Goal: Task Accomplishment & Management: Use online tool/utility

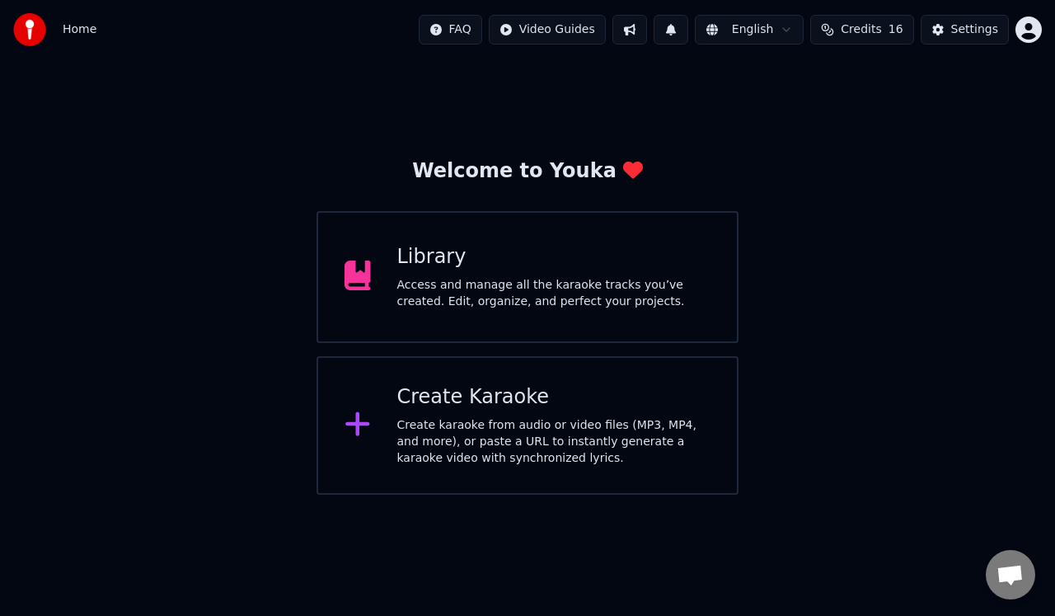
click at [538, 285] on div "Access and manage all the karaoke tracks you’ve created. Edit, organize, and pe…" at bounding box center [554, 293] width 314 height 33
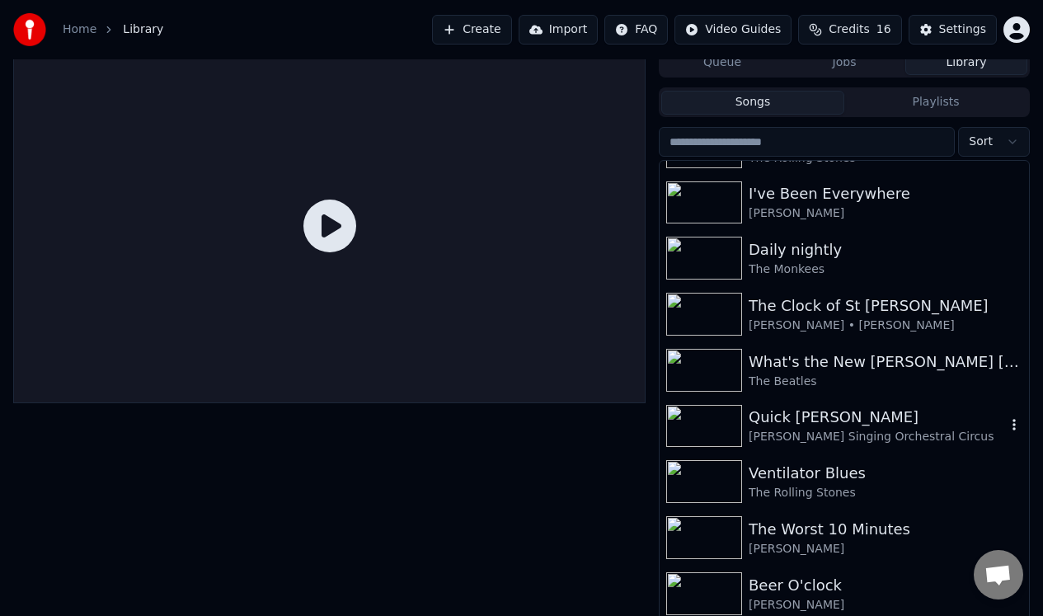
scroll to position [17, 0]
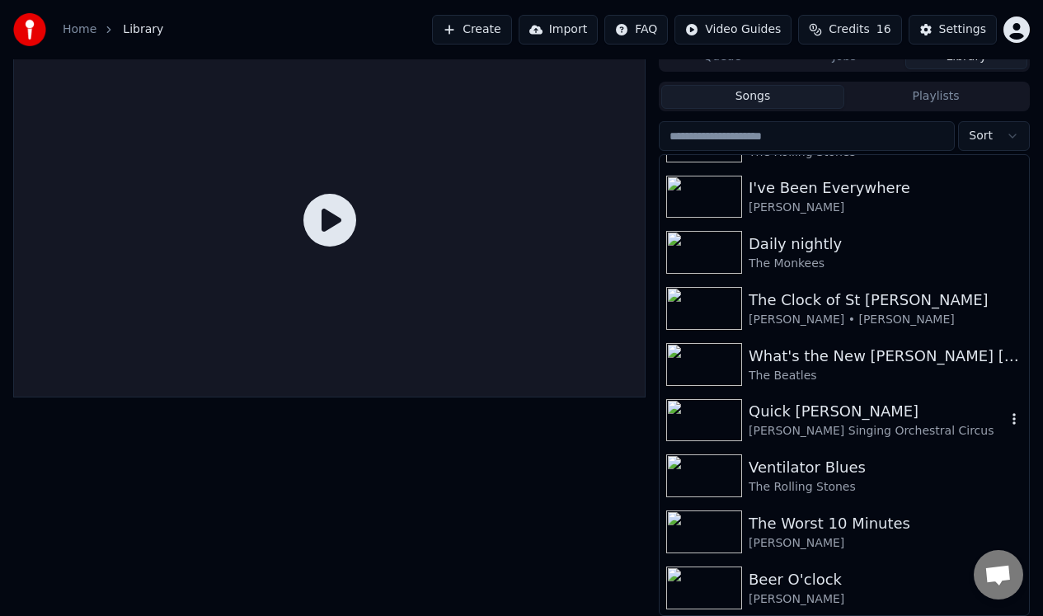
click at [815, 421] on div "Quick [PERSON_NAME]" at bounding box center [877, 411] width 257 height 23
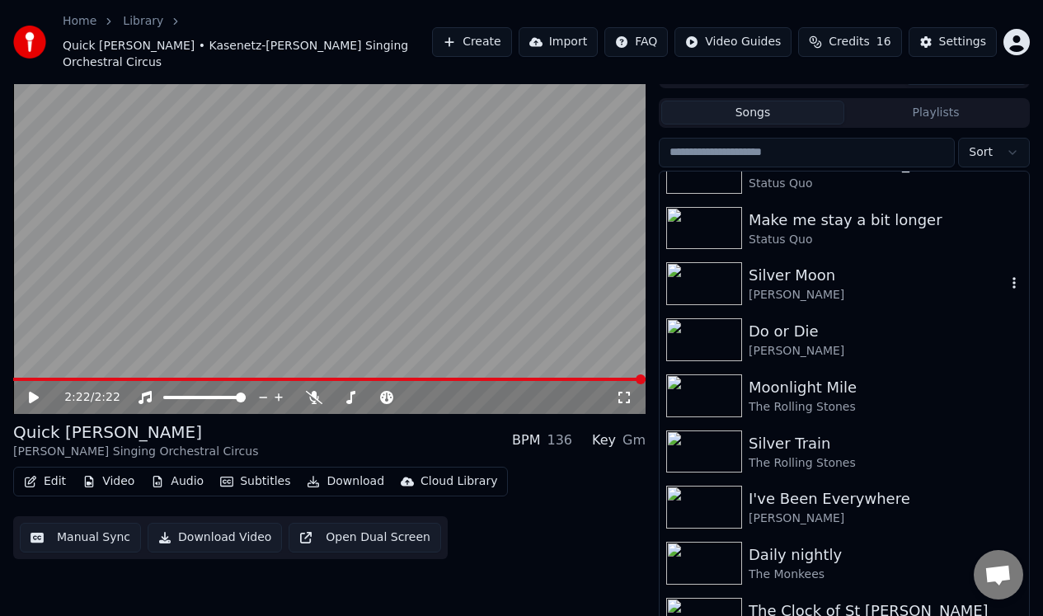
scroll to position [1435, 0]
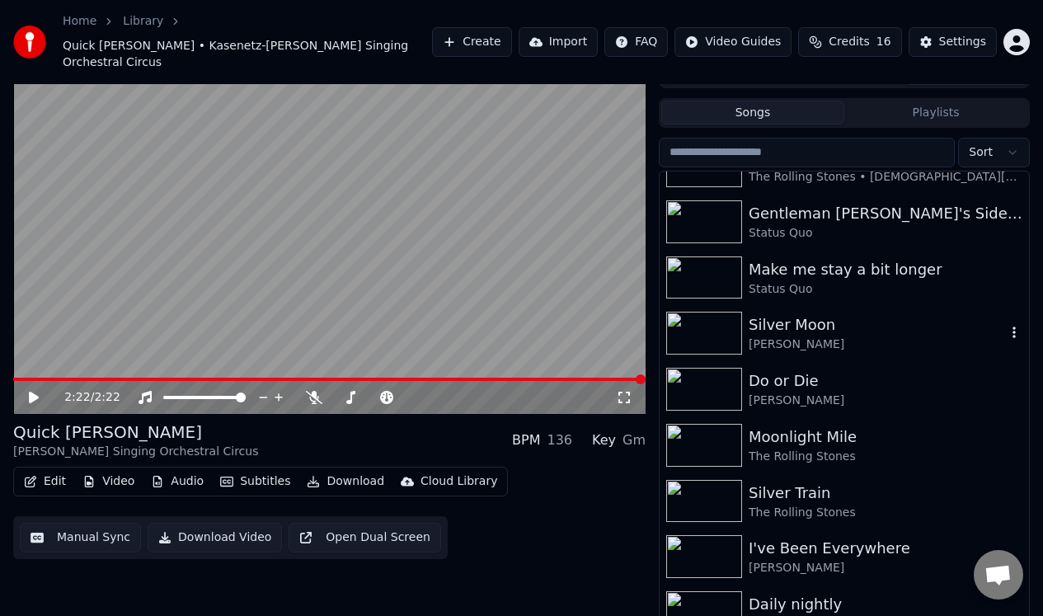
click at [794, 316] on div "Silver Moon" at bounding box center [877, 324] width 257 height 23
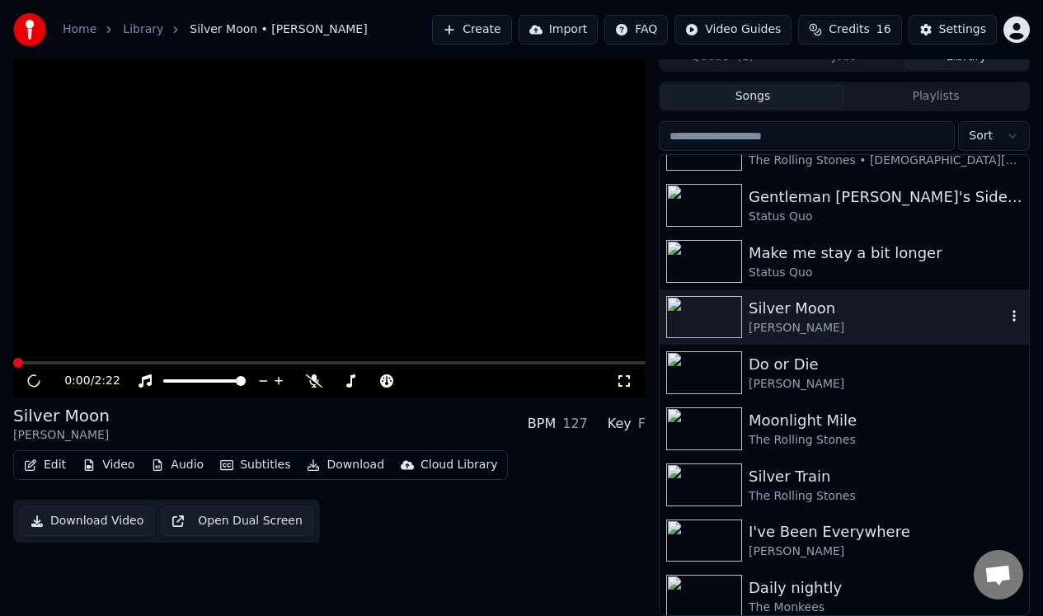
scroll to position [17, 0]
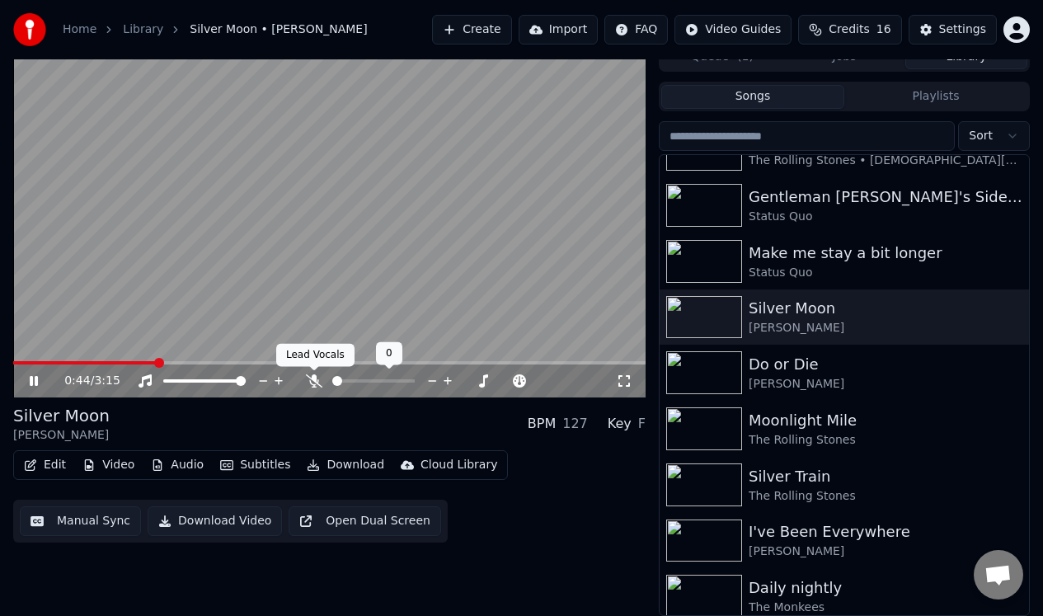
click at [312, 375] on icon at bounding box center [314, 380] width 16 height 13
click at [38, 383] on icon at bounding box center [34, 381] width 8 height 10
click at [24, 361] on span at bounding box center [19, 362] width 13 height 3
click at [16, 361] on span at bounding box center [21, 363] width 10 height 10
click at [35, 379] on icon at bounding box center [34, 381] width 10 height 12
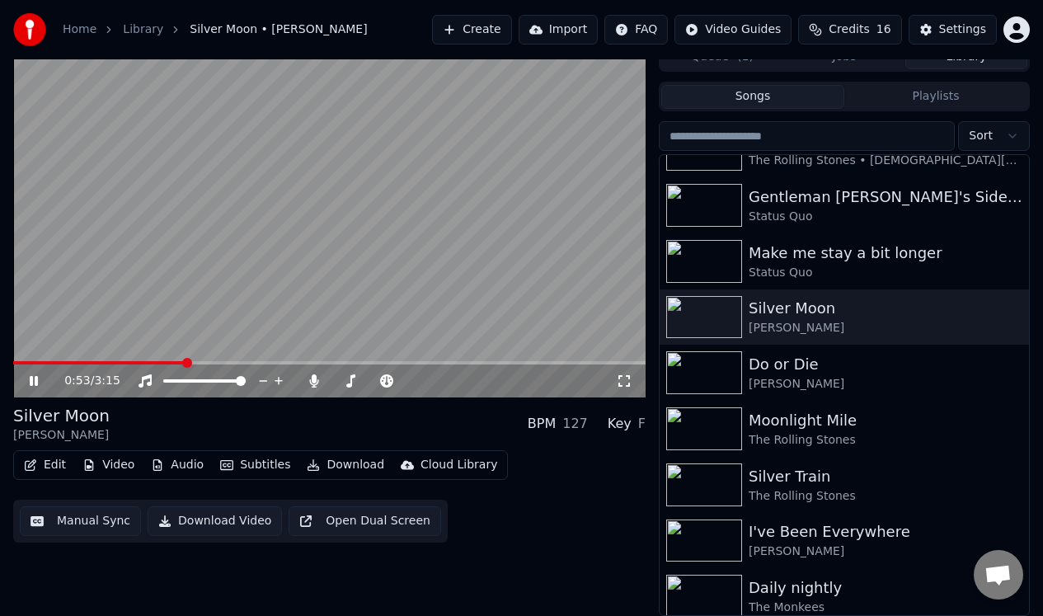
click at [34, 378] on icon at bounding box center [45, 380] width 38 height 13
click at [87, 520] on button "Manual Sync" at bounding box center [80, 521] width 121 height 30
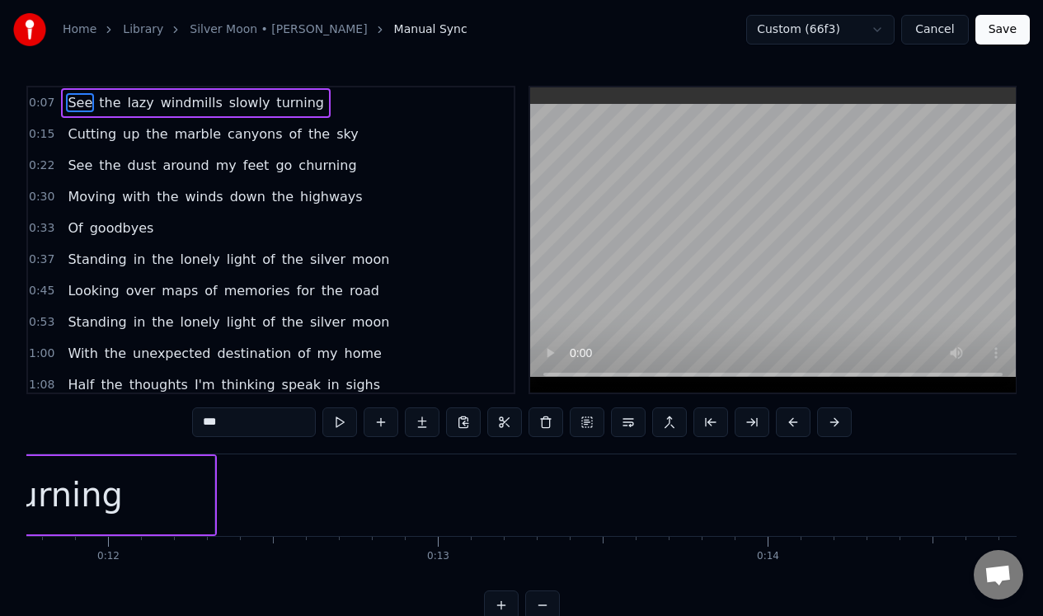
scroll to position [0, 3608]
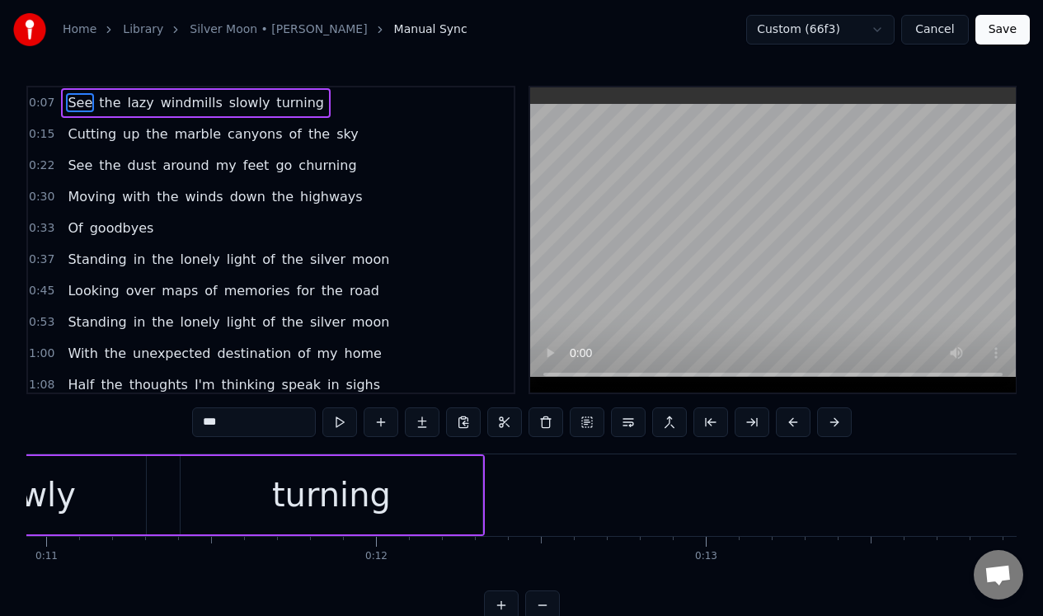
click at [327, 471] on div "turning" at bounding box center [331, 494] width 119 height 49
type input "*******"
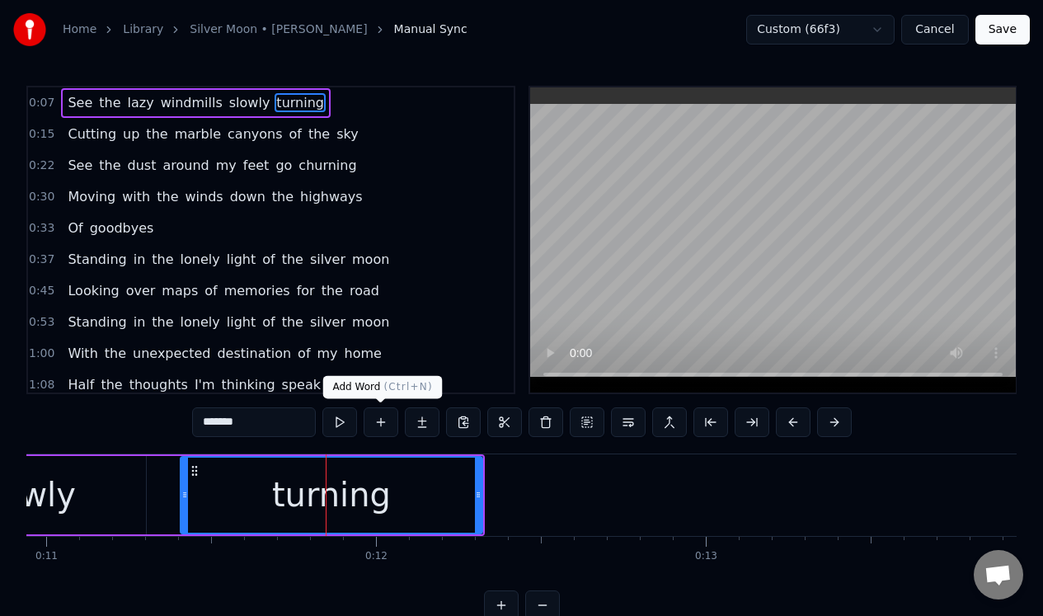
click at [382, 419] on button at bounding box center [381, 422] width 35 height 30
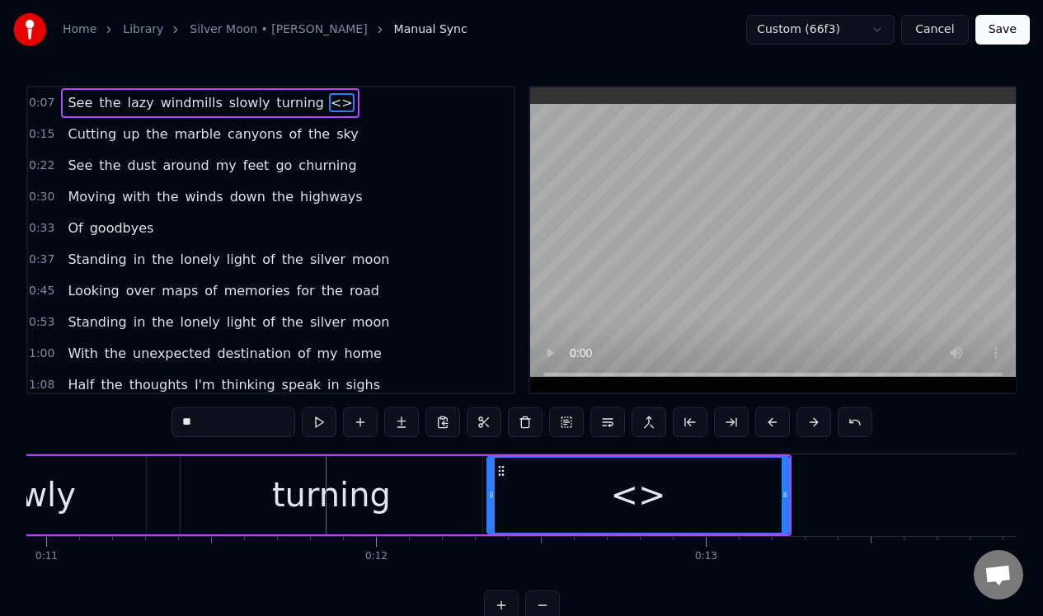
drag, startPoint x: 225, startPoint y: 423, endPoint x: 157, endPoint y: 423, distance: 67.6
click at [157, 423] on div "0:07 See the lazy windmills slowly turning <> 0:15 Cutting up the marble canyon…" at bounding box center [521, 353] width 990 height 534
click at [125, 469] on div "slowly" at bounding box center [25, 495] width 242 height 78
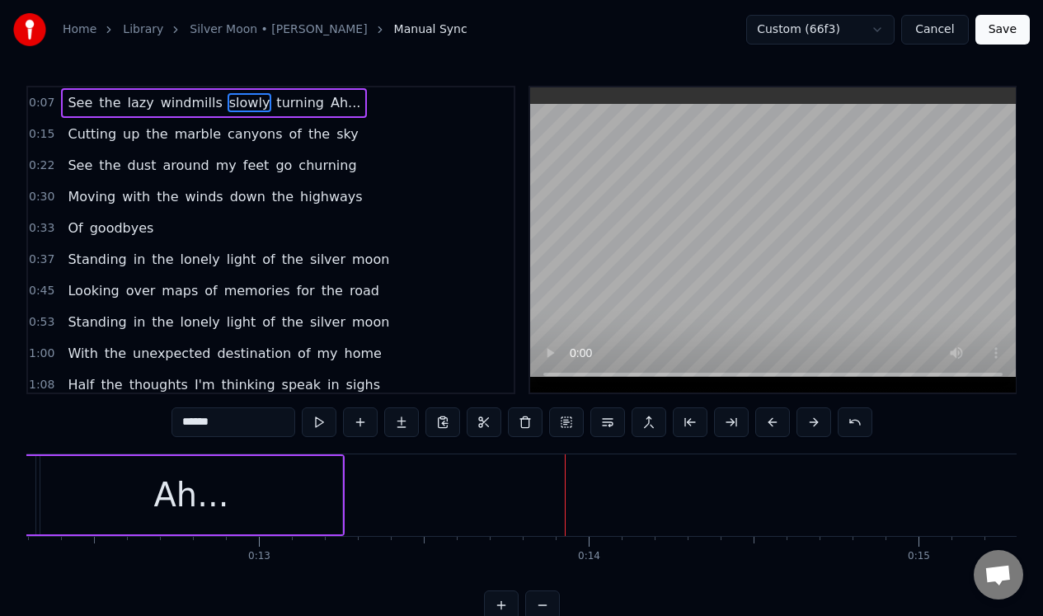
scroll to position [0, 3894]
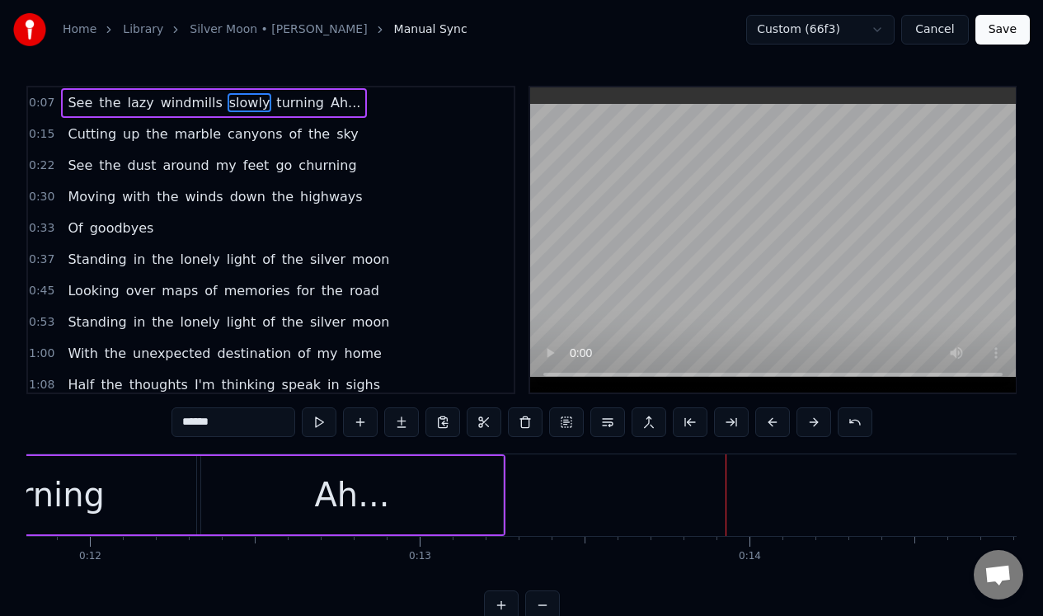
click at [243, 479] on div "Ah..." at bounding box center [352, 495] width 302 height 78
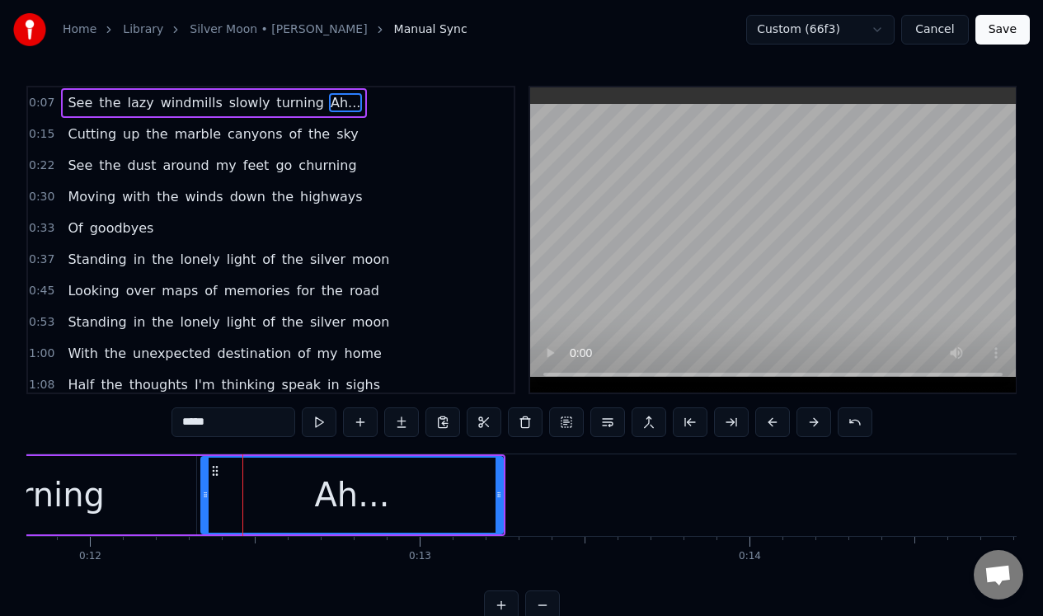
click at [318, 419] on button at bounding box center [319, 422] width 35 height 30
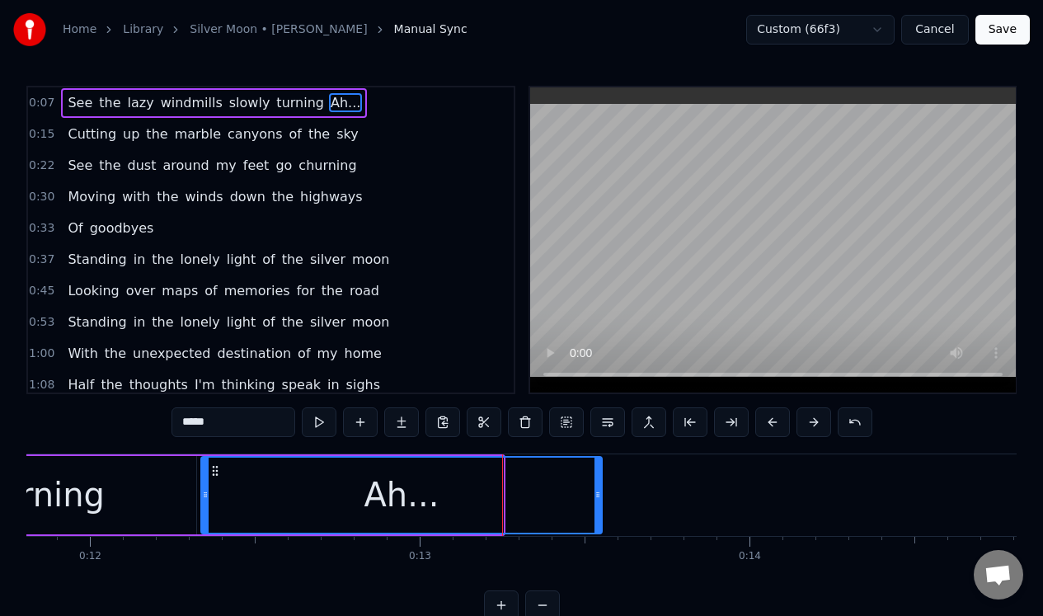
drag, startPoint x: 498, startPoint y: 516, endPoint x: 597, endPoint y: 511, distance: 99.1
click at [597, 511] on div at bounding box center [598, 495] width 7 height 75
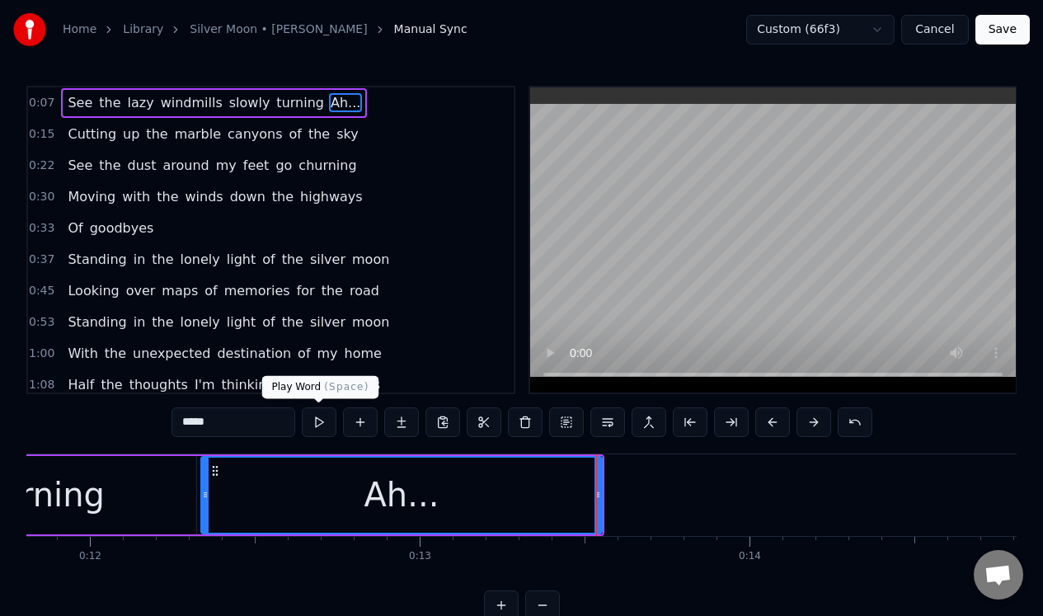
click at [318, 424] on button at bounding box center [319, 422] width 35 height 30
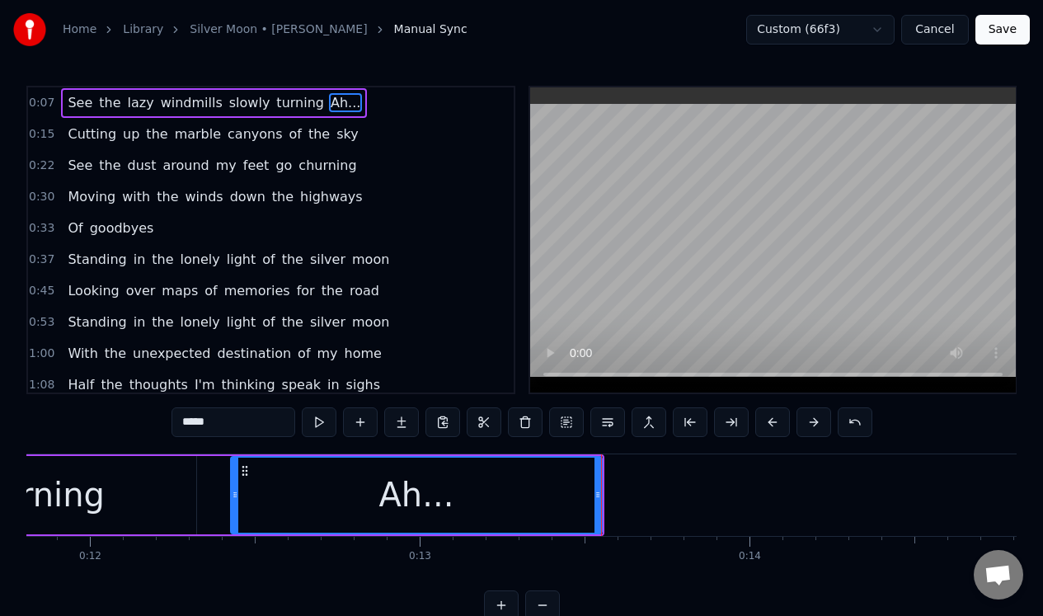
drag, startPoint x: 204, startPoint y: 513, endPoint x: 233, endPoint y: 513, distance: 29.7
click at [233, 513] on div at bounding box center [235, 495] width 7 height 75
click at [136, 494] on div "turning" at bounding box center [45, 495] width 302 height 78
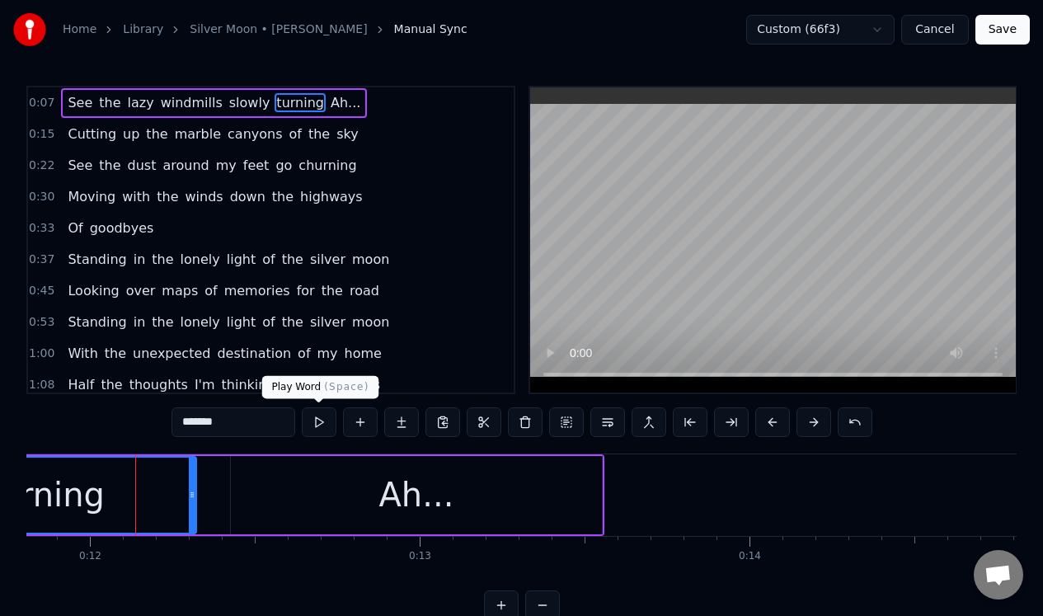
click at [320, 421] on button at bounding box center [319, 422] width 35 height 30
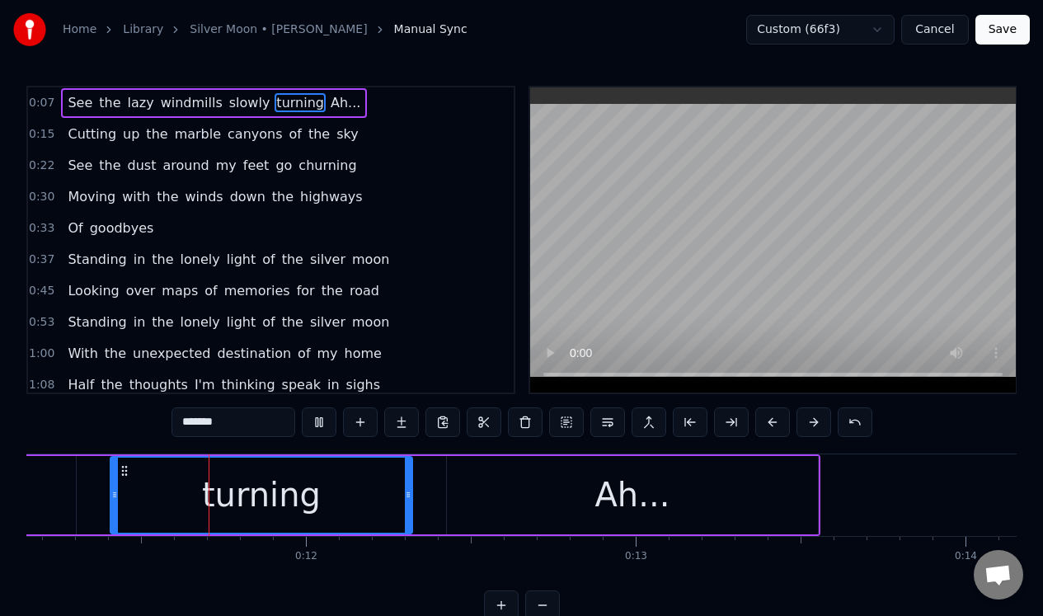
scroll to position [0, 3678]
drag, startPoint x: 408, startPoint y: 481, endPoint x: 374, endPoint y: 485, distance: 34.1
click at [374, 485] on div at bounding box center [375, 495] width 7 height 75
click at [475, 486] on div "Ah..." at bounding box center [633, 495] width 371 height 78
type input "*****"
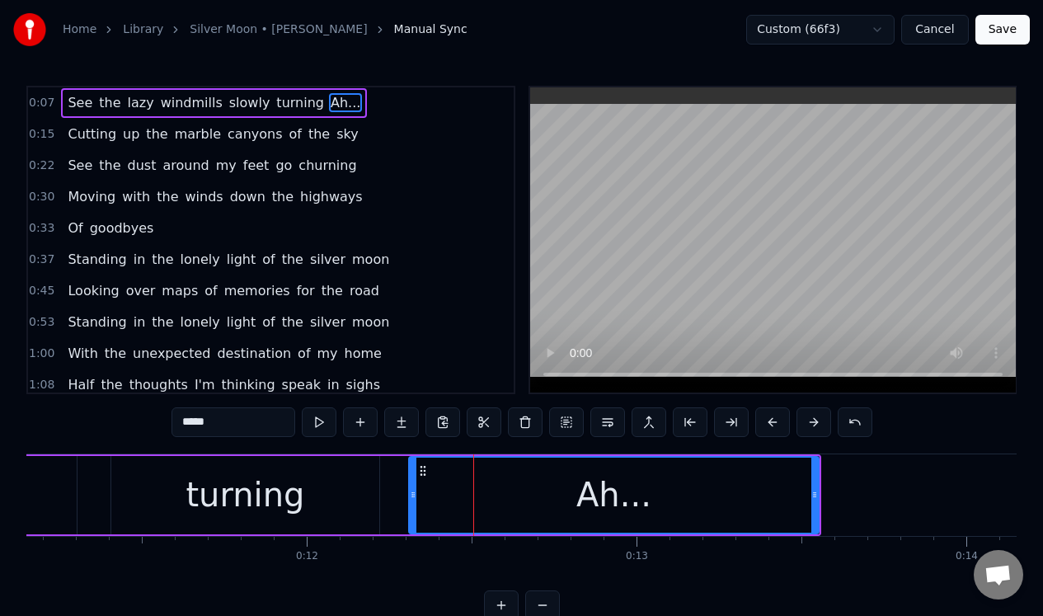
drag, startPoint x: 448, startPoint y: 482, endPoint x: 405, endPoint y: 487, distance: 43.2
click at [408, 487] on div "Ah..." at bounding box center [613, 495] width 411 height 78
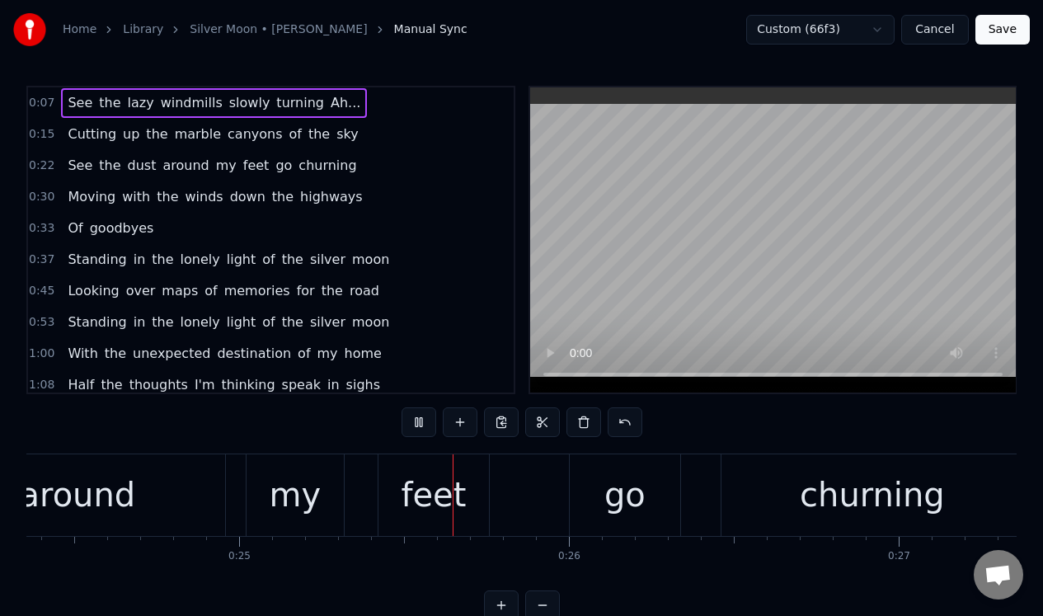
scroll to position [0, 8209]
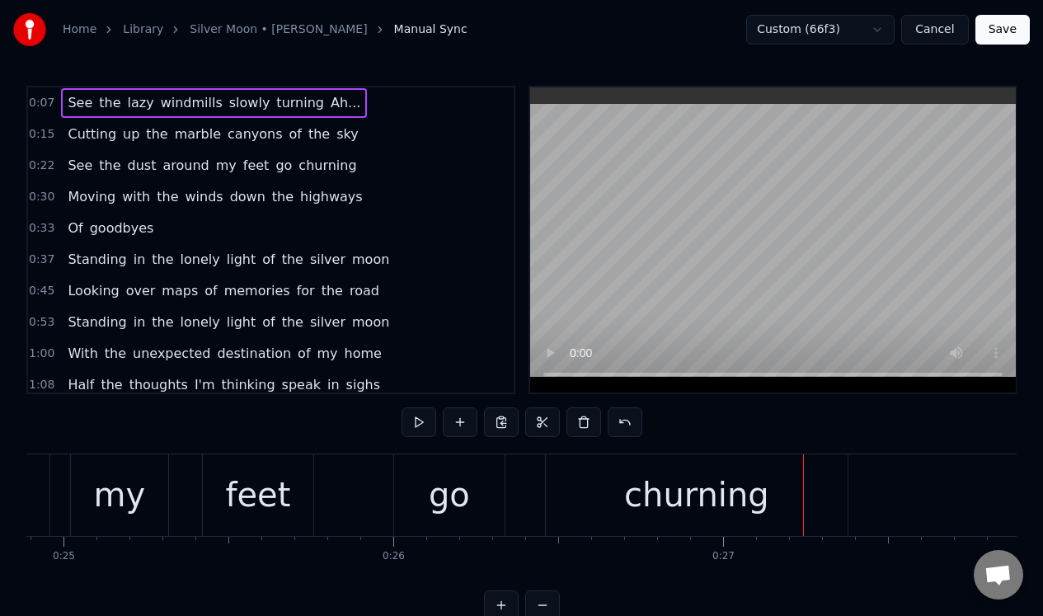
click at [647, 475] on div "churning" at bounding box center [696, 494] width 145 height 49
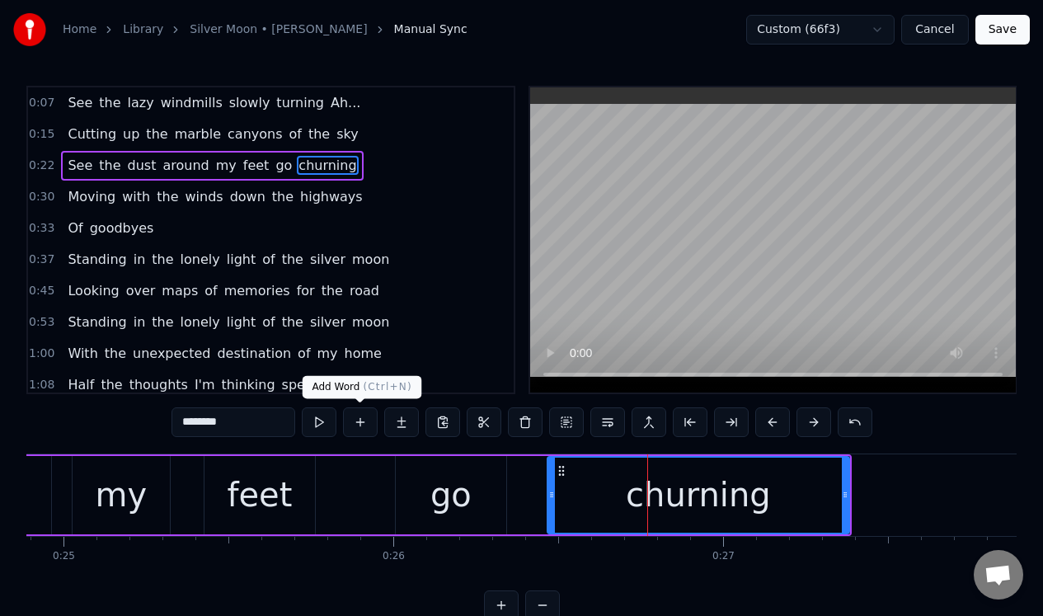
click at [365, 424] on button at bounding box center [360, 422] width 35 height 30
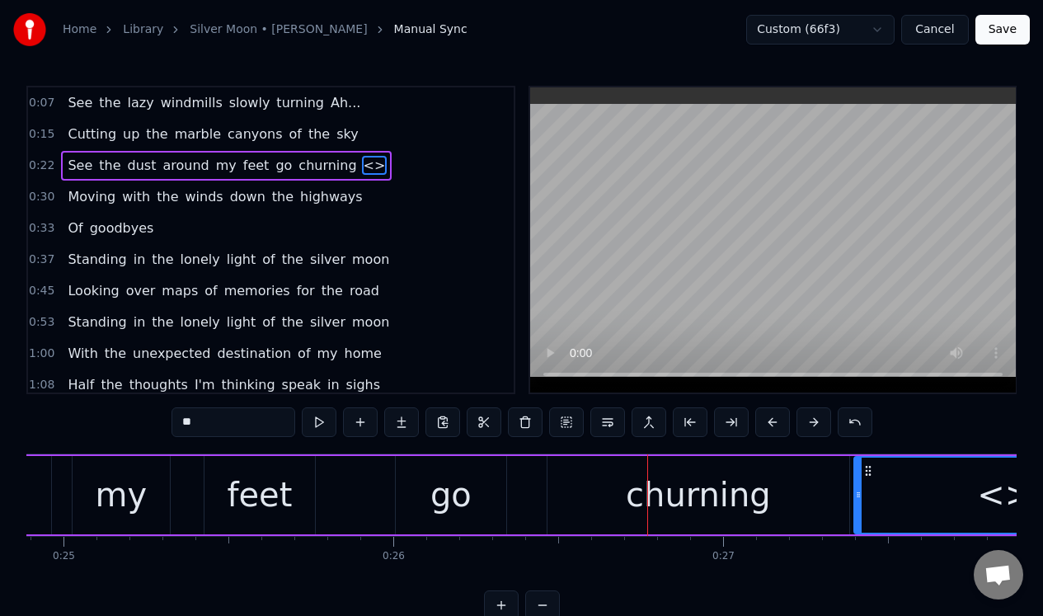
drag, startPoint x: 233, startPoint y: 416, endPoint x: 151, endPoint y: 417, distance: 82.5
click at [150, 417] on div "0:07 See the lazy windmills slowly turning Ah... 0:15 Cutting up the marble can…" at bounding box center [521, 353] width 990 height 534
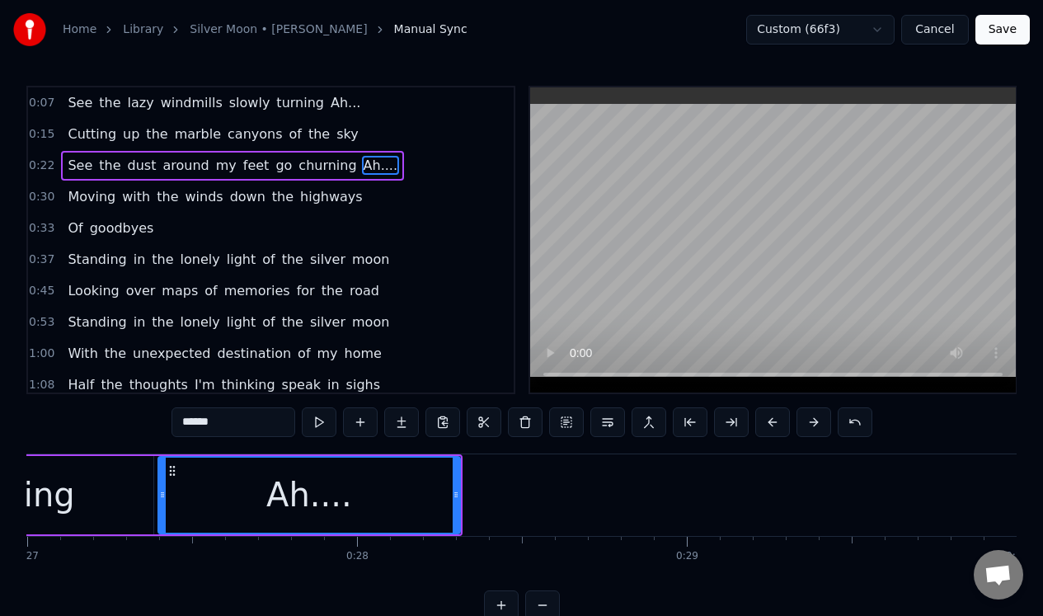
scroll to position [0, 9039]
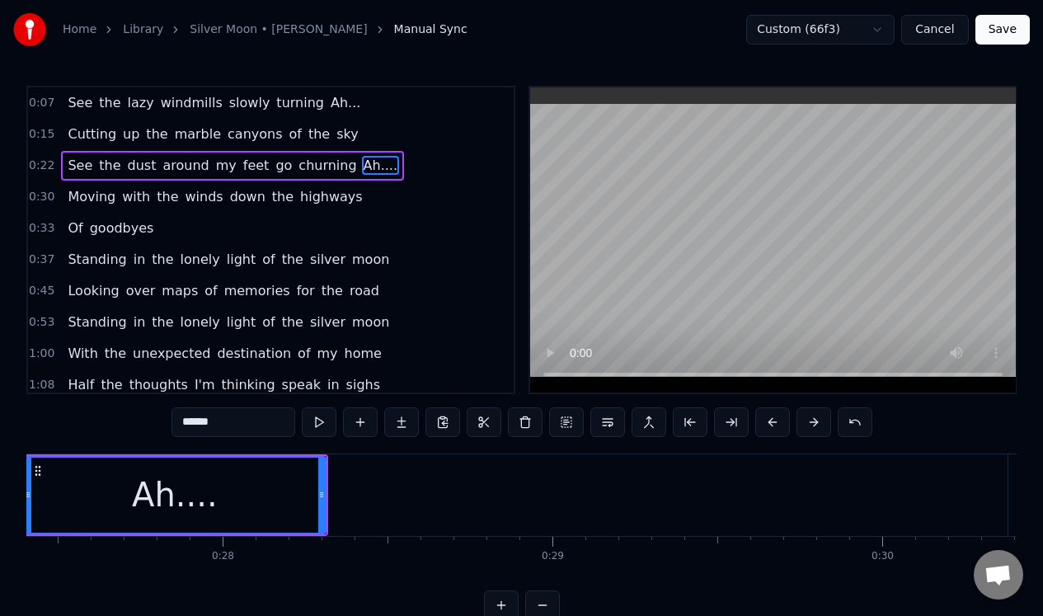
type input "******"
click at [297, 498] on div "Ah...." at bounding box center [175, 495] width 300 height 75
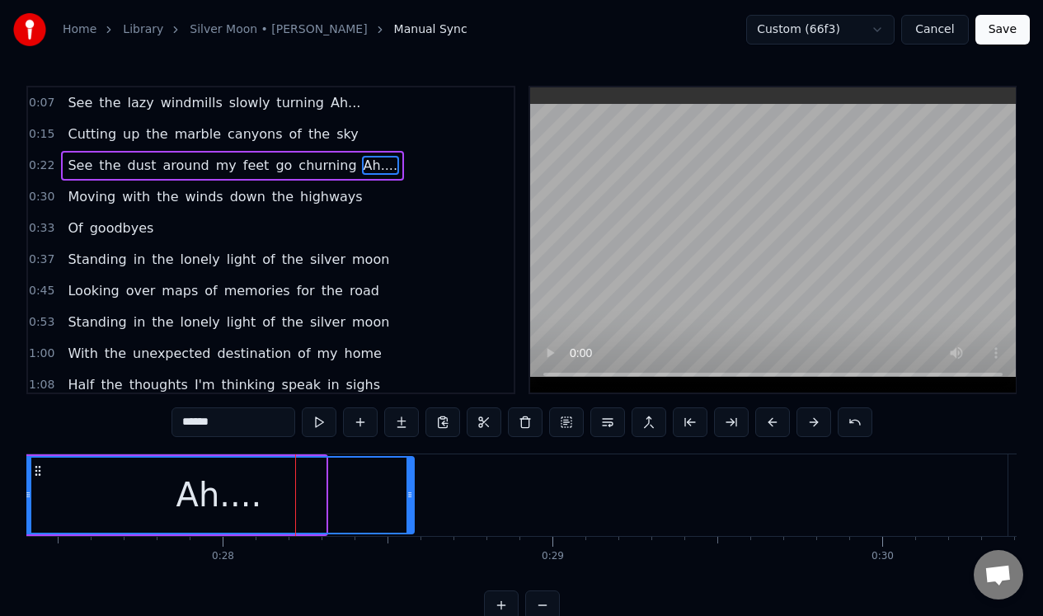
drag, startPoint x: 322, startPoint y: 501, endPoint x: 410, endPoint y: 500, distance: 88.2
click at [410, 500] on icon at bounding box center [410, 494] width 7 height 13
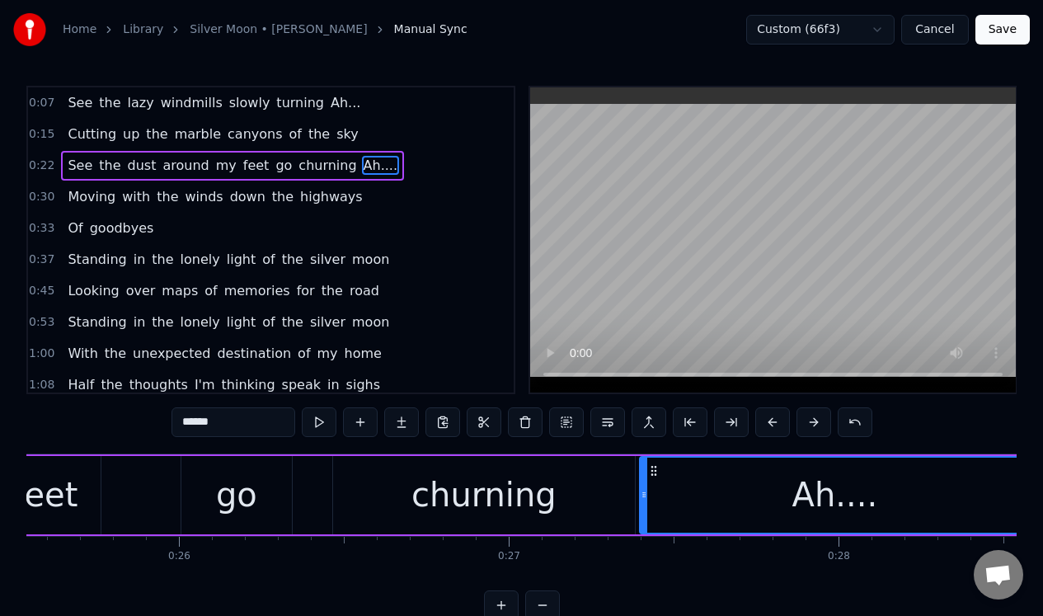
scroll to position [0, 8316]
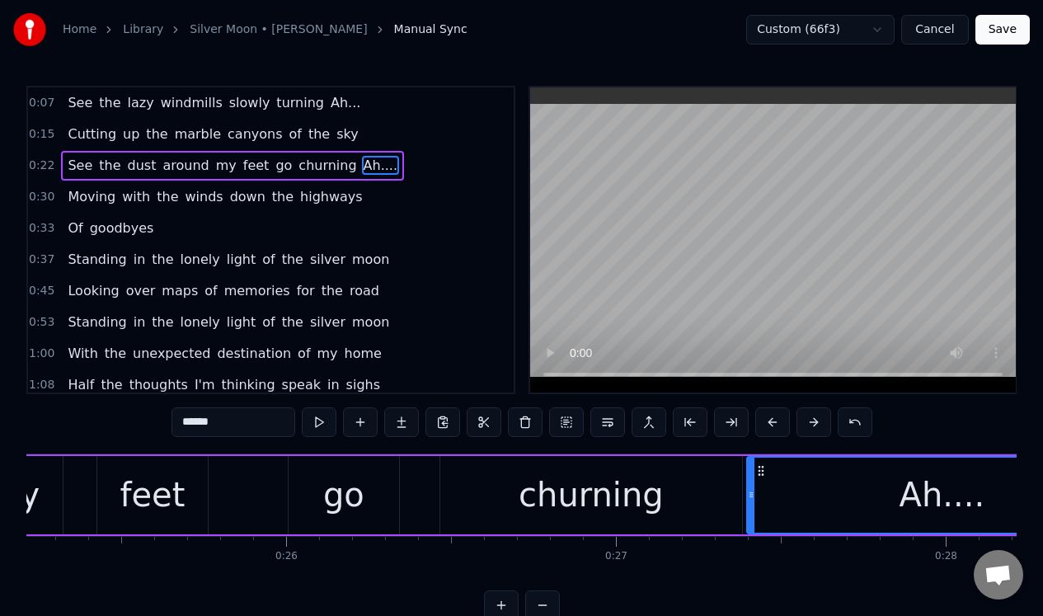
click at [227, 471] on div "See the dust around my feet go churning Ah...." at bounding box center [194, 495] width 1889 height 82
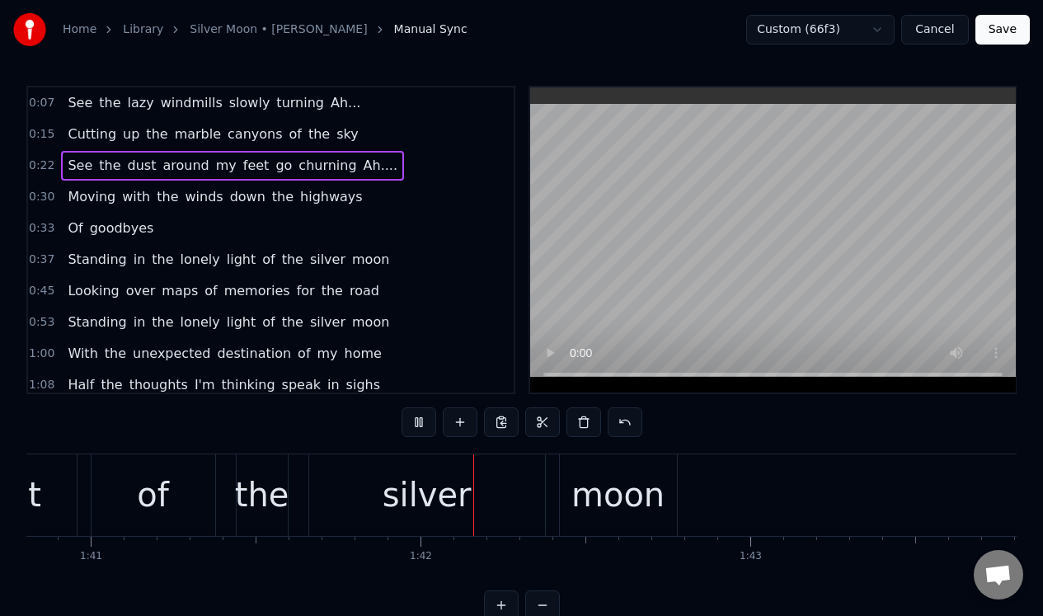
scroll to position [0, 33400]
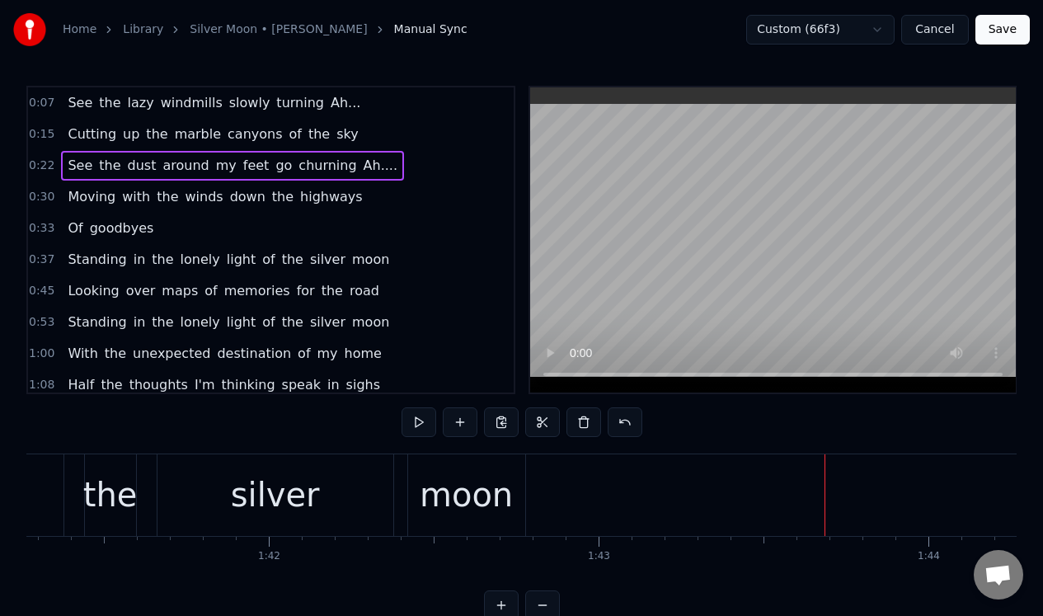
click at [502, 492] on div "moon" at bounding box center [466, 494] width 93 height 49
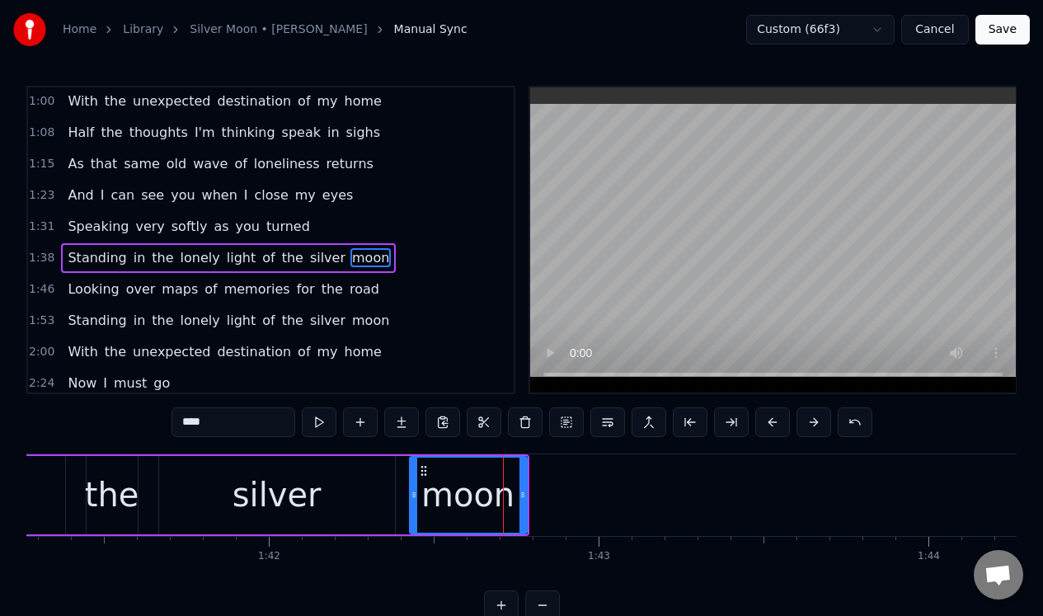
scroll to position [270, 0]
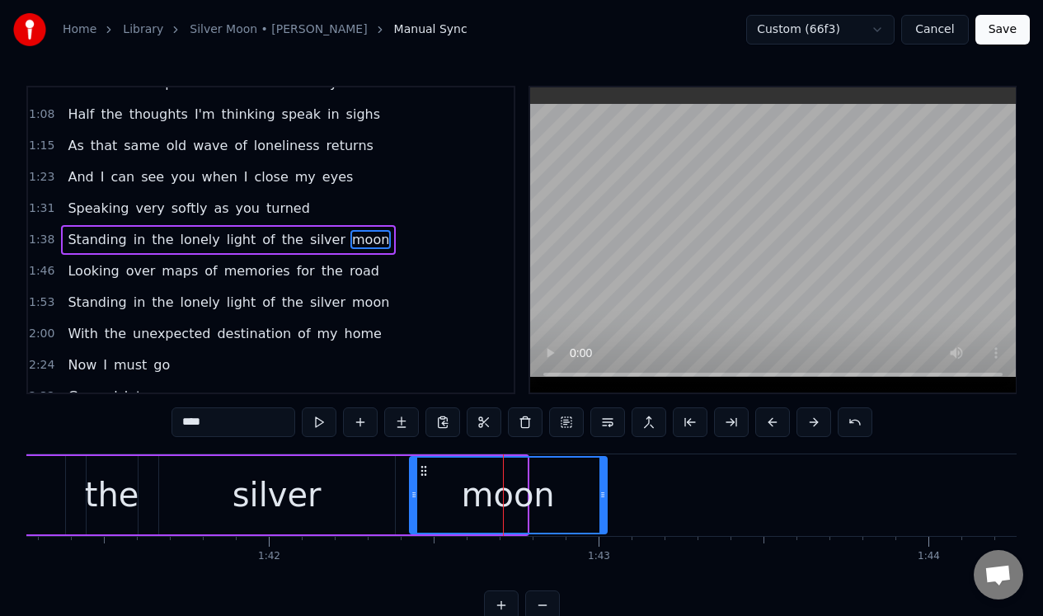
drag, startPoint x: 521, startPoint y: 493, endPoint x: 725, endPoint y: 491, distance: 203.7
click at [606, 491] on icon at bounding box center [602, 494] width 7 height 13
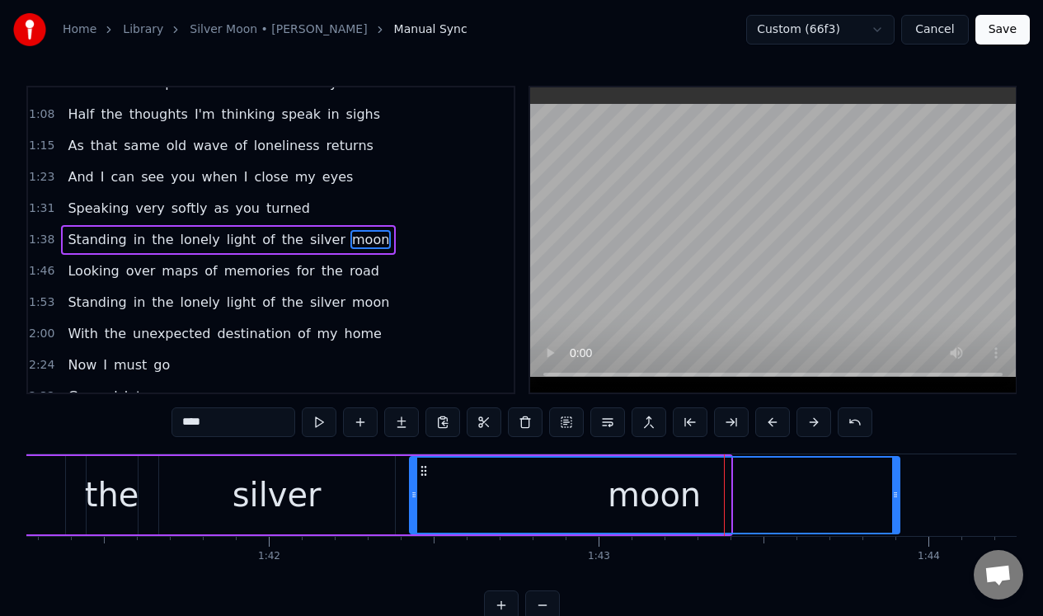
drag, startPoint x: 728, startPoint y: 491, endPoint x: 897, endPoint y: 464, distance: 171.2
click at [897, 476] on div at bounding box center [895, 495] width 7 height 75
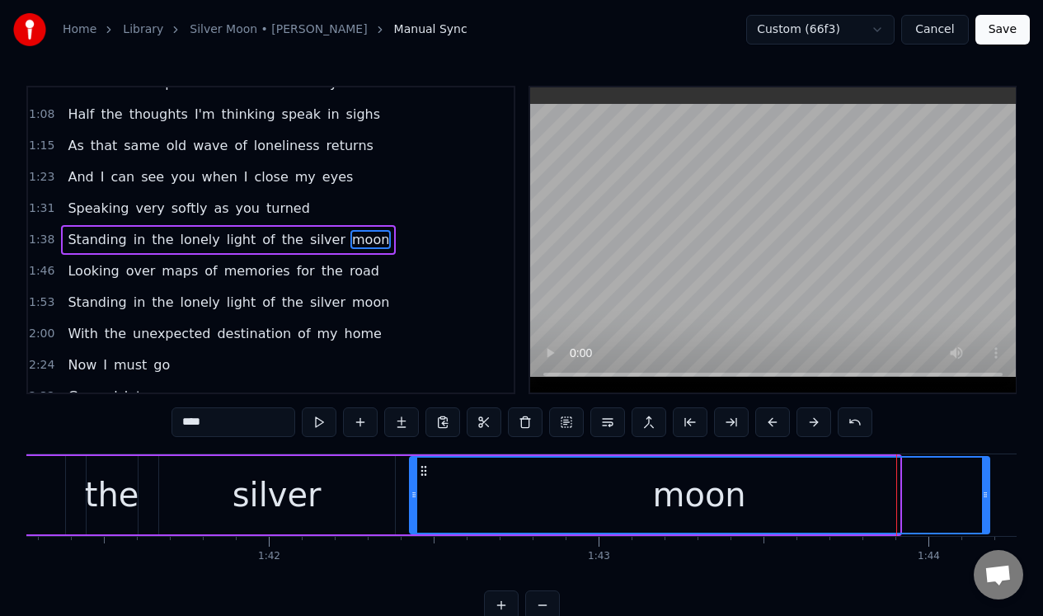
drag, startPoint x: 893, startPoint y: 477, endPoint x: 983, endPoint y: 459, distance: 91.5
click at [983, 468] on div at bounding box center [985, 495] width 7 height 75
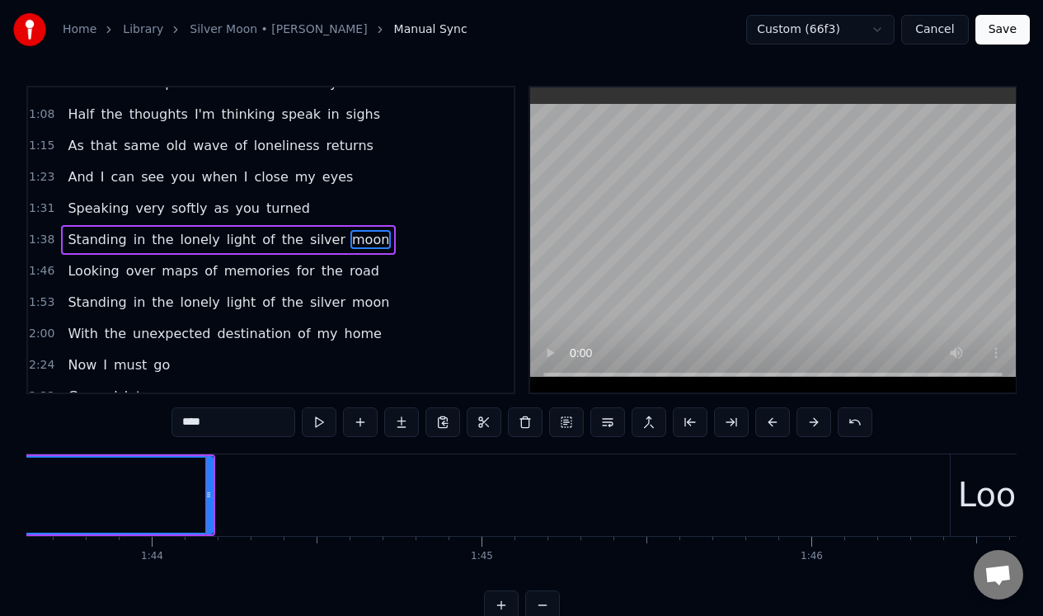
scroll to position [0, 34272]
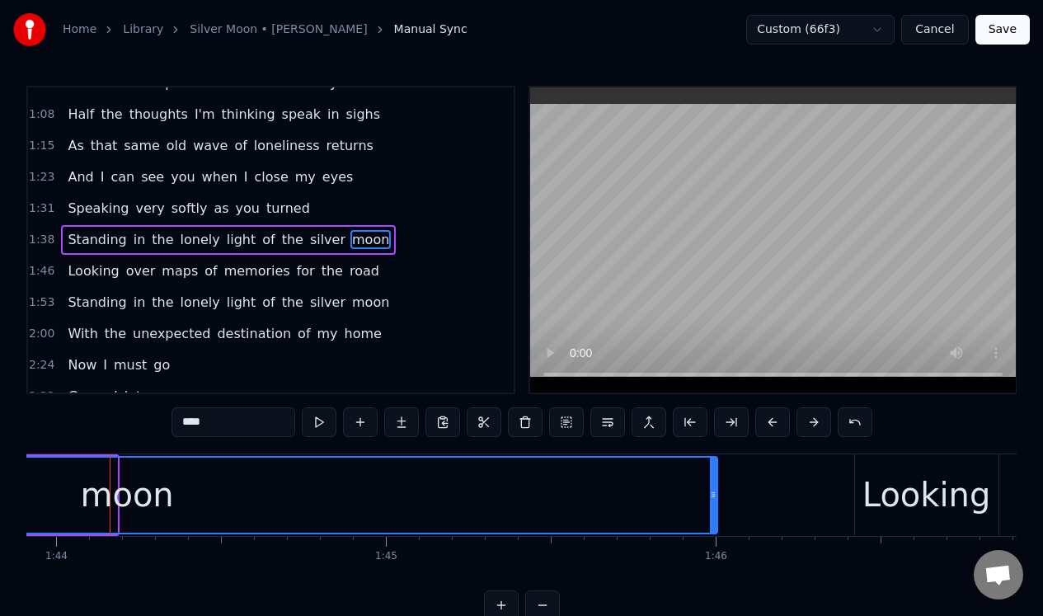
drag, startPoint x: 112, startPoint y: 504, endPoint x: 712, endPoint y: 533, distance: 601.0
click at [712, 533] on div "moon" at bounding box center [128, 495] width 1182 height 78
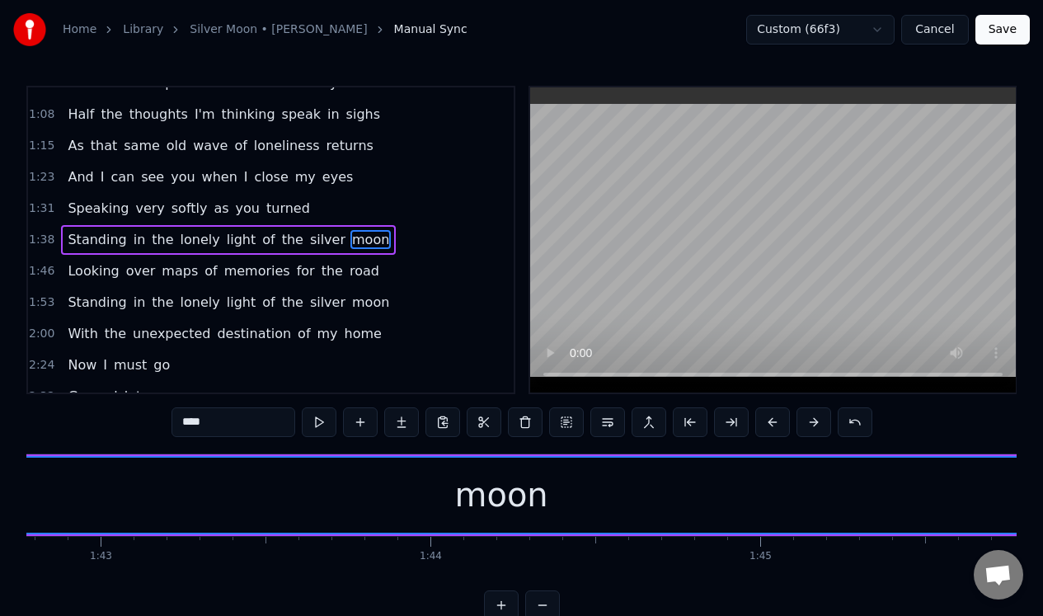
scroll to position [0, 33764]
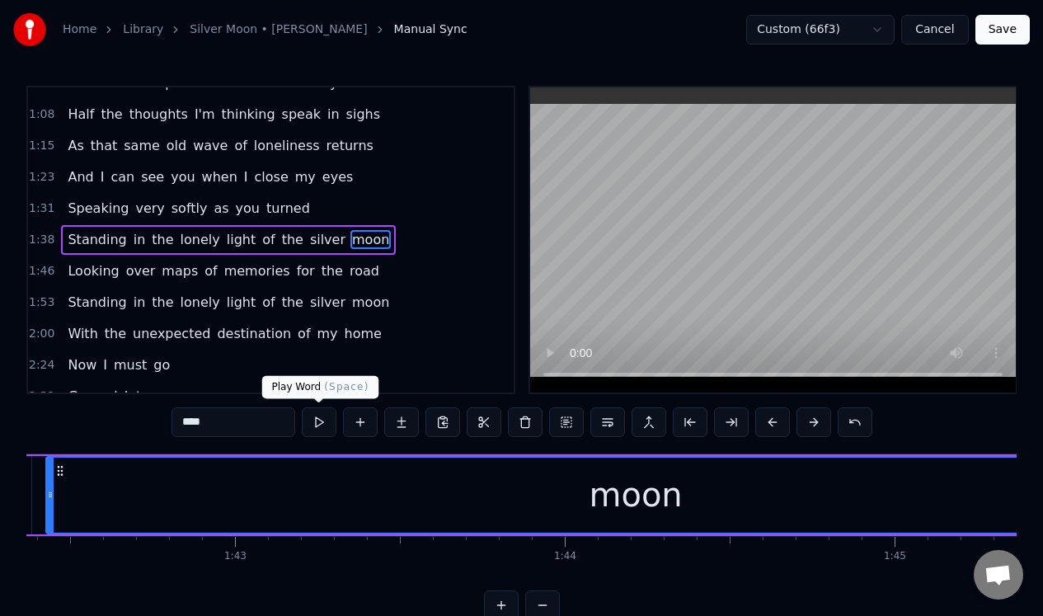
click at [322, 425] on button at bounding box center [319, 422] width 35 height 30
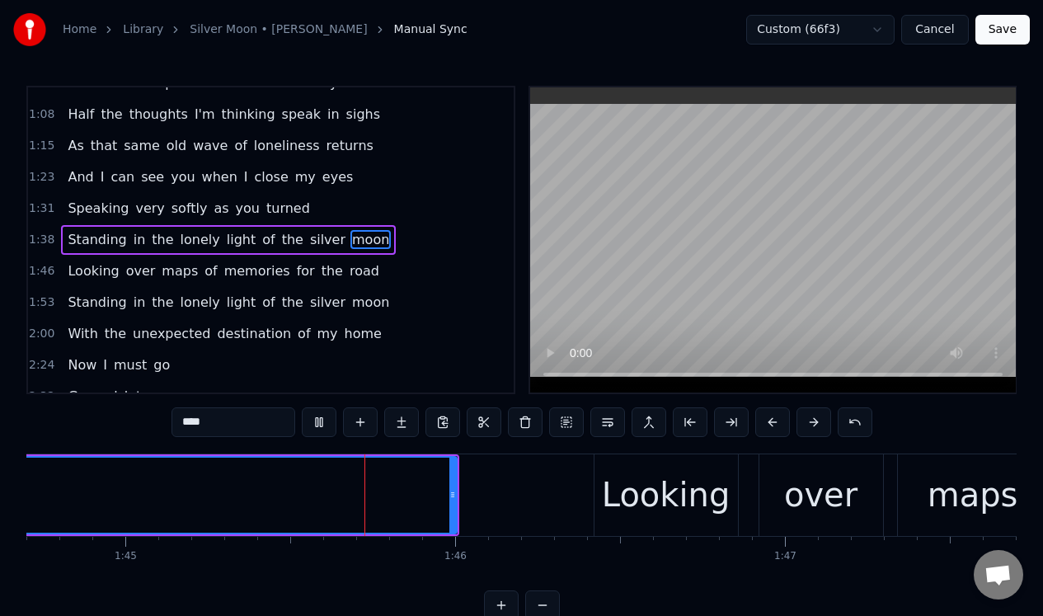
scroll to position [0, 34582]
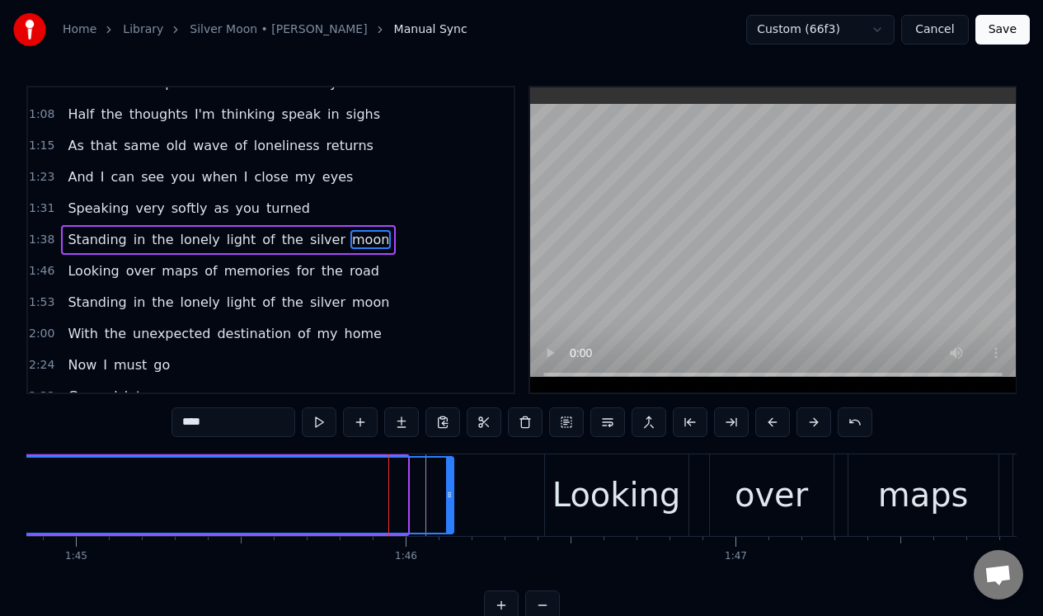
drag, startPoint x: 402, startPoint y: 482, endPoint x: 449, endPoint y: 482, distance: 46.2
click at [449, 482] on div at bounding box center [449, 495] width 7 height 75
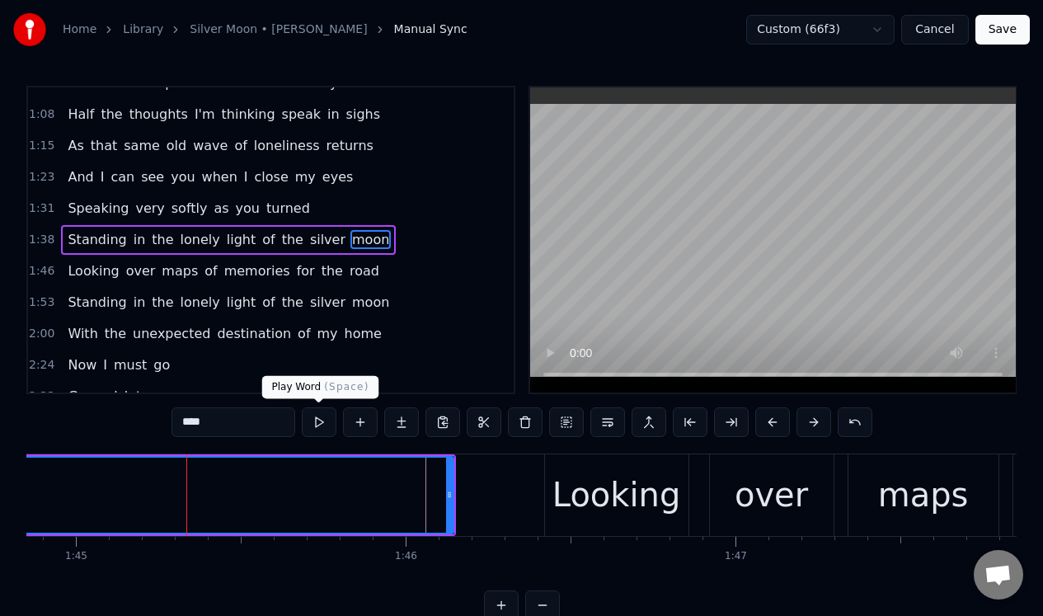
click at [320, 422] on button at bounding box center [319, 422] width 35 height 30
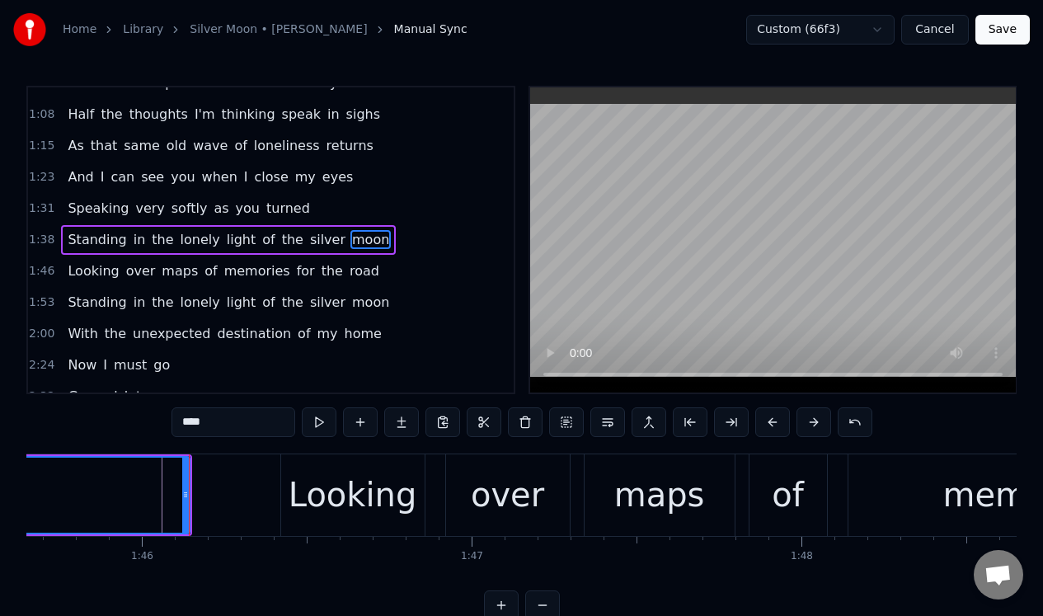
scroll to position [0, 34855]
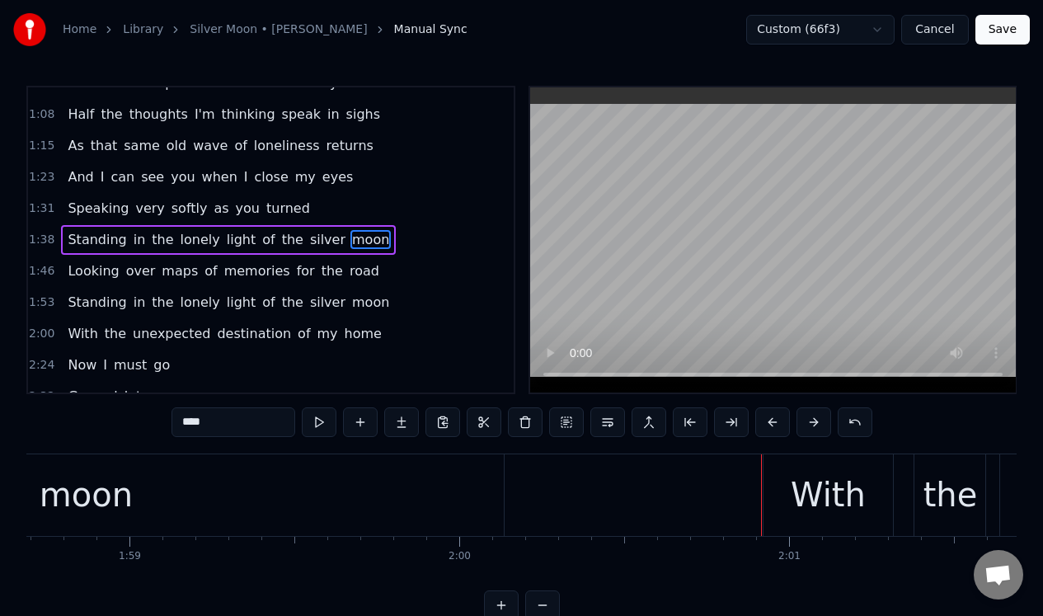
scroll to position [0, 39013]
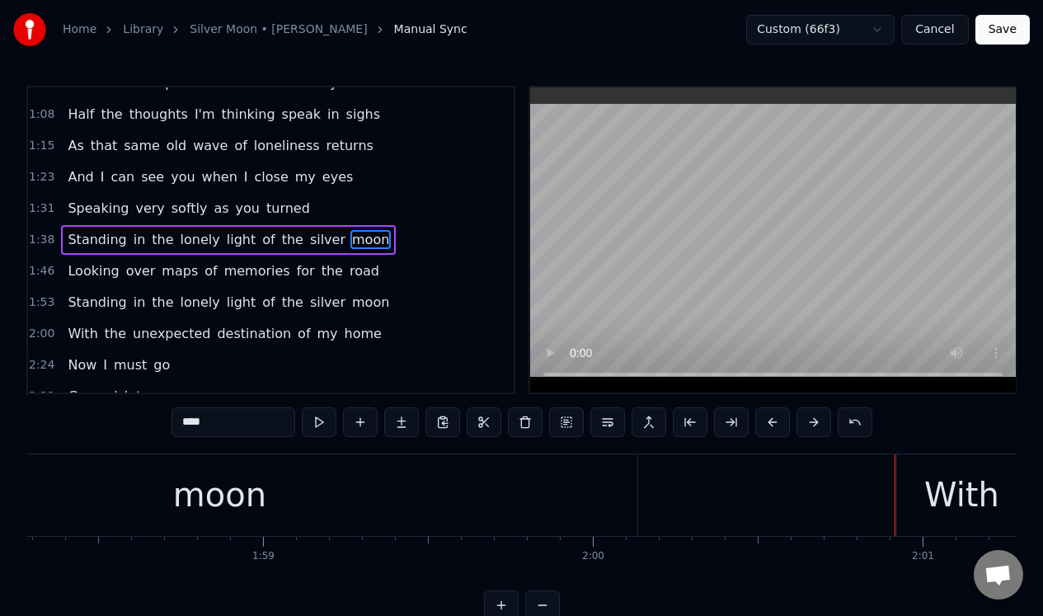
click at [545, 500] on div "moon" at bounding box center [219, 495] width 836 height 82
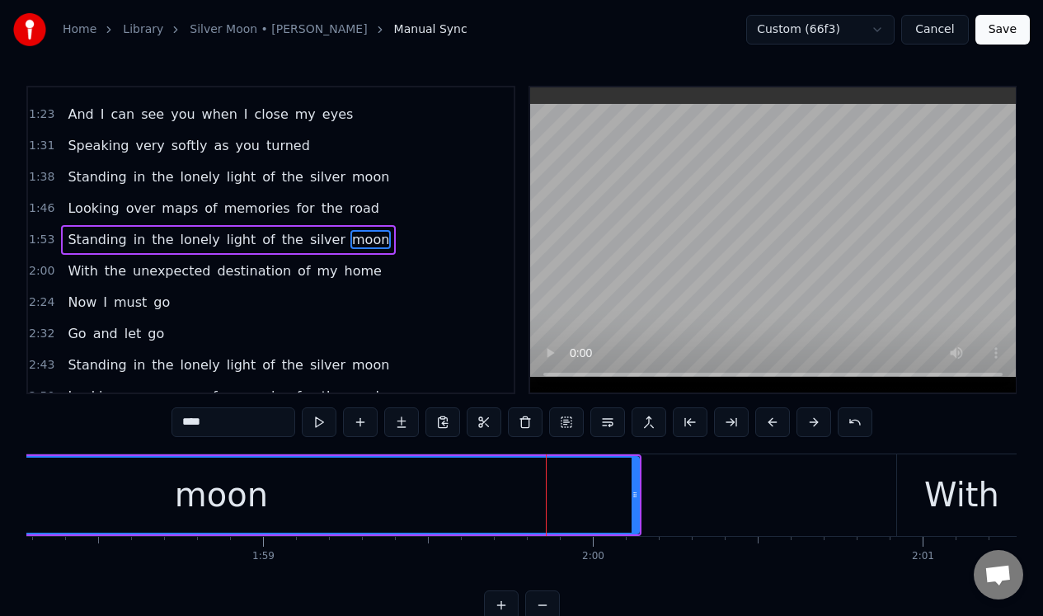
scroll to position [333, 0]
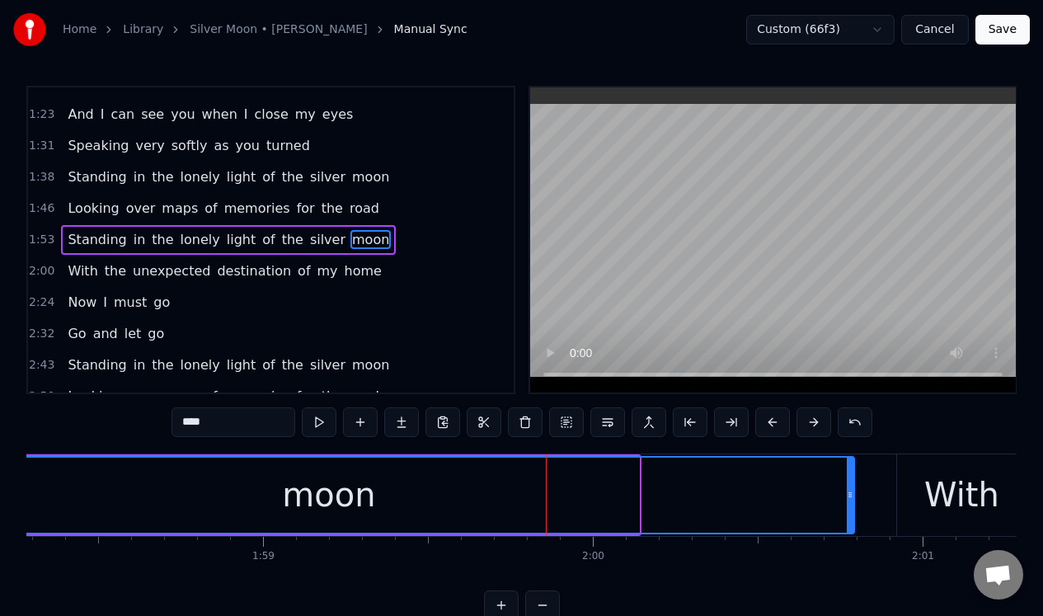
drag, startPoint x: 636, startPoint y: 478, endPoint x: 852, endPoint y: 475, distance: 216.1
click at [852, 475] on div at bounding box center [850, 495] width 7 height 75
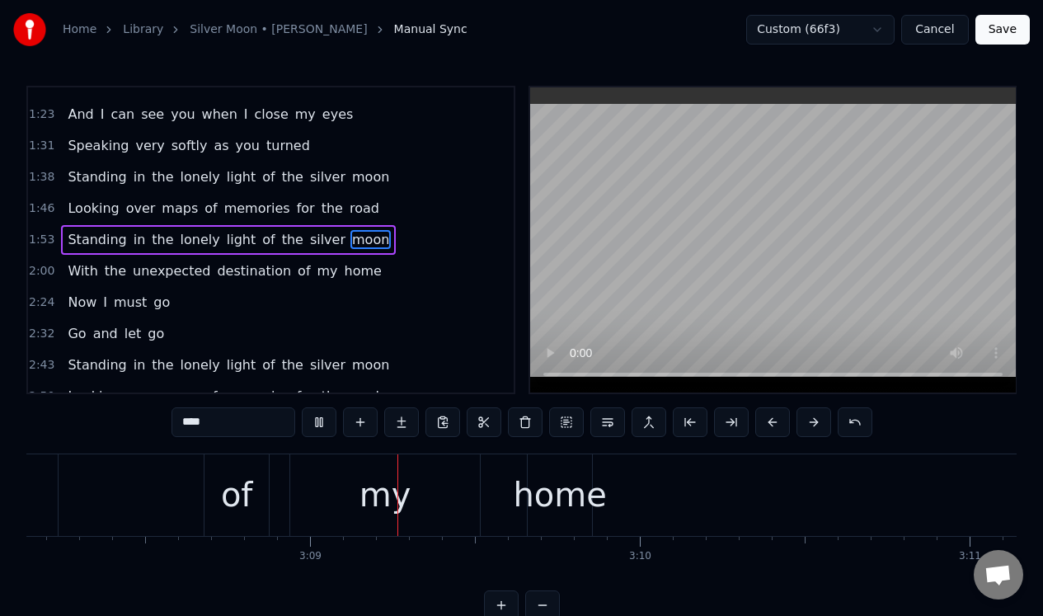
scroll to position [0, 62091]
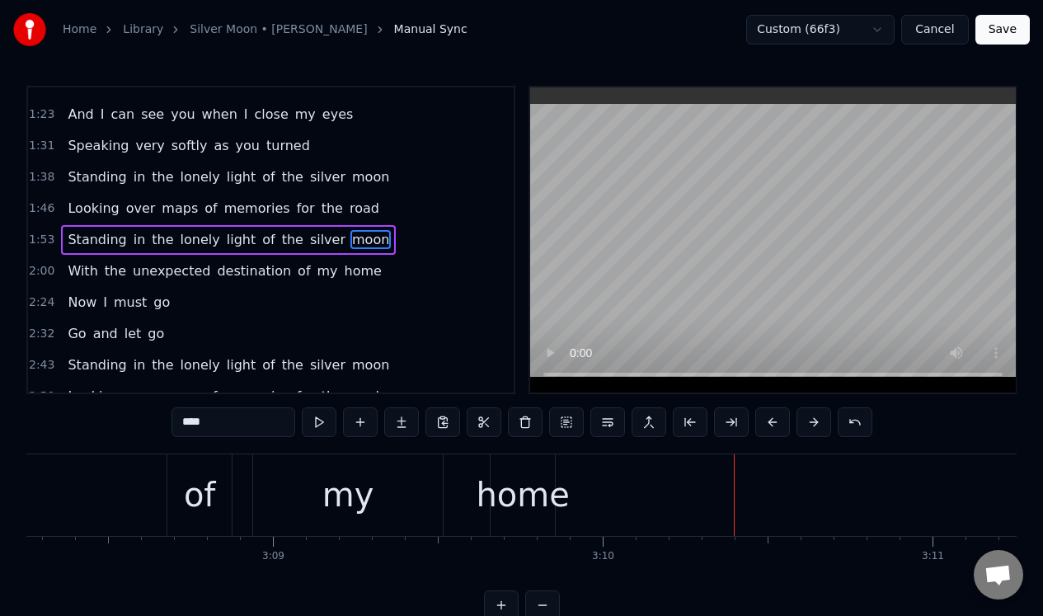
click at [524, 477] on div "home" at bounding box center [522, 494] width 93 height 49
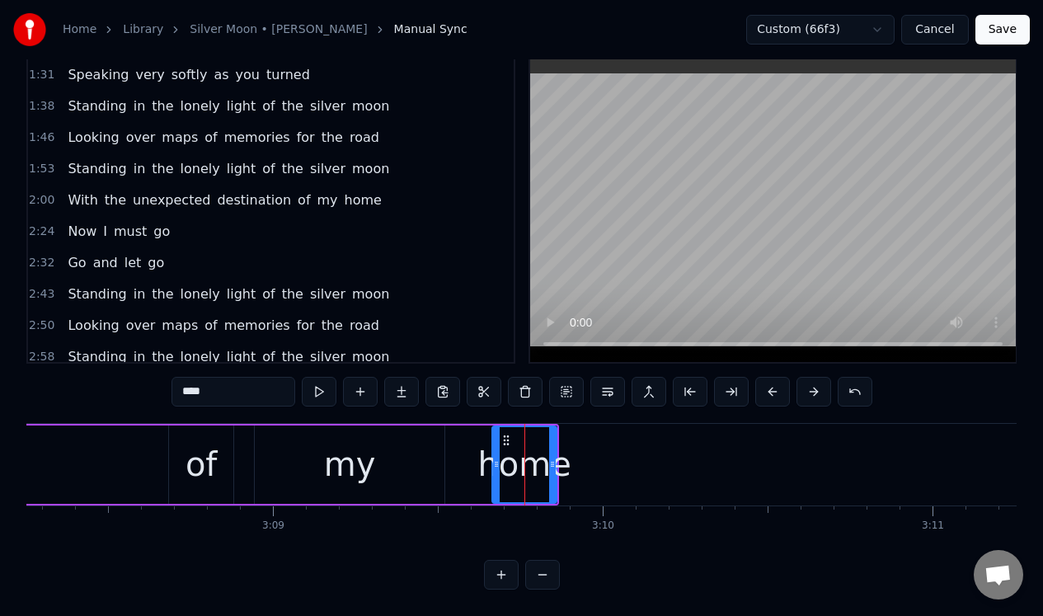
scroll to position [416, 0]
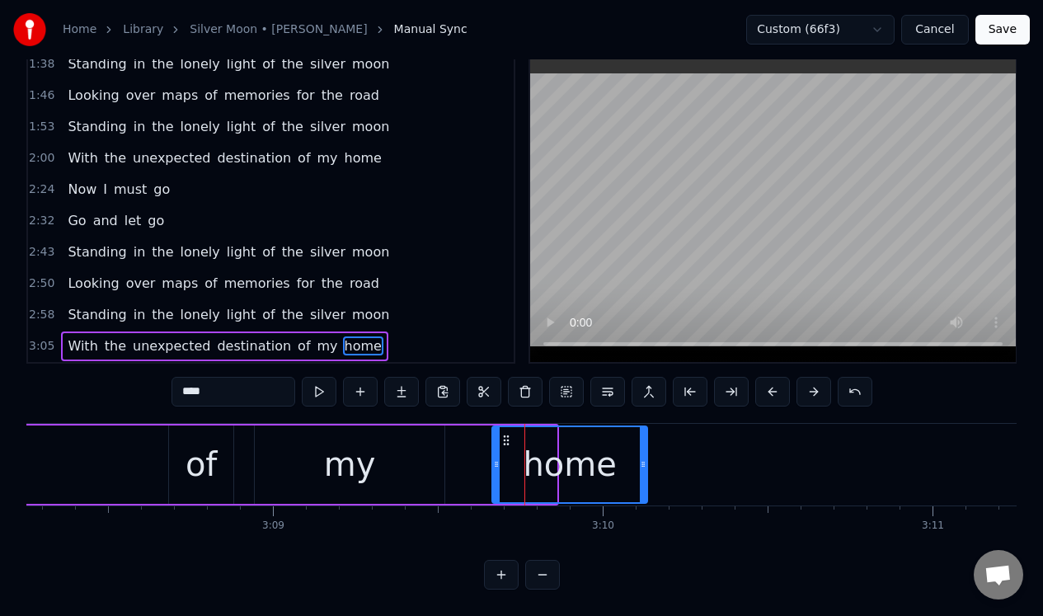
drag, startPoint x: 551, startPoint y: 482, endPoint x: 642, endPoint y: 486, distance: 90.8
click at [642, 491] on div "home" at bounding box center [569, 464] width 157 height 78
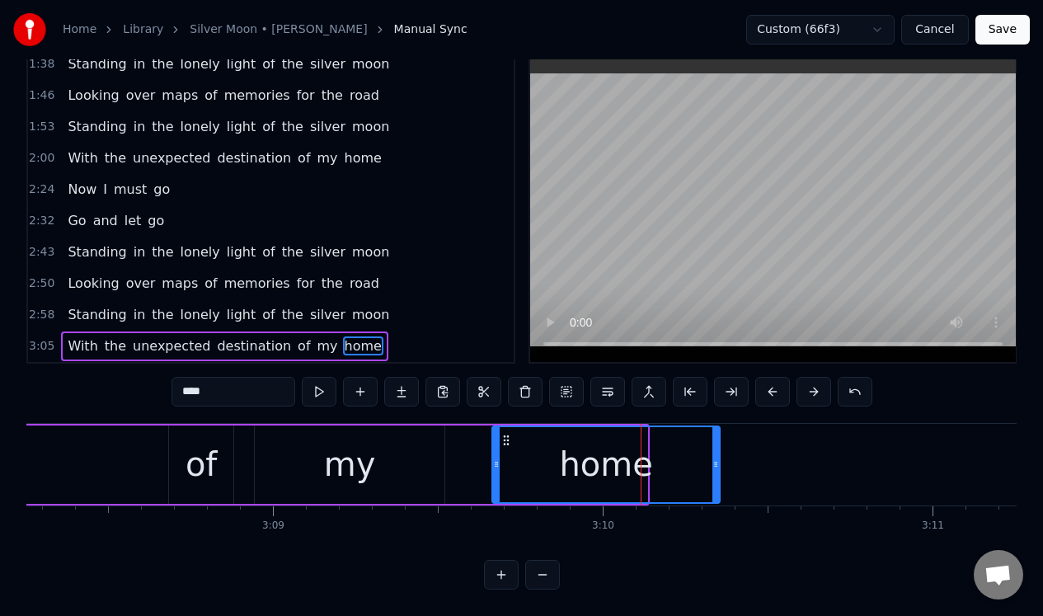
drag, startPoint x: 642, startPoint y: 483, endPoint x: 702, endPoint y: 484, distance: 59.4
click at [712, 487] on div at bounding box center [715, 464] width 7 height 75
click at [216, 382] on input "****" at bounding box center [234, 392] width 124 height 30
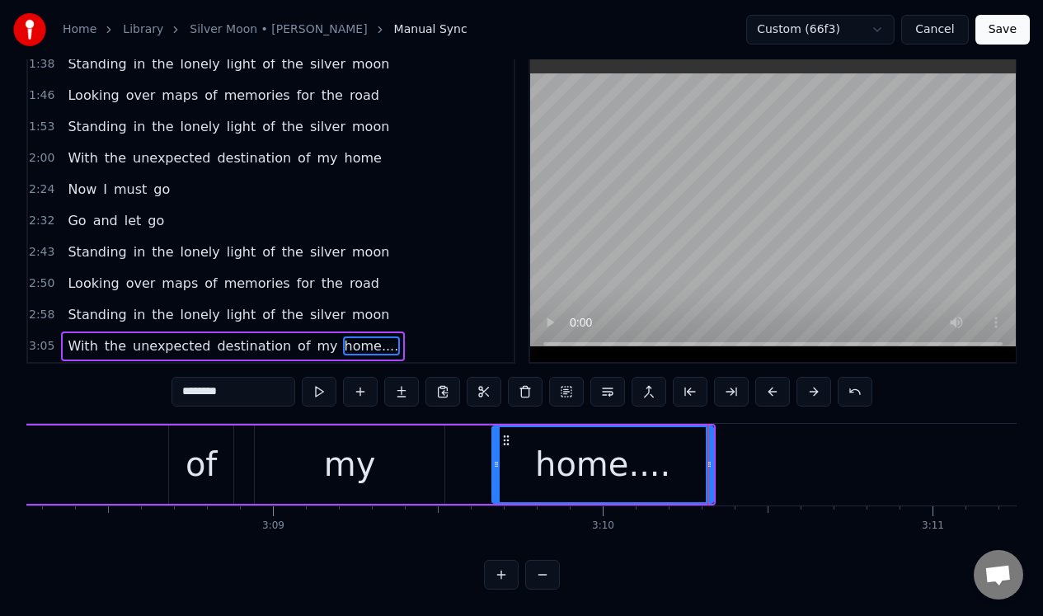
type input "********"
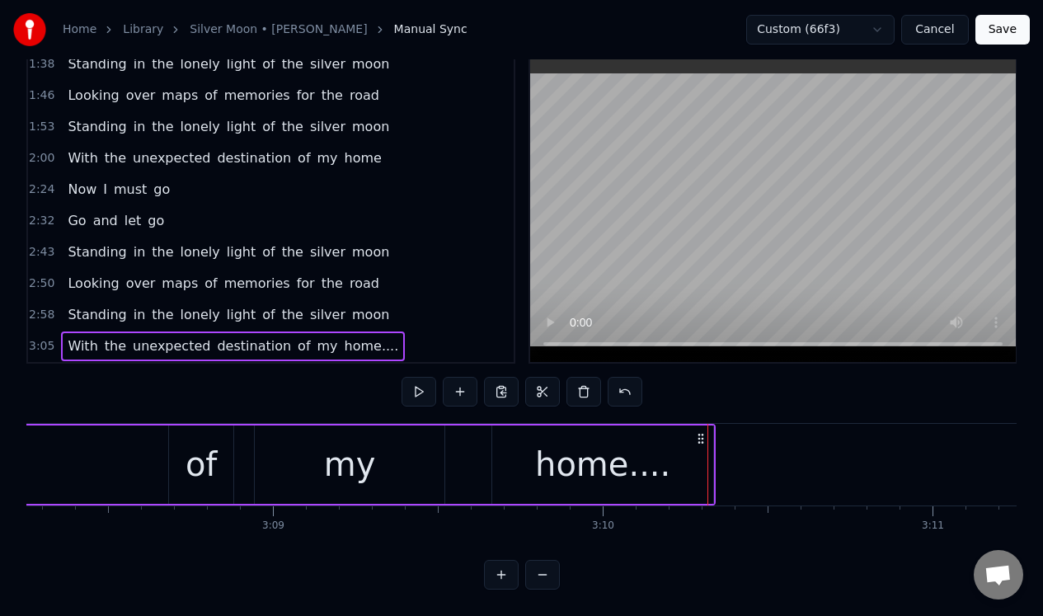
scroll to position [0, 62043]
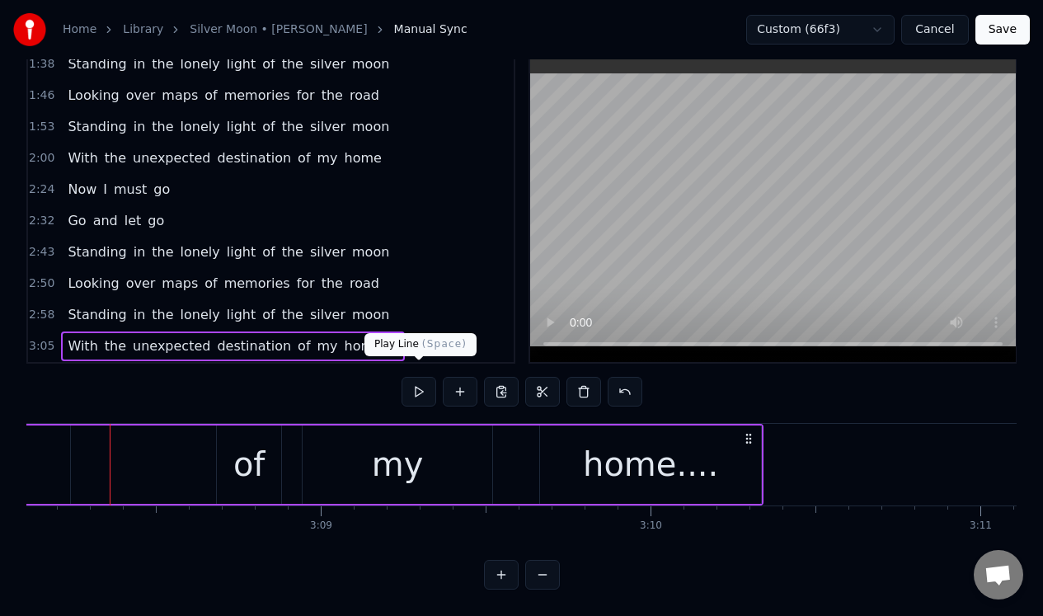
click at [420, 377] on button at bounding box center [419, 392] width 35 height 30
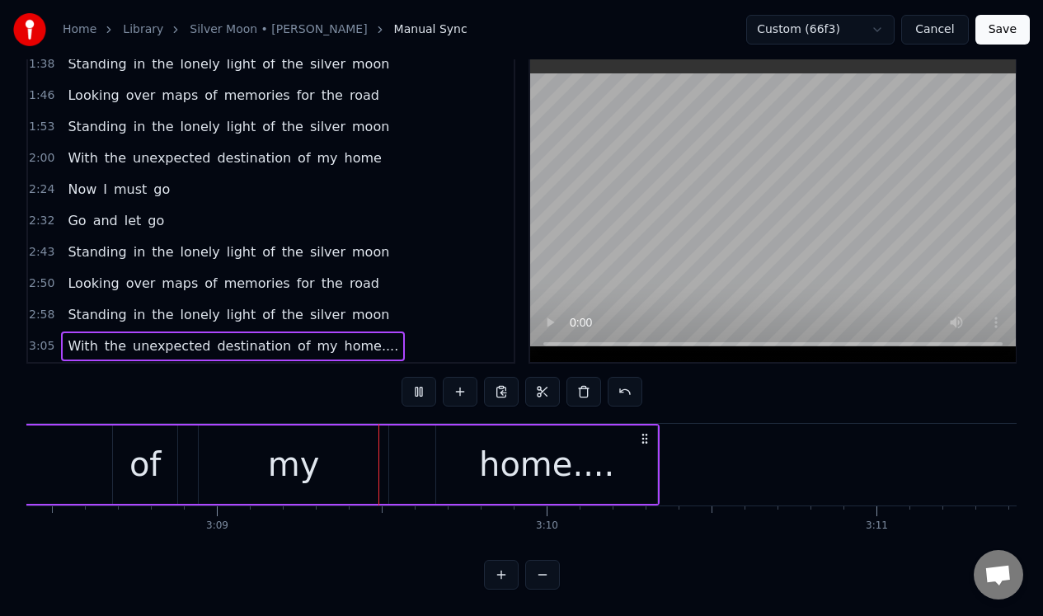
scroll to position [0, 62197]
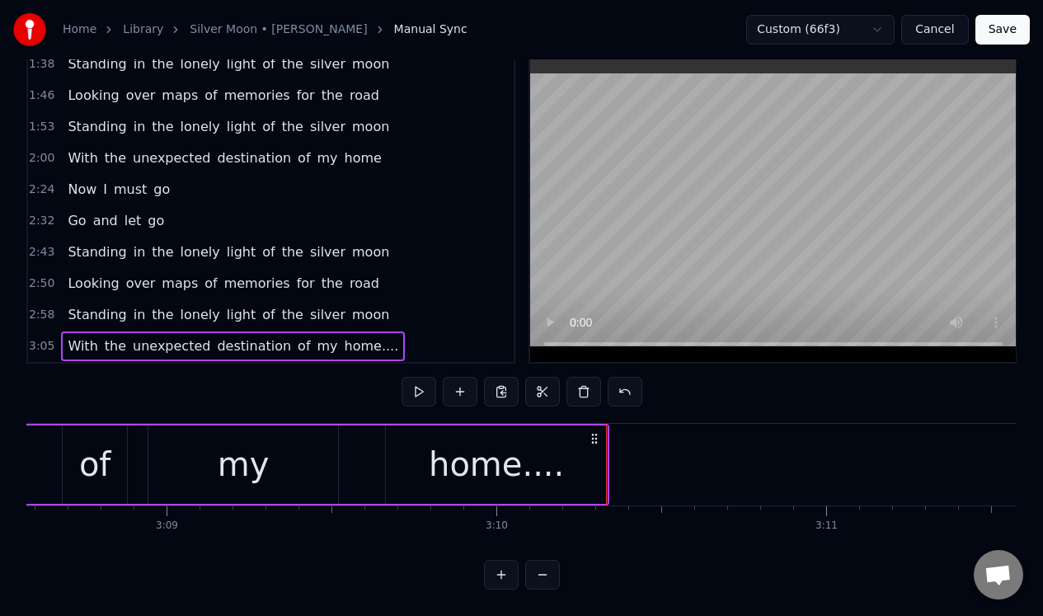
click at [559, 444] on div "home...." at bounding box center [496, 464] width 221 height 78
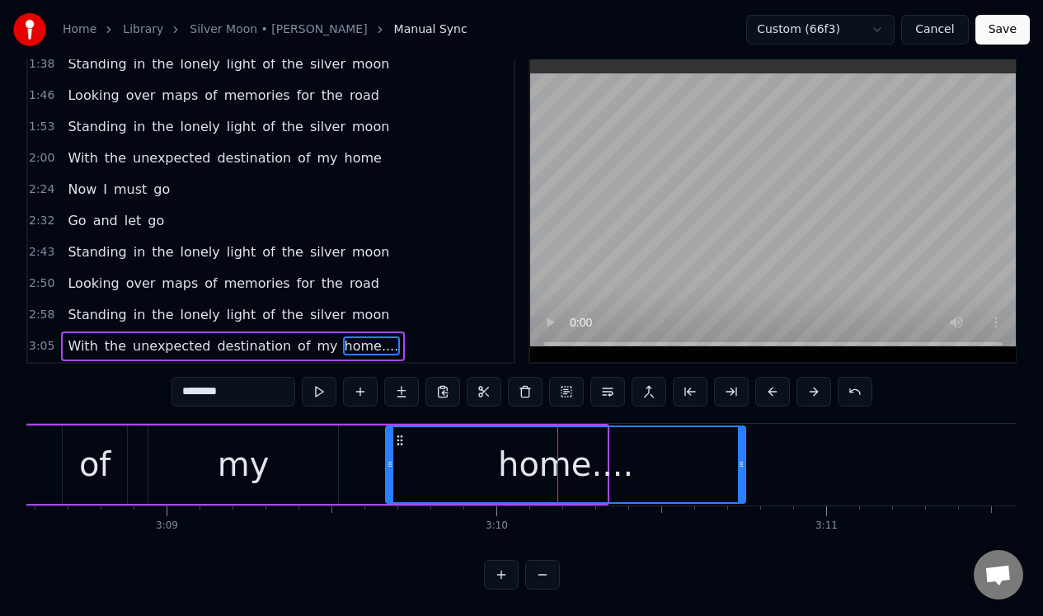
drag, startPoint x: 603, startPoint y: 457, endPoint x: 741, endPoint y: 454, distance: 138.5
click at [741, 458] on icon at bounding box center [741, 464] width 7 height 13
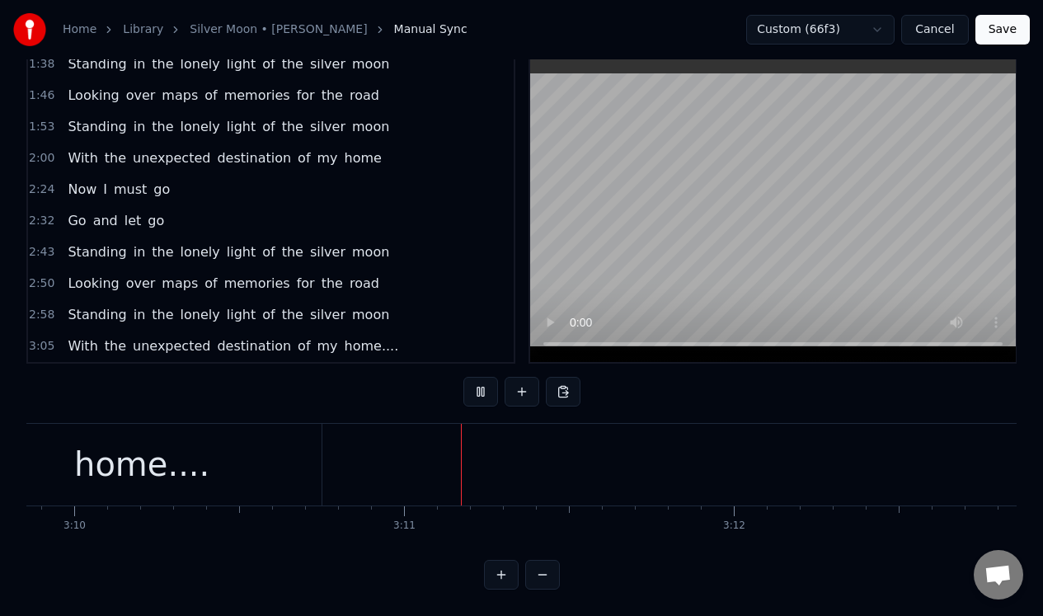
scroll to position [0, 62798]
click at [1002, 24] on button "Save" at bounding box center [1002, 30] width 54 height 30
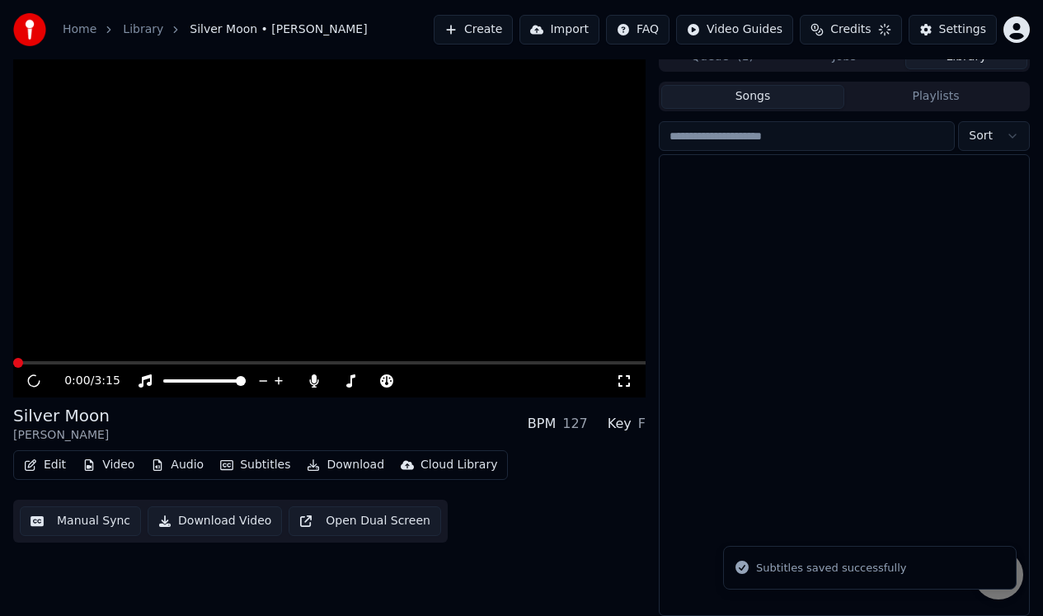
scroll to position [17, 0]
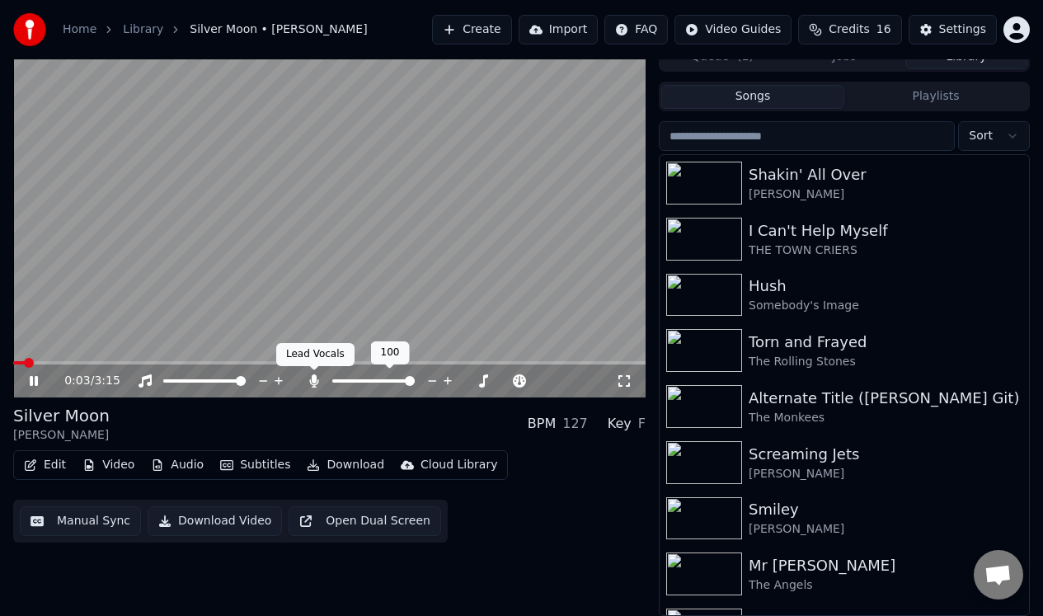
click at [312, 376] on icon at bounding box center [314, 380] width 9 height 13
click at [310, 374] on span at bounding box center [314, 370] width 8 height 8
click at [315, 382] on icon at bounding box center [314, 380] width 16 height 13
click at [315, 382] on icon at bounding box center [314, 380] width 9 height 13
click at [36, 378] on icon at bounding box center [34, 381] width 8 height 10
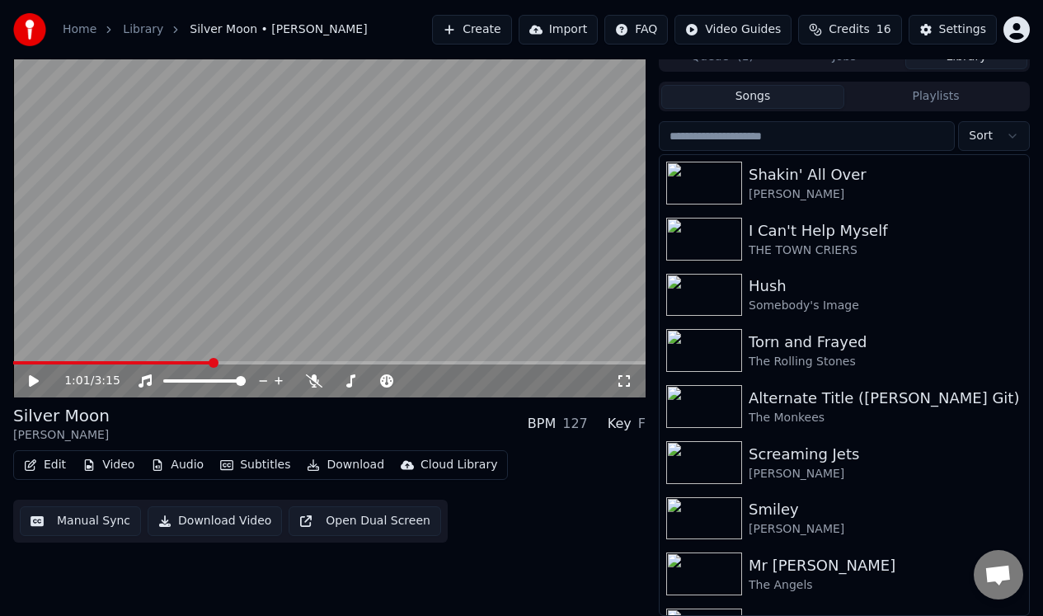
click at [23, 361] on span at bounding box center [112, 362] width 199 height 3
click at [13, 360] on span at bounding box center [18, 363] width 10 height 10
click at [190, 460] on button "Audio" at bounding box center [177, 465] width 66 height 23
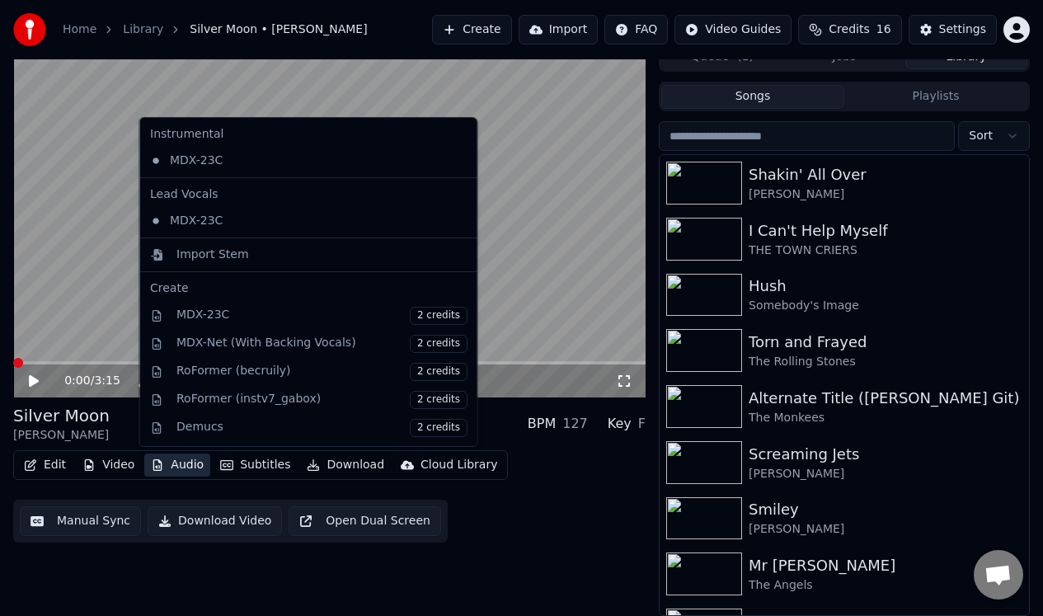
scroll to position [167, 0]
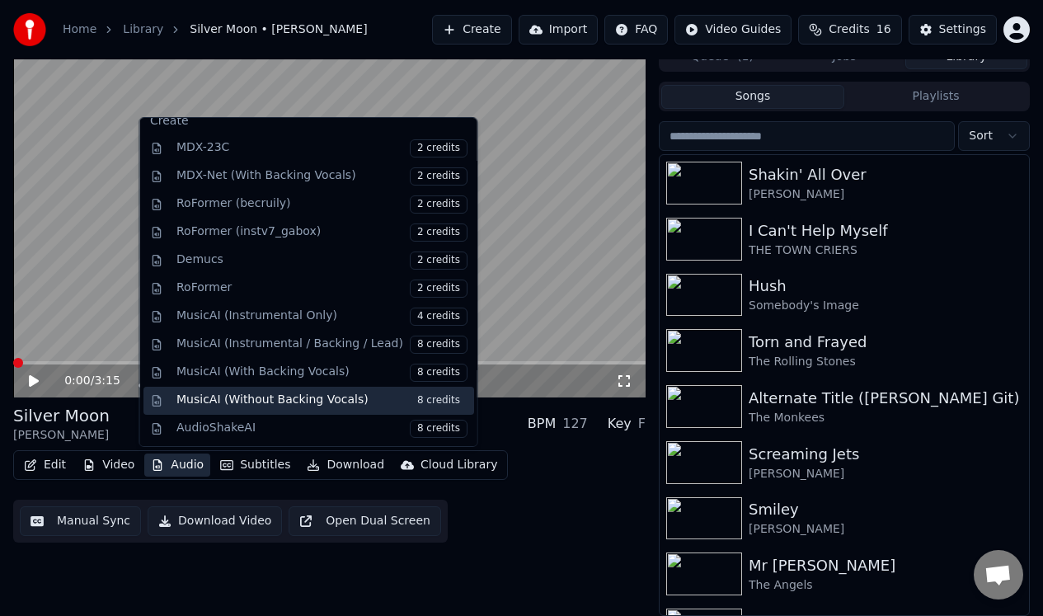
click at [431, 400] on span "8 credits" at bounding box center [438, 401] width 58 height 18
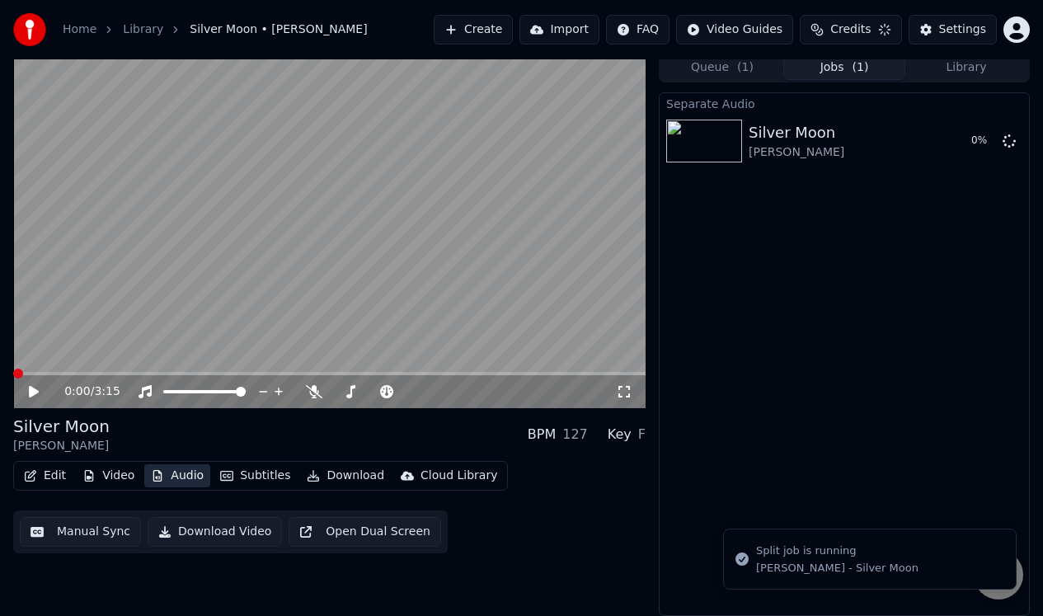
scroll to position [7, 0]
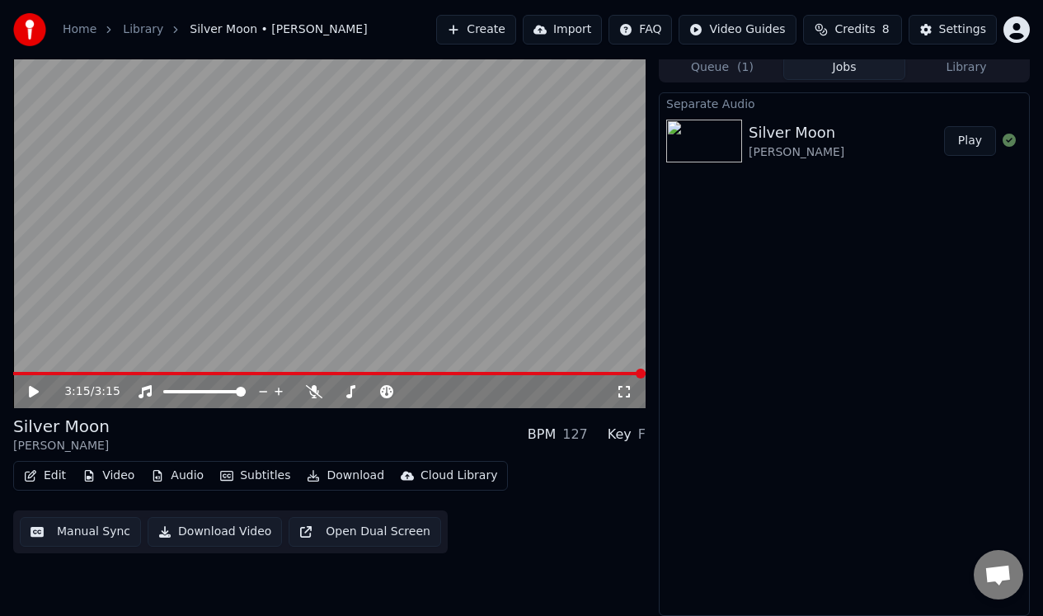
click at [76, 529] on button "Manual Sync" at bounding box center [80, 532] width 121 height 30
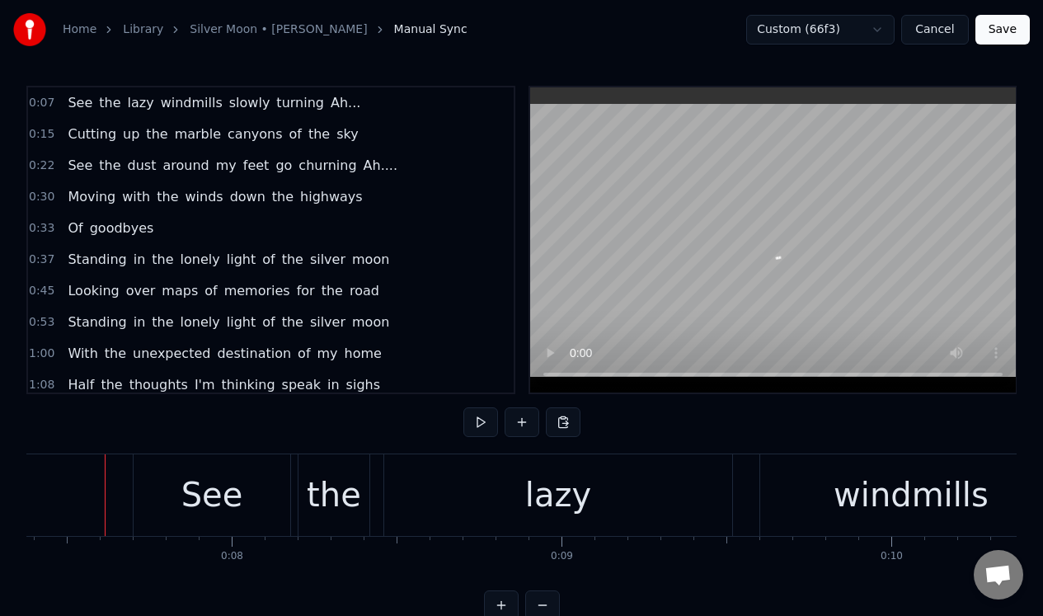
scroll to position [0, 2429]
click at [478, 422] on button at bounding box center [480, 422] width 35 height 30
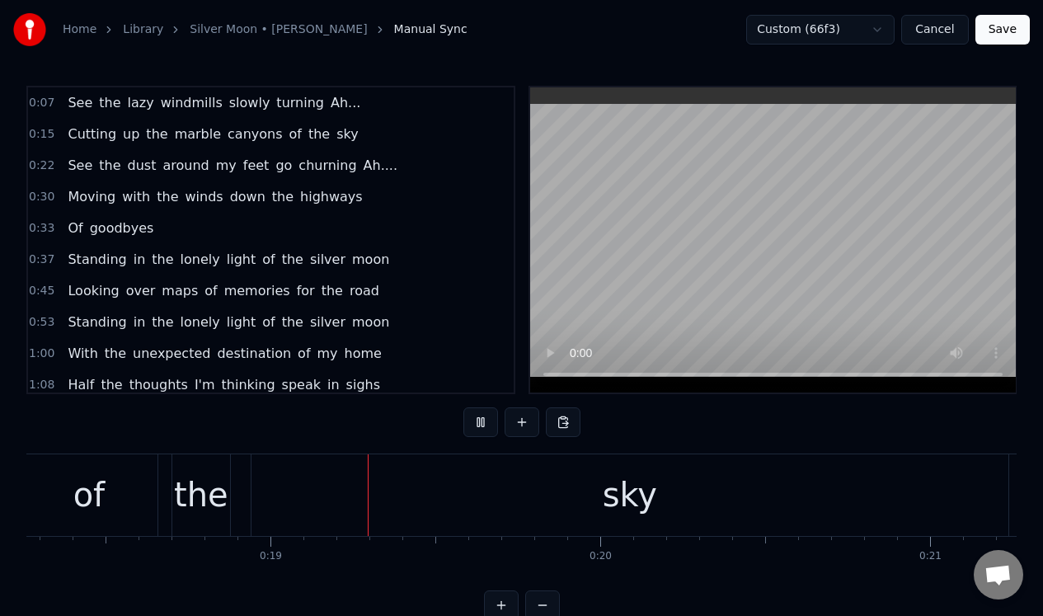
scroll to position [0, 6038]
click at [477, 421] on button at bounding box center [480, 422] width 35 height 30
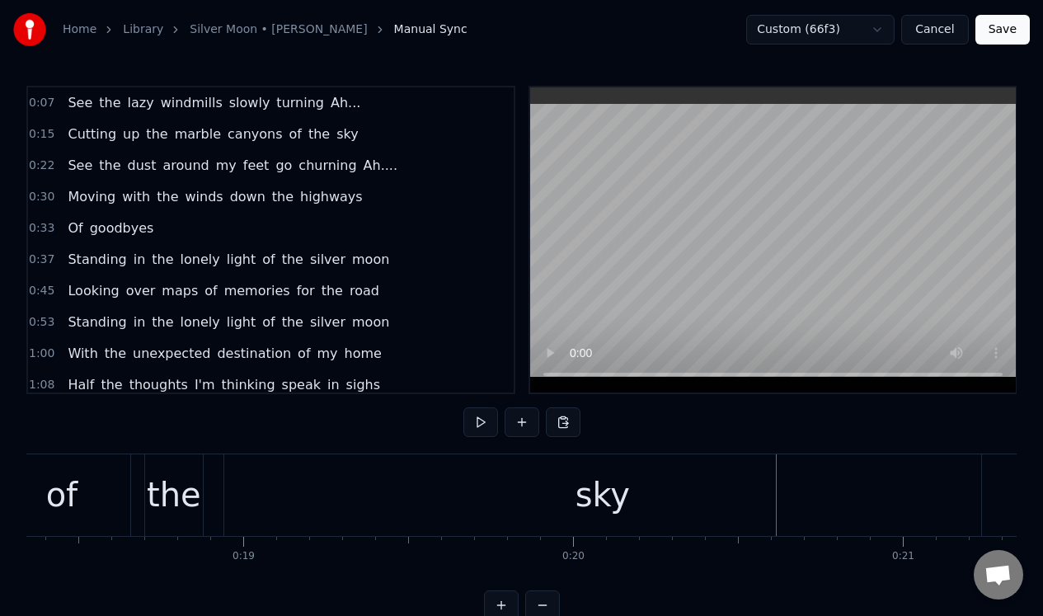
click at [172, 485] on div "the" at bounding box center [174, 494] width 54 height 49
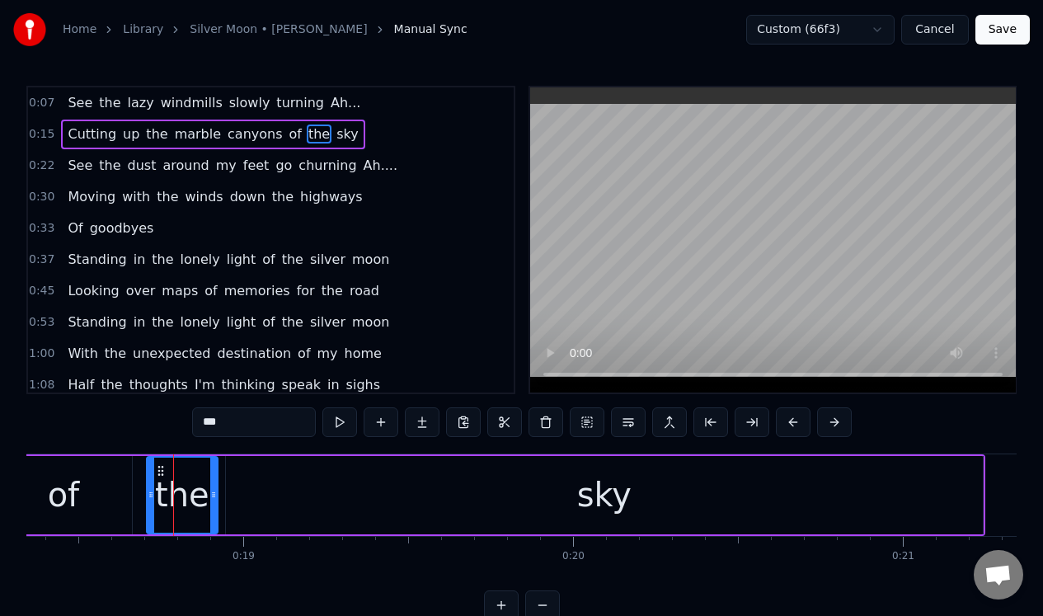
drag, startPoint x: 199, startPoint y: 485, endPoint x: 212, endPoint y: 485, distance: 13.2
click at [212, 485] on div at bounding box center [213, 495] width 7 height 75
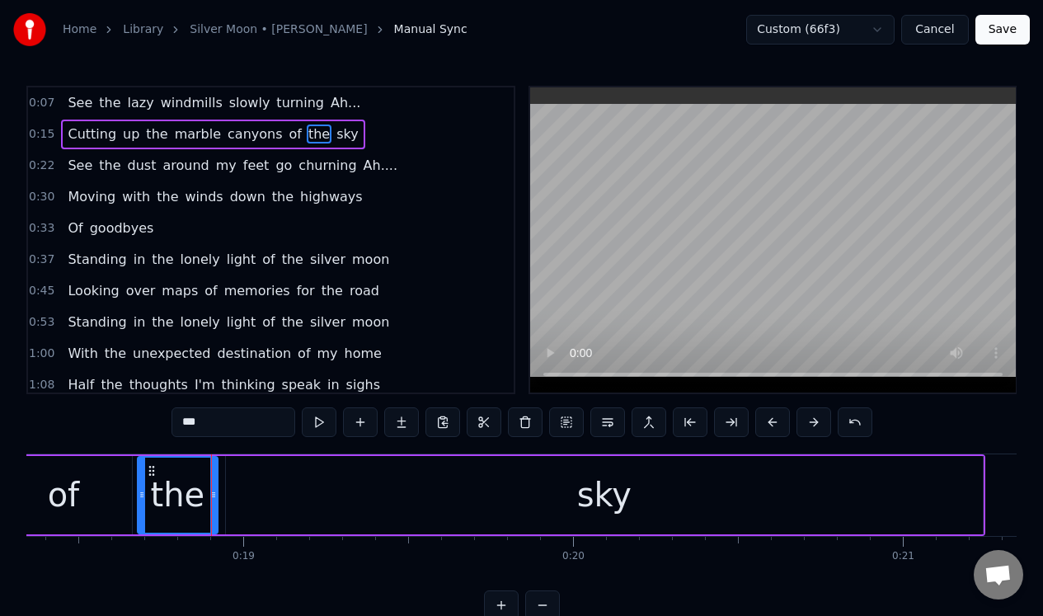
drag, startPoint x: 149, startPoint y: 480, endPoint x: 140, endPoint y: 480, distance: 9.1
click at [140, 480] on div at bounding box center [142, 495] width 7 height 75
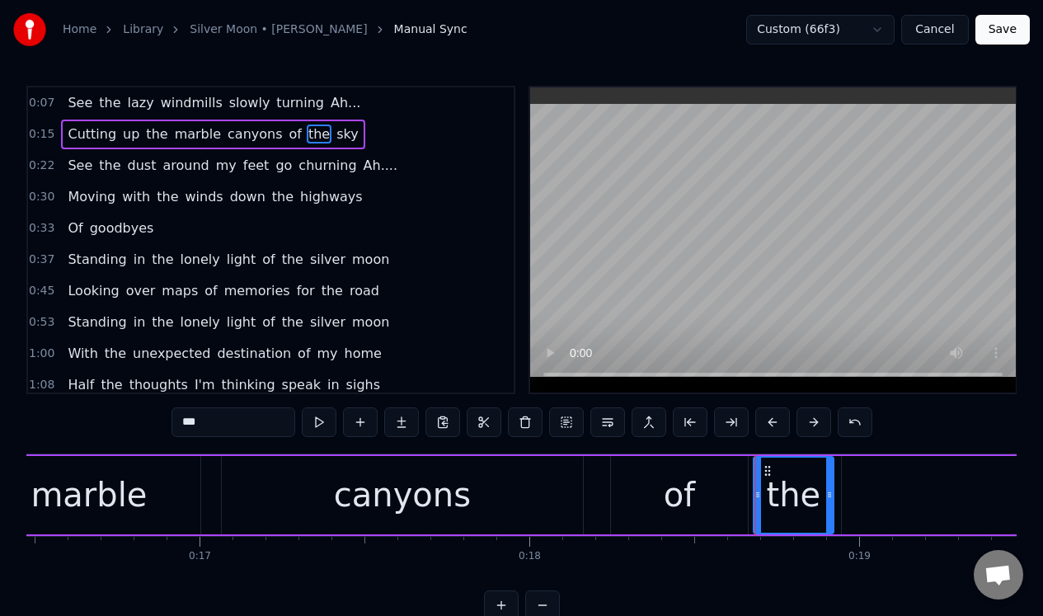
scroll to position [0, 5354]
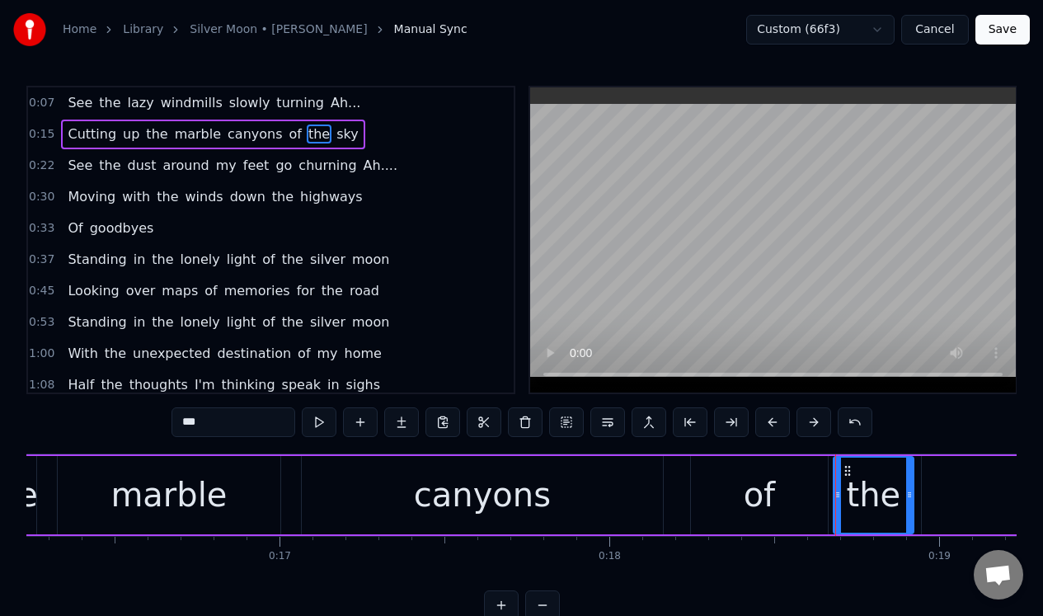
click at [322, 462] on div "canyons" at bounding box center [482, 495] width 361 height 78
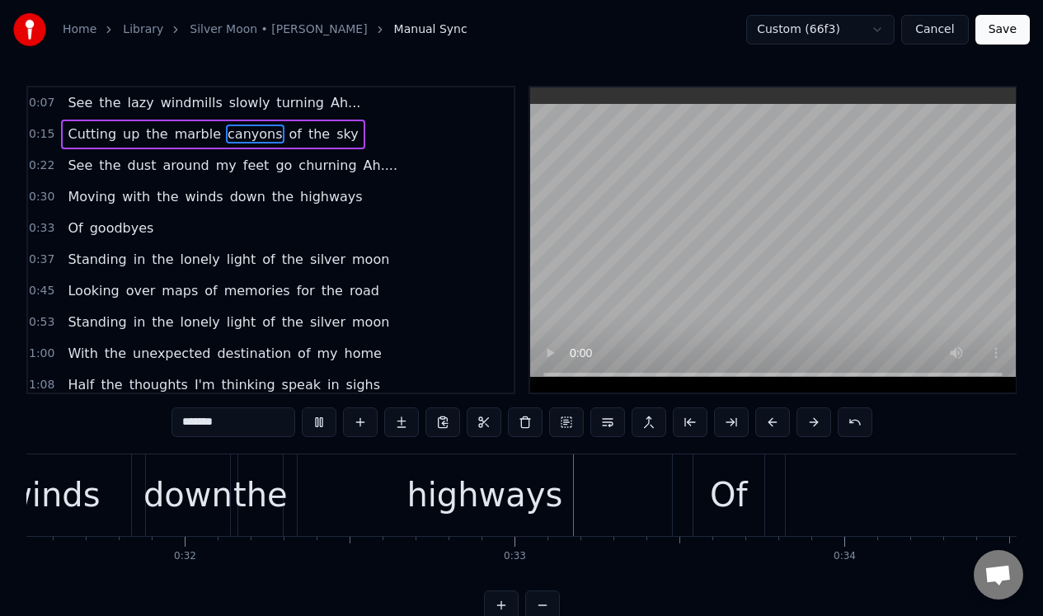
scroll to position [0, 10639]
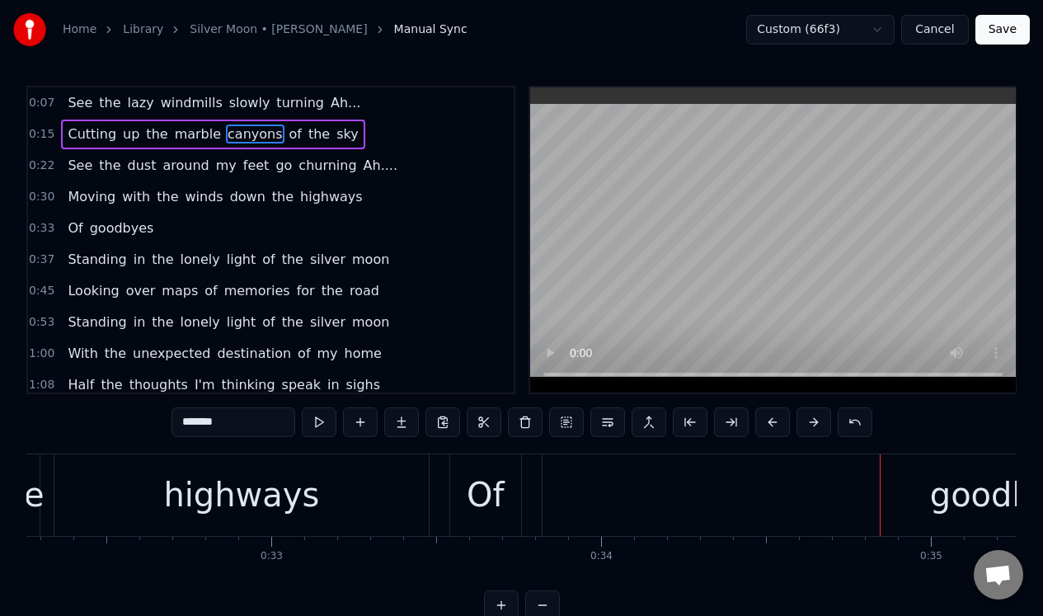
click at [768, 491] on div "goodbyes" at bounding box center [1010, 495] width 935 height 82
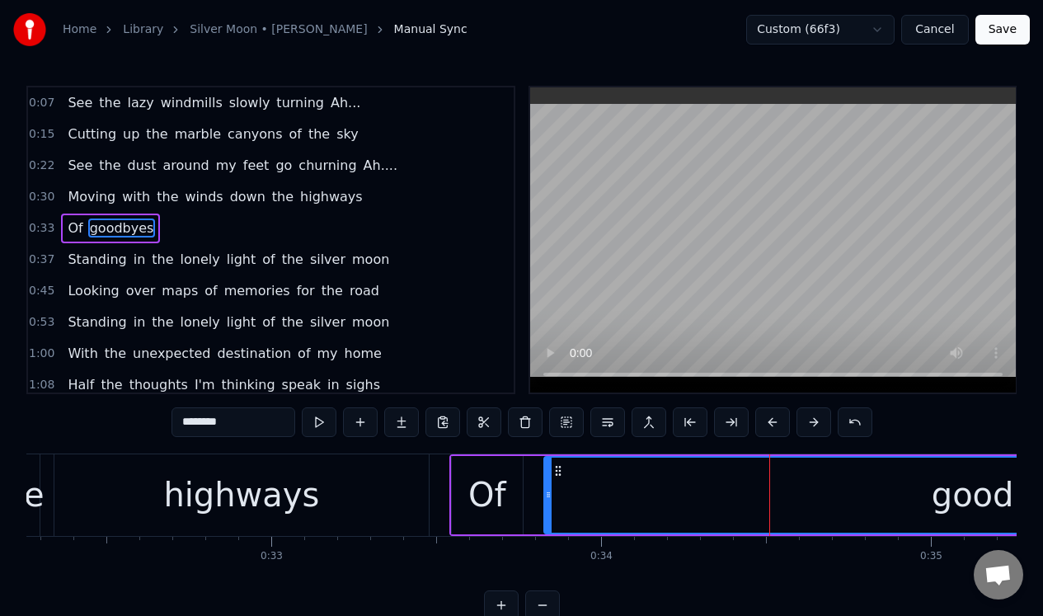
drag, startPoint x: 243, startPoint y: 422, endPoint x: 212, endPoint y: 425, distance: 31.4
click at [212, 425] on input "********" at bounding box center [234, 422] width 124 height 30
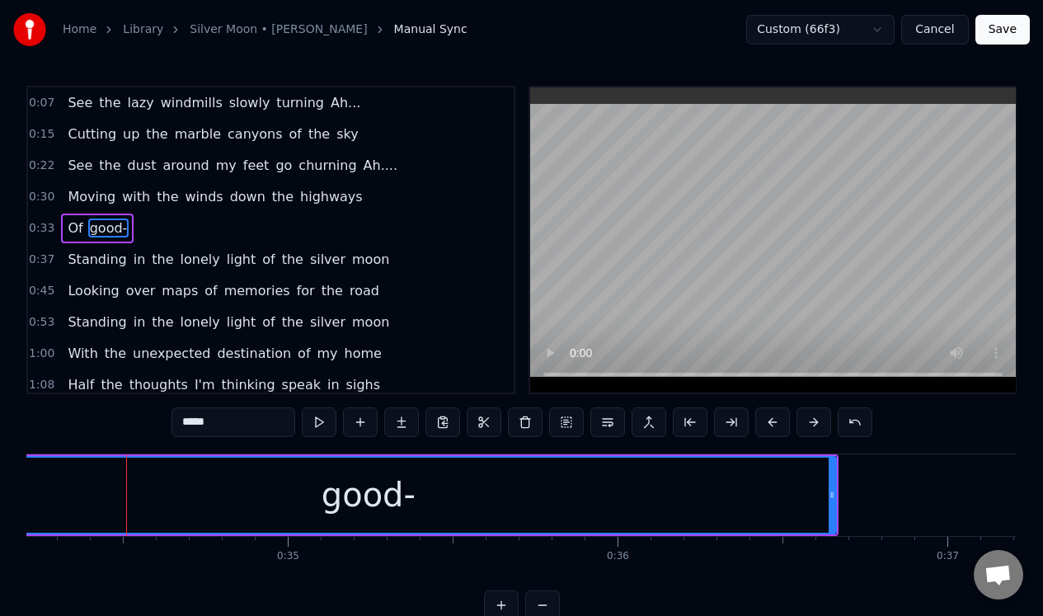
scroll to position [0, 11309]
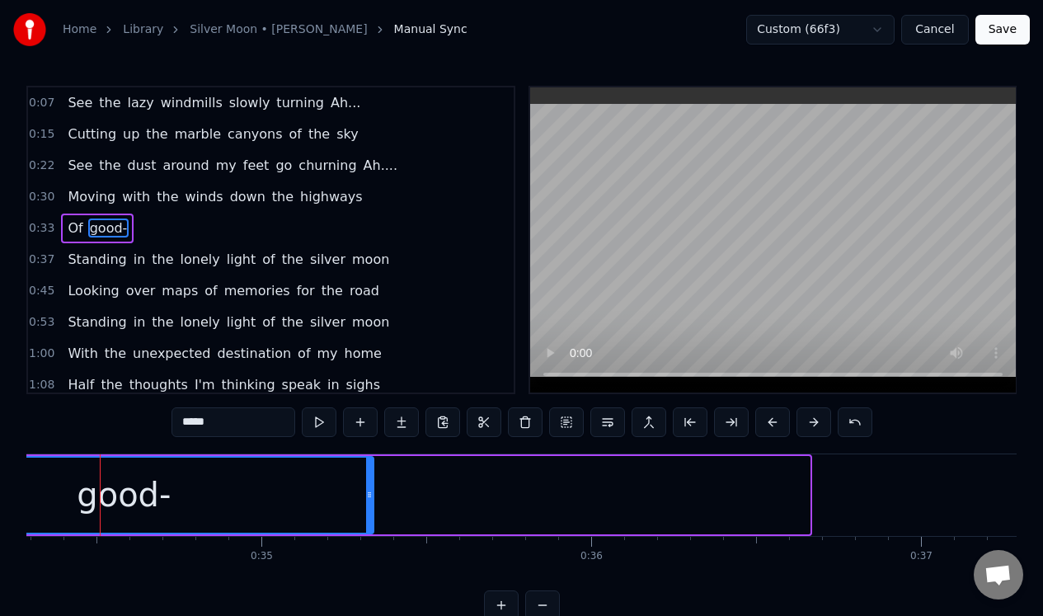
drag, startPoint x: 802, startPoint y: 496, endPoint x: 322, endPoint y: 435, distance: 483.8
click at [331, 440] on div "0:07 See the lazy windmills slowly turning Ah... 0:15 Cutting up the marble can…" at bounding box center [521, 353] width 990 height 534
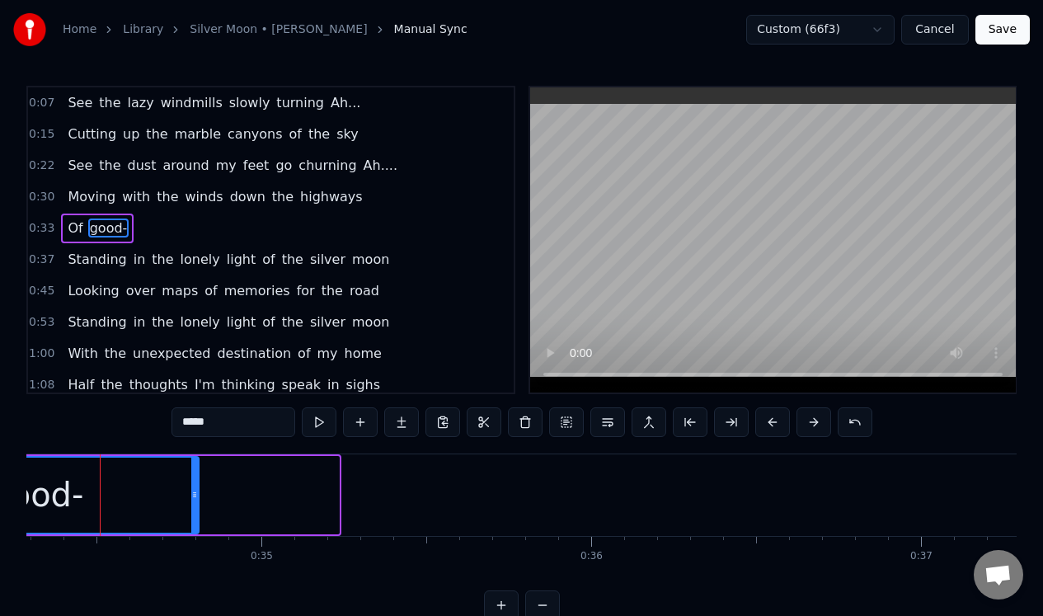
drag, startPoint x: 336, startPoint y: 471, endPoint x: 195, endPoint y: 467, distance: 140.2
click at [195, 467] on div at bounding box center [194, 495] width 7 height 75
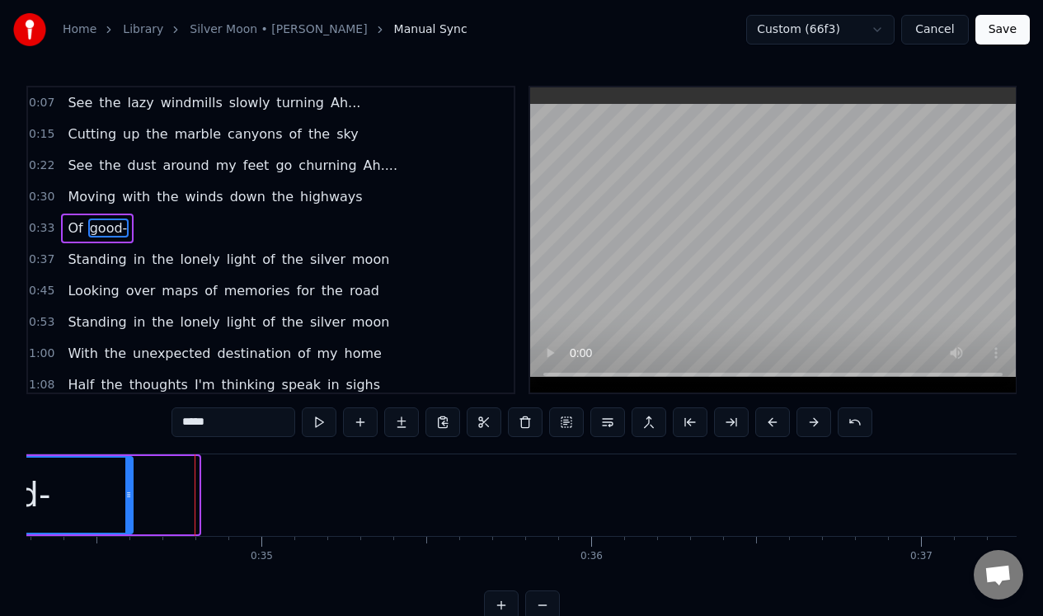
drag, startPoint x: 195, startPoint y: 467, endPoint x: 129, endPoint y: 469, distance: 66.0
click at [129, 469] on div at bounding box center [128, 495] width 7 height 75
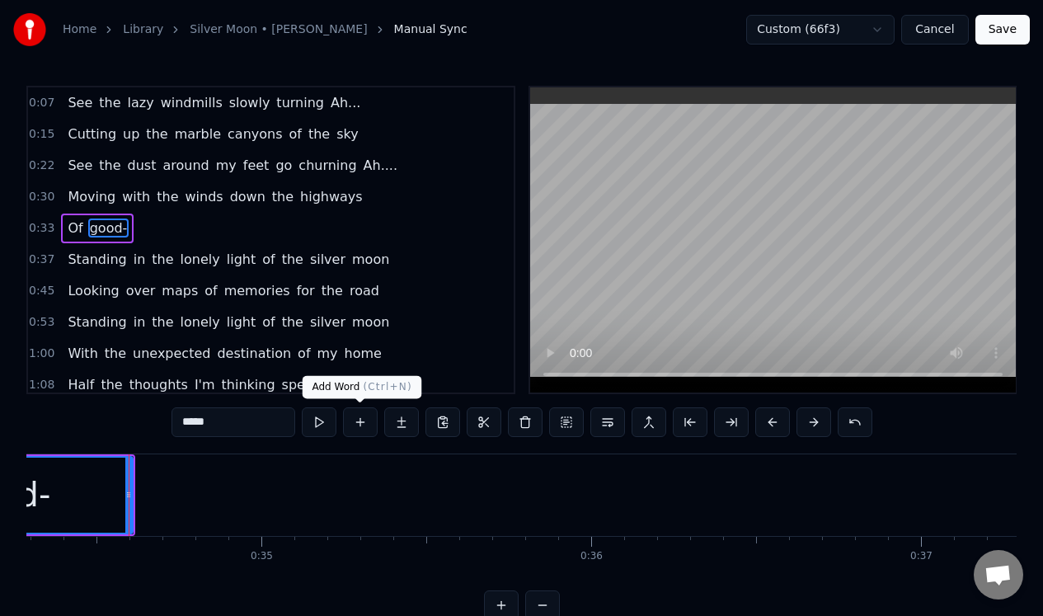
type input "*****"
click at [357, 420] on button at bounding box center [360, 422] width 35 height 30
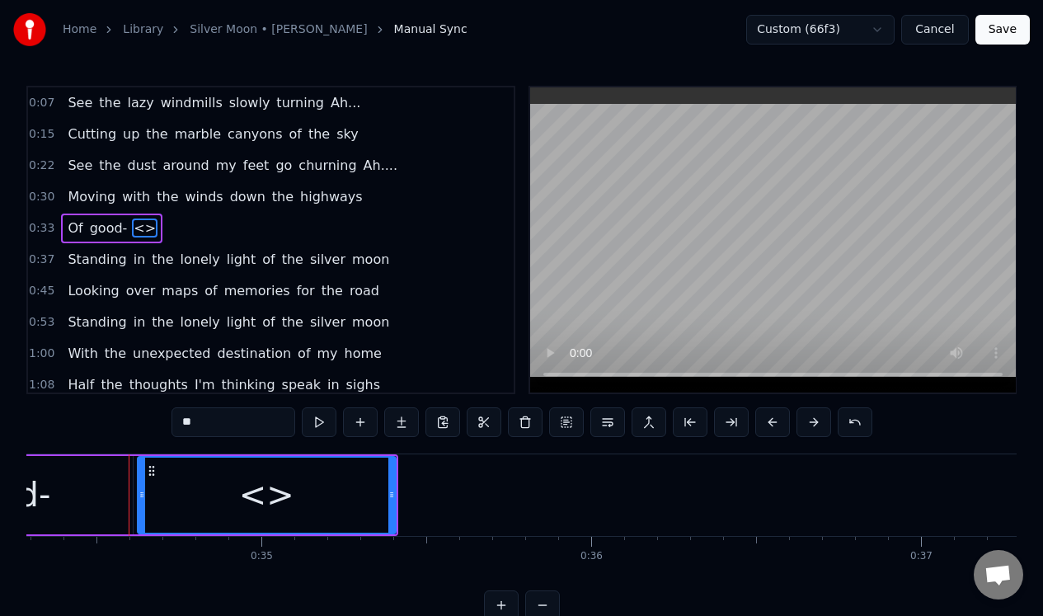
drag, startPoint x: 236, startPoint y: 430, endPoint x: 160, endPoint y: 425, distance: 76.0
click at [160, 425] on div "0:07 See the lazy windmills slowly turning Ah... 0:15 Cutting up the marble can…" at bounding box center [521, 353] width 990 height 534
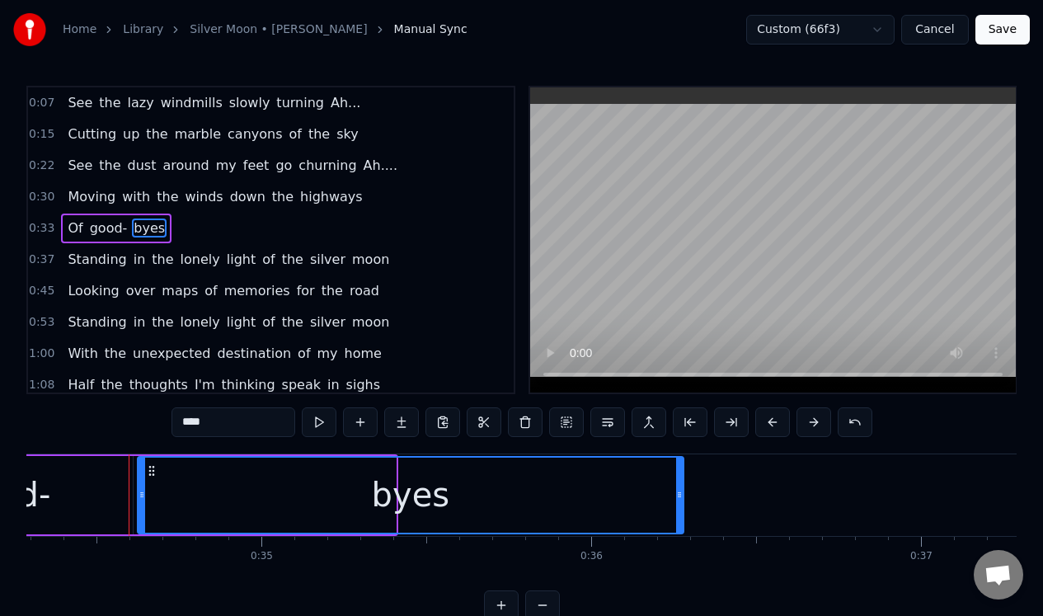
drag, startPoint x: 392, startPoint y: 491, endPoint x: 679, endPoint y: 496, distance: 287.8
click at [679, 496] on icon at bounding box center [679, 494] width 7 height 13
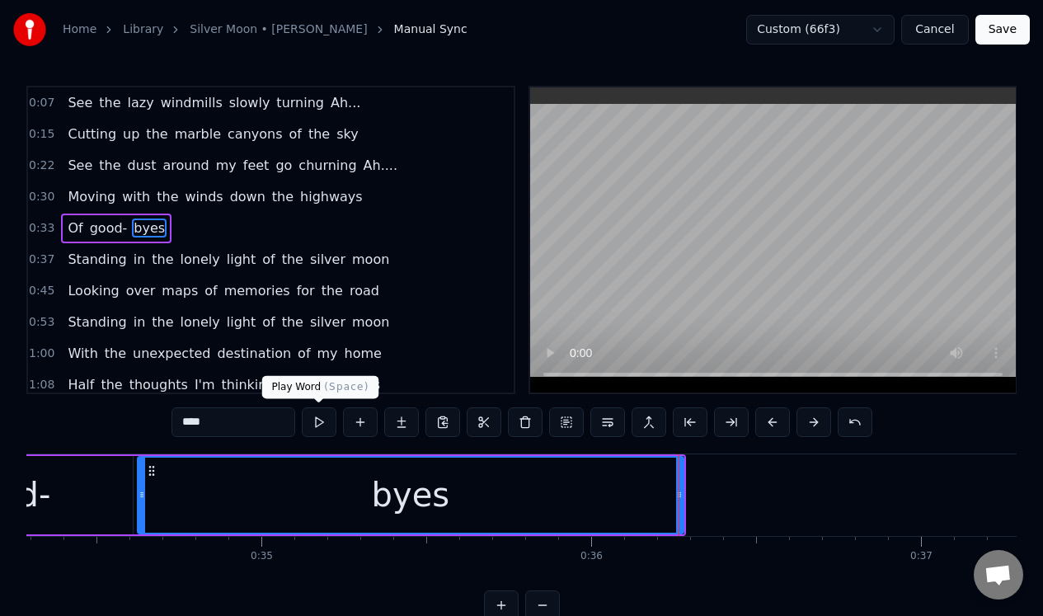
click at [320, 421] on button at bounding box center [319, 422] width 35 height 30
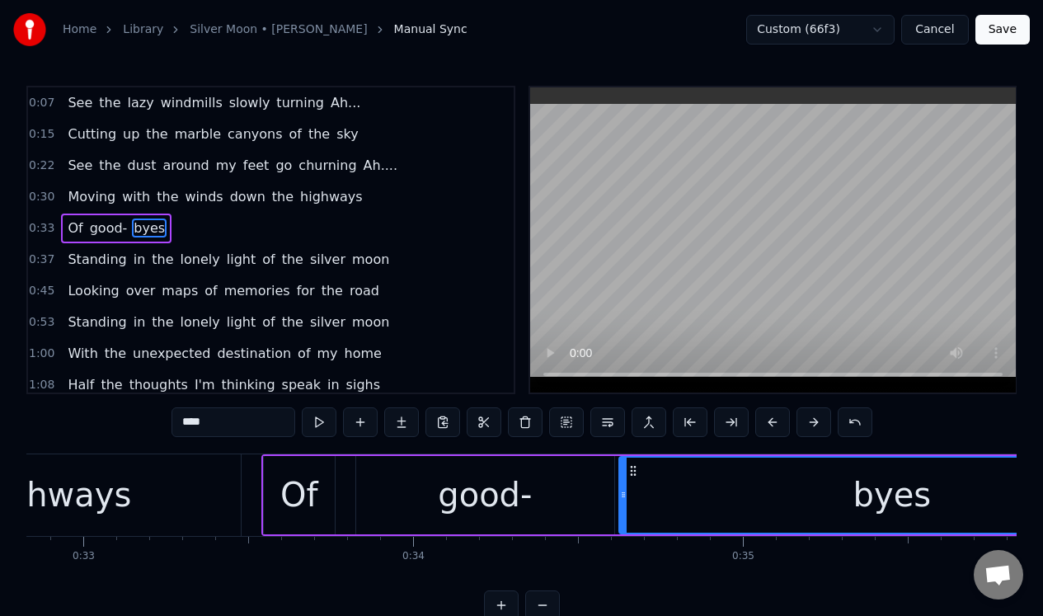
scroll to position [0, 10881]
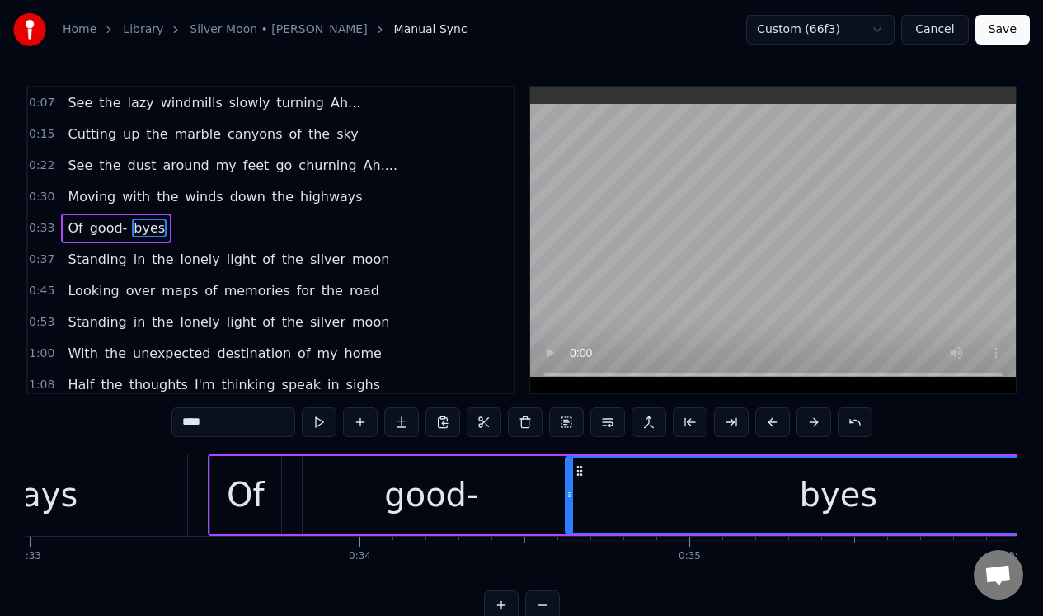
click at [153, 475] on div "highways" at bounding box center [0, 495] width 374 height 82
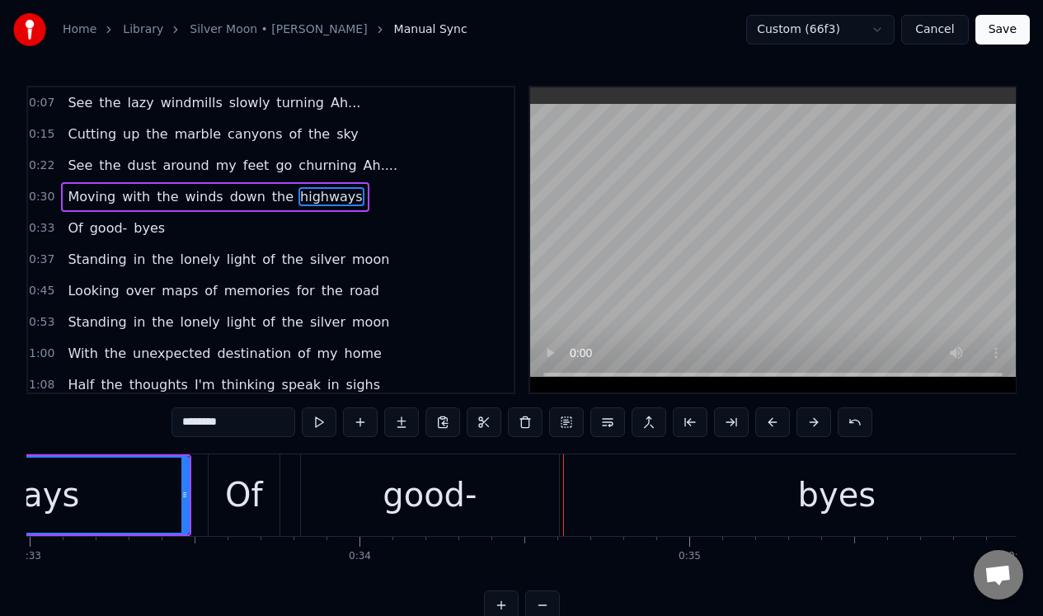
click at [438, 486] on div "good-" at bounding box center [430, 494] width 94 height 49
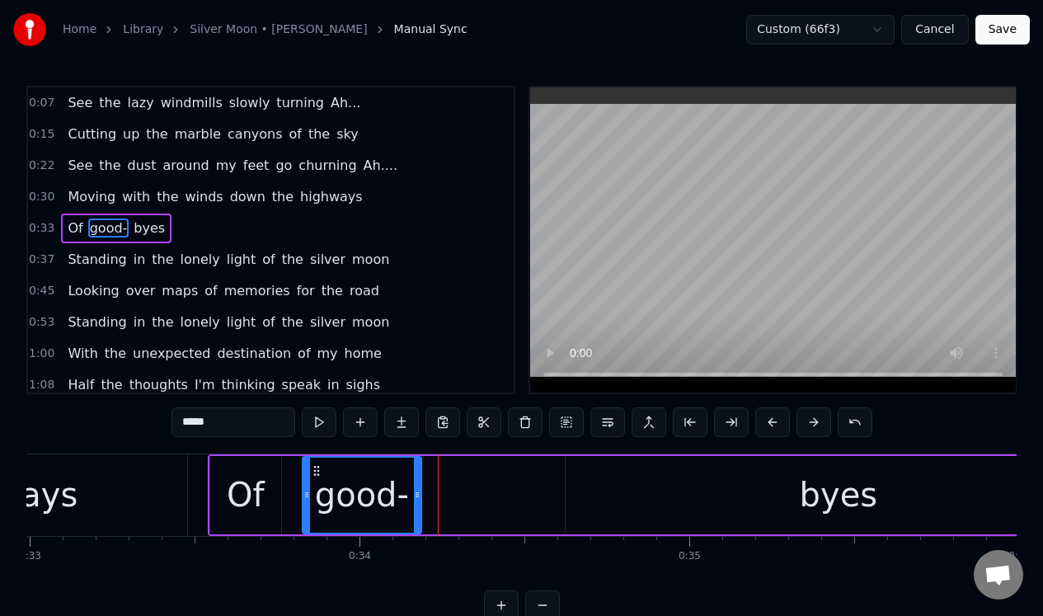
drag, startPoint x: 555, startPoint y: 476, endPoint x: 416, endPoint y: 484, distance: 139.6
click at [416, 484] on div at bounding box center [417, 495] width 7 height 75
click at [734, 491] on div "byes" at bounding box center [839, 495] width 546 height 78
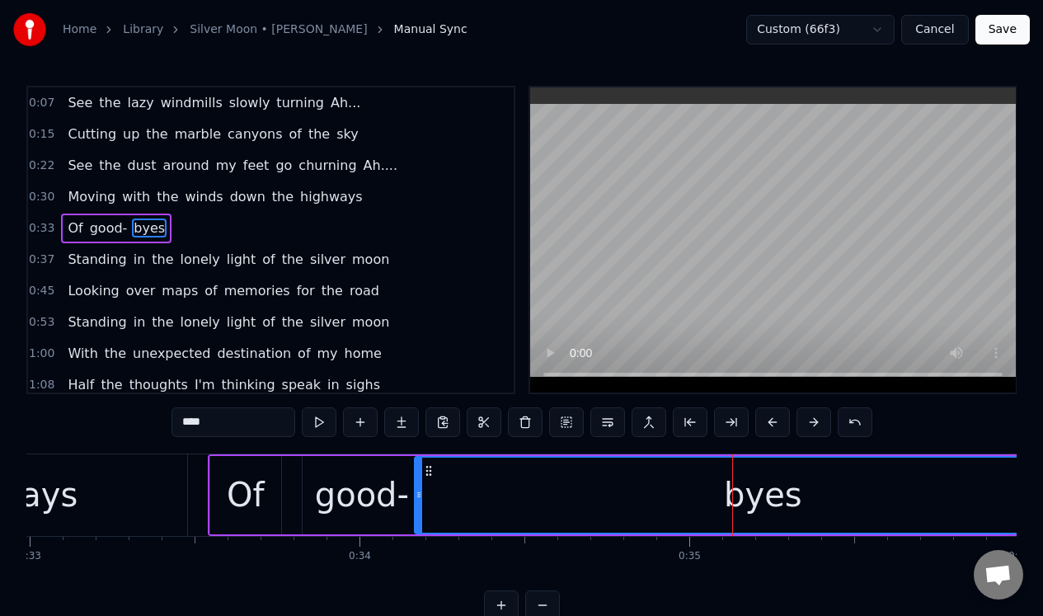
drag, startPoint x: 569, startPoint y: 494, endPoint x: 418, endPoint y: 503, distance: 151.2
click at [418, 503] on div at bounding box center [419, 495] width 7 height 75
click at [136, 478] on div "highways" at bounding box center [0, 495] width 374 height 82
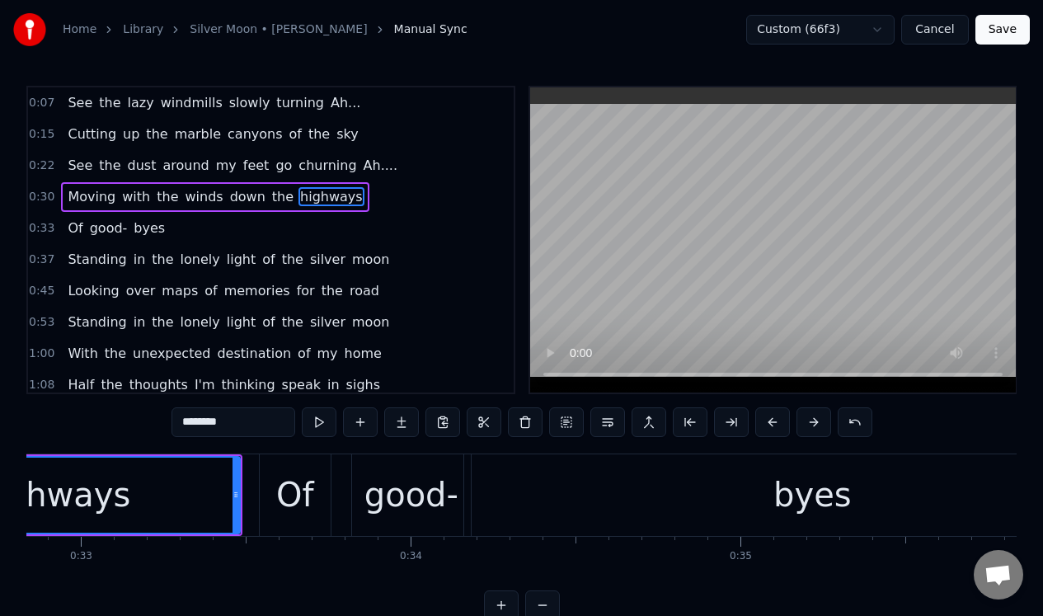
scroll to position [0, 10696]
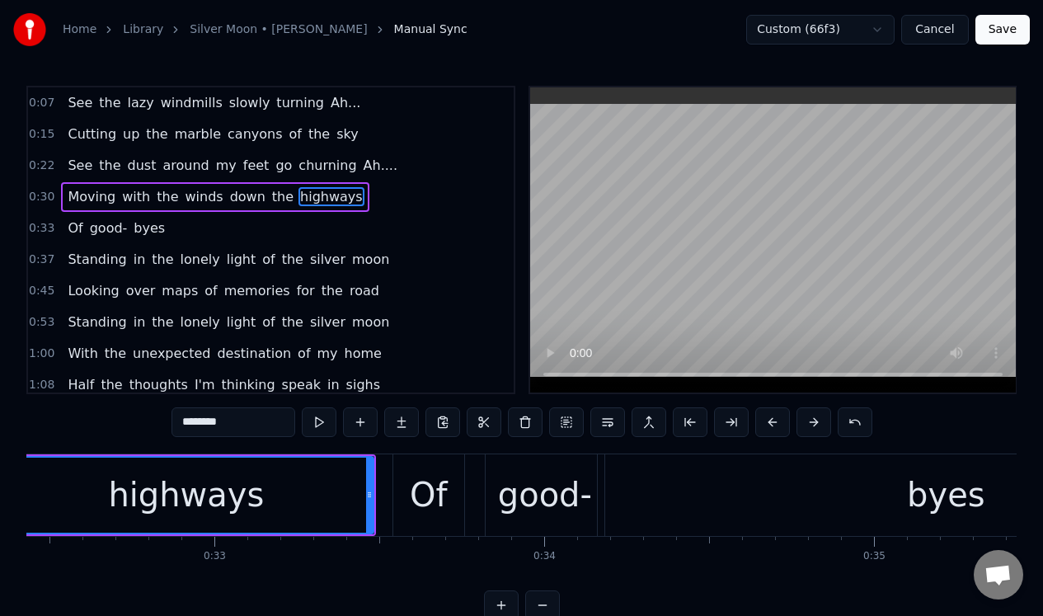
click at [509, 503] on div "good-" at bounding box center [545, 494] width 94 height 49
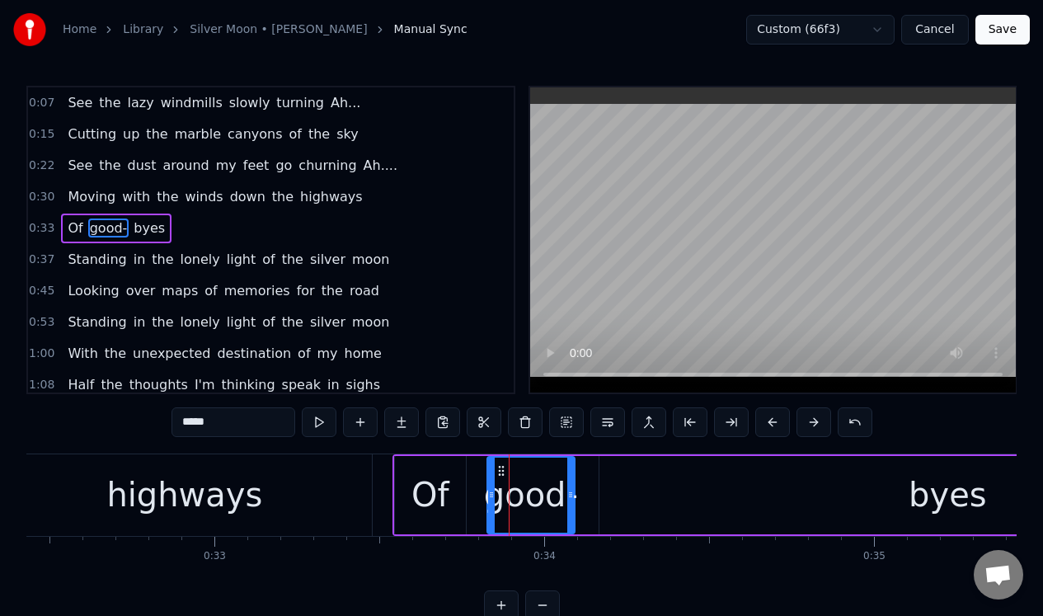
drag, startPoint x: 601, startPoint y: 486, endPoint x: 570, endPoint y: 486, distance: 31.3
click at [570, 486] on div at bounding box center [570, 495] width 7 height 75
click at [651, 477] on div "byes" at bounding box center [947, 495] width 697 height 78
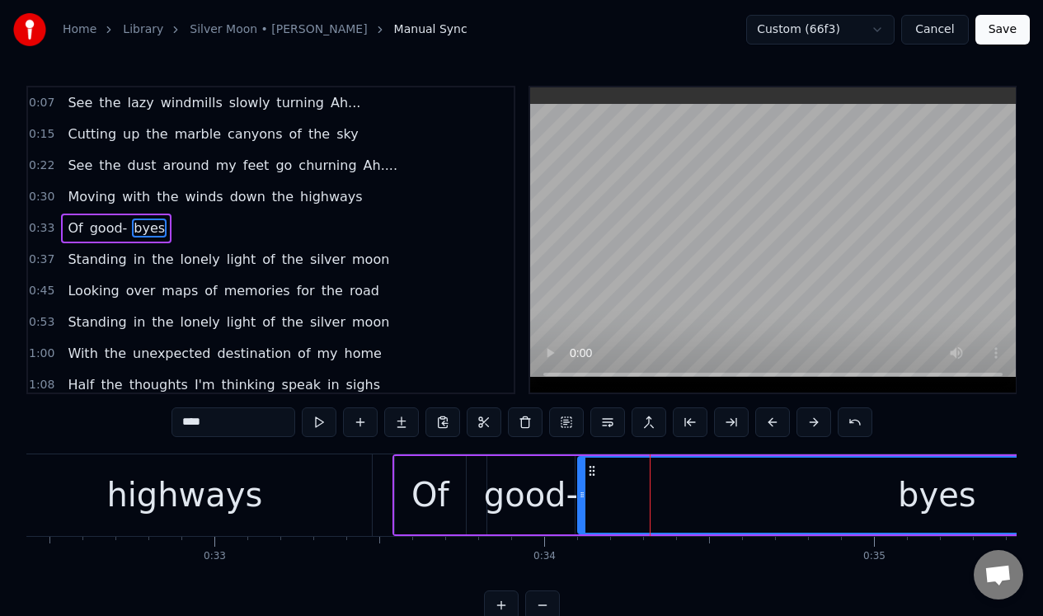
drag, startPoint x: 602, startPoint y: 501, endPoint x: 580, endPoint y: 506, distance: 22.0
click at [580, 506] on div at bounding box center [582, 495] width 7 height 75
click at [317, 469] on div "highways" at bounding box center [185, 495] width 374 height 82
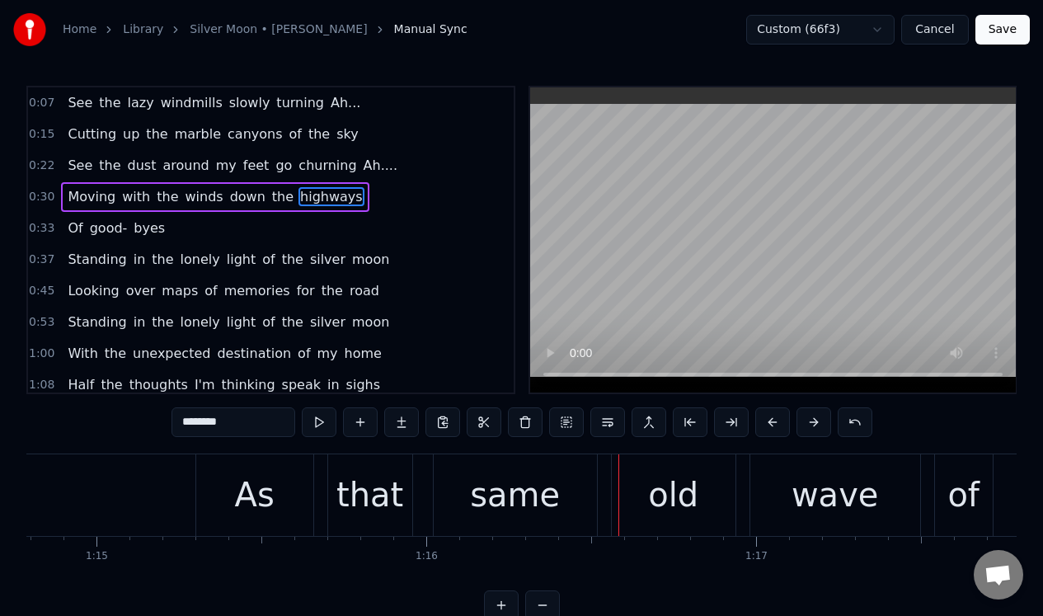
scroll to position [0, 24506]
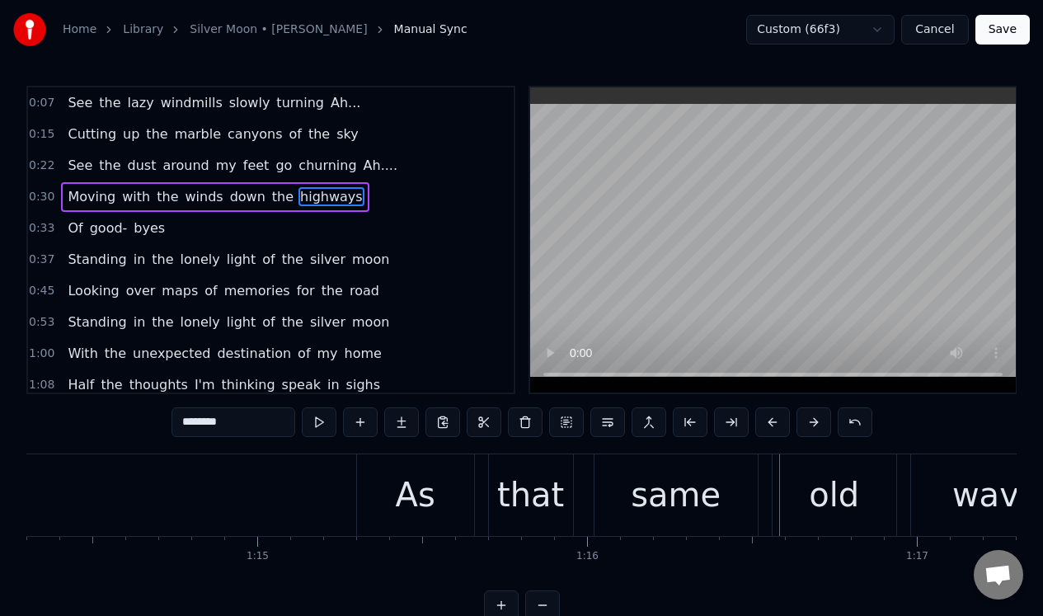
click at [369, 492] on div "As" at bounding box center [415, 495] width 117 height 82
type input "**"
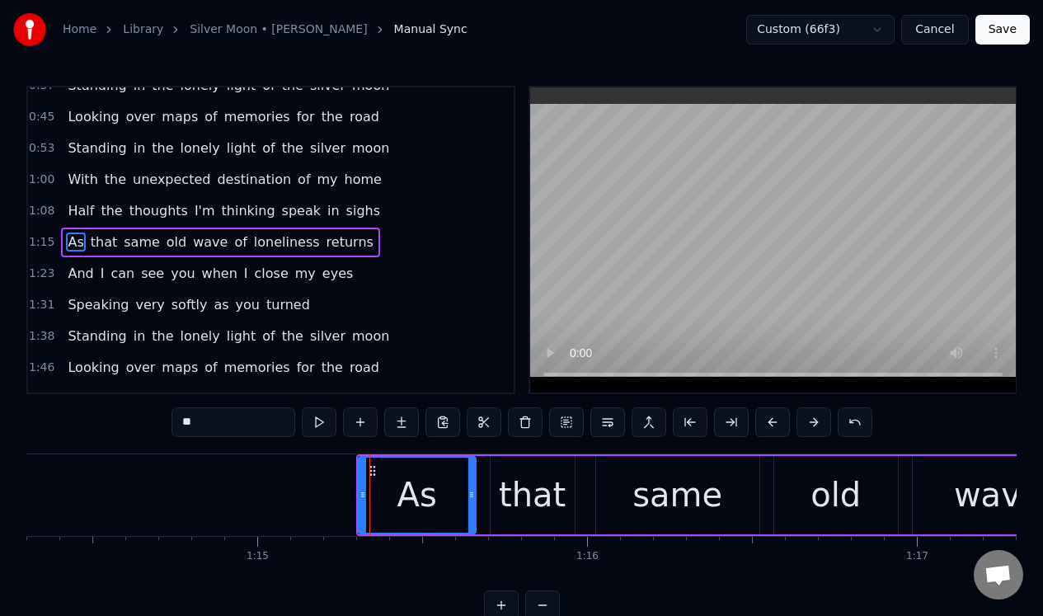
scroll to position [176, 0]
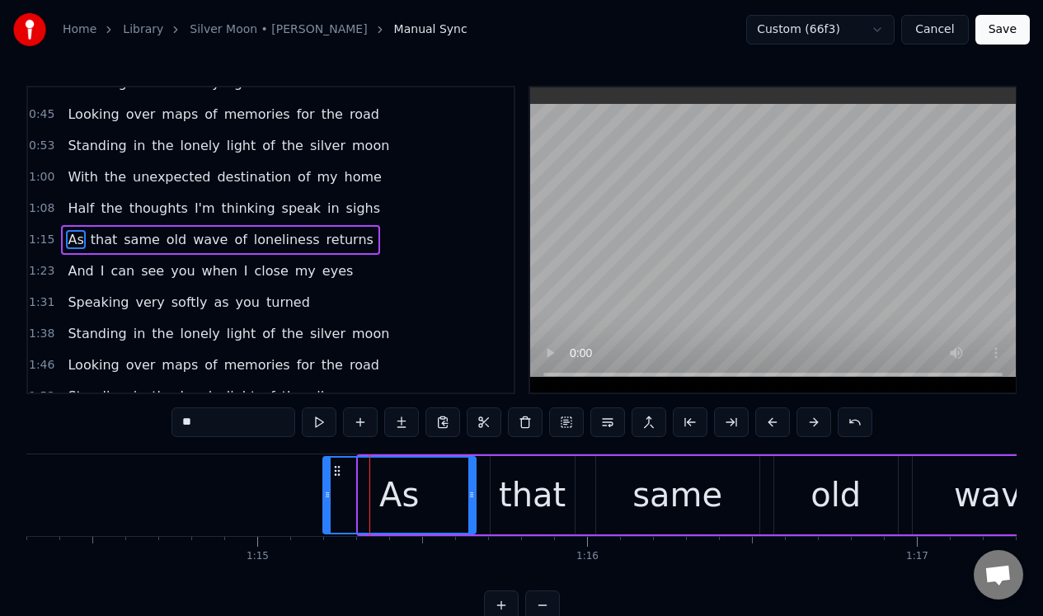
drag, startPoint x: 360, startPoint y: 492, endPoint x: 324, endPoint y: 492, distance: 36.3
click at [324, 492] on icon at bounding box center [327, 494] width 7 height 13
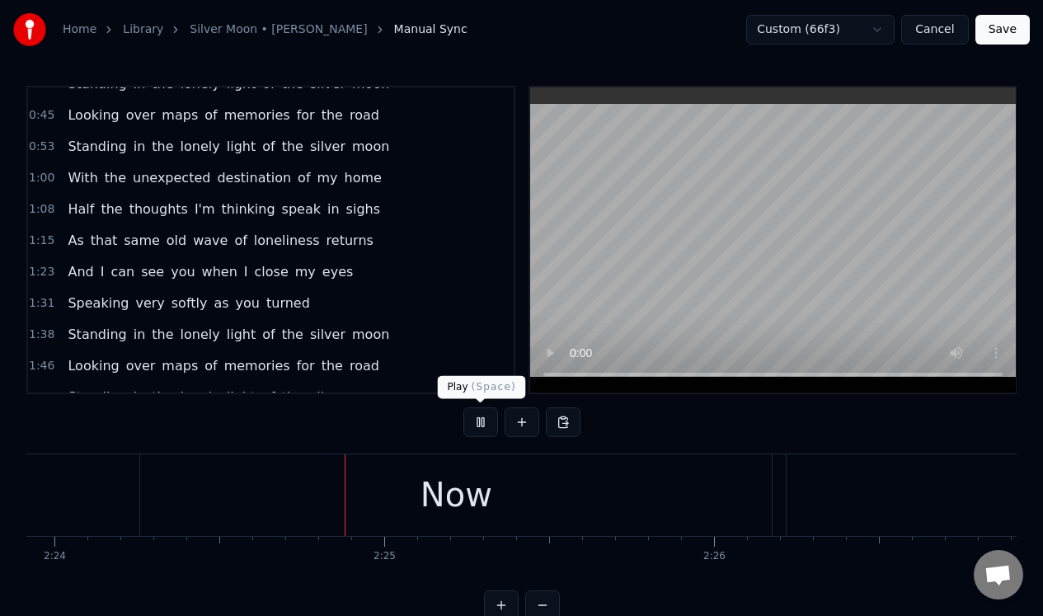
scroll to position [0, 47476]
click at [481, 421] on button at bounding box center [480, 422] width 35 height 30
click at [479, 425] on button at bounding box center [480, 422] width 35 height 30
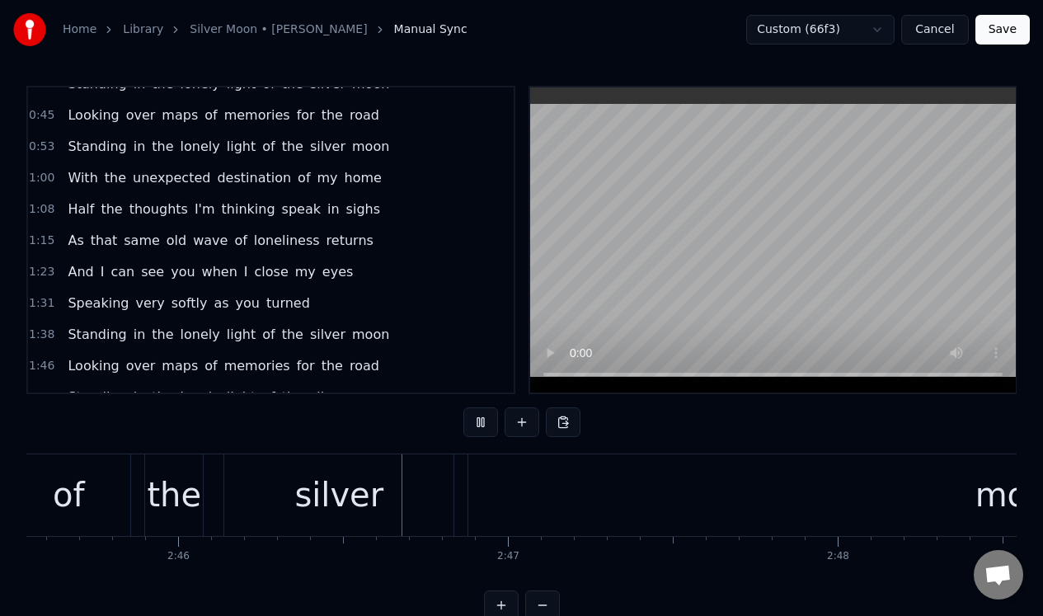
scroll to position [0, 54648]
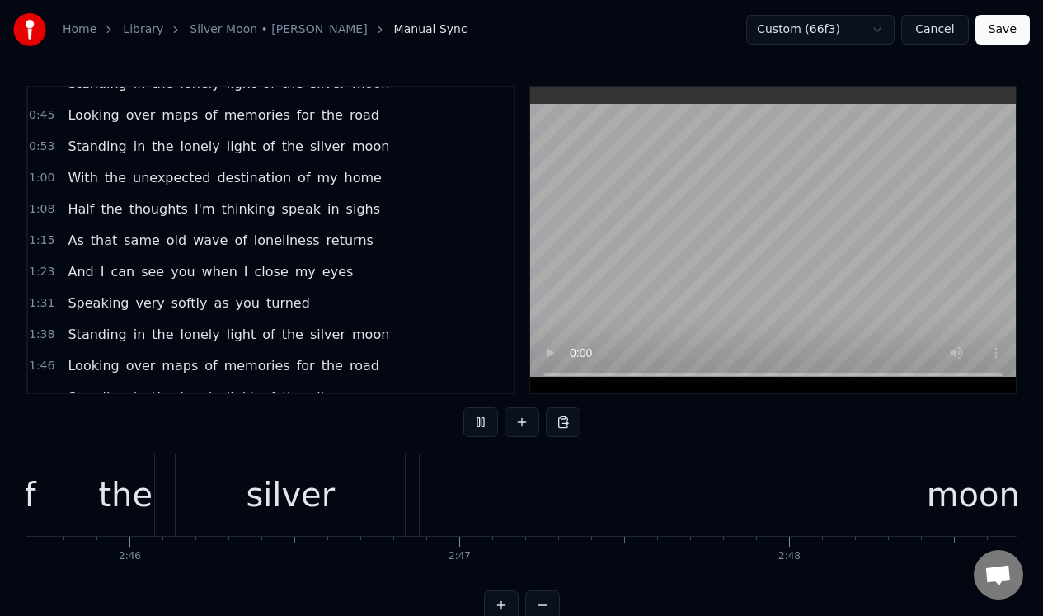
click at [479, 425] on button at bounding box center [480, 422] width 35 height 30
click at [116, 483] on div "the" at bounding box center [125, 494] width 54 height 49
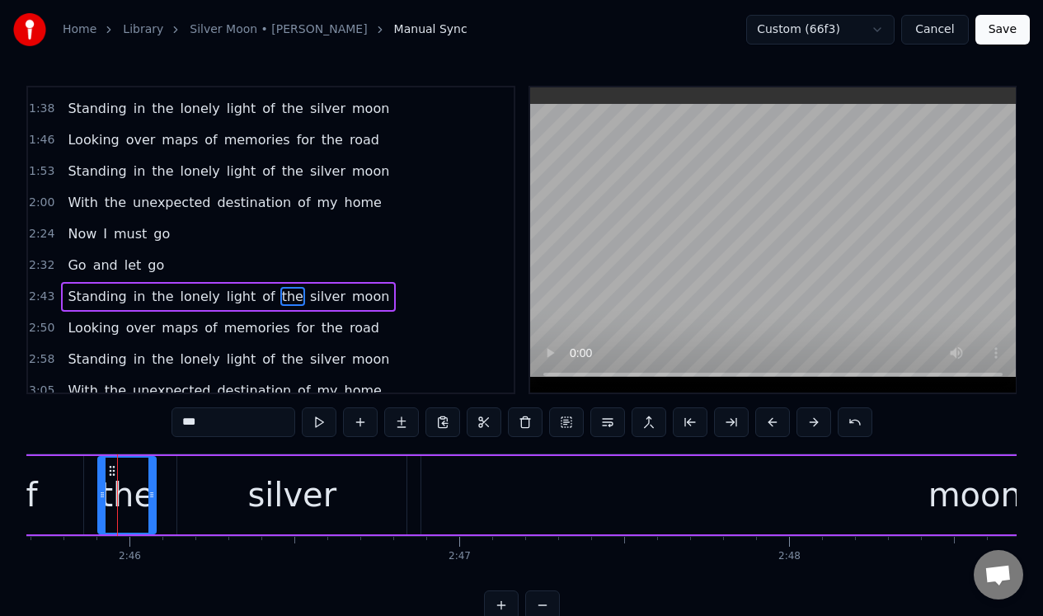
scroll to position [416, 0]
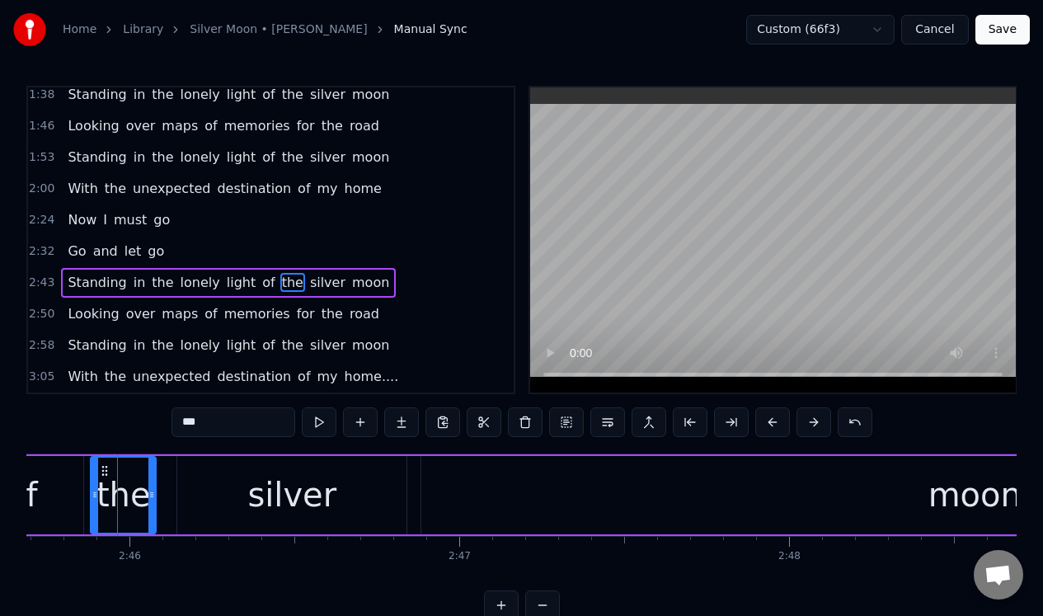
click at [92, 487] on div at bounding box center [95, 495] width 7 height 75
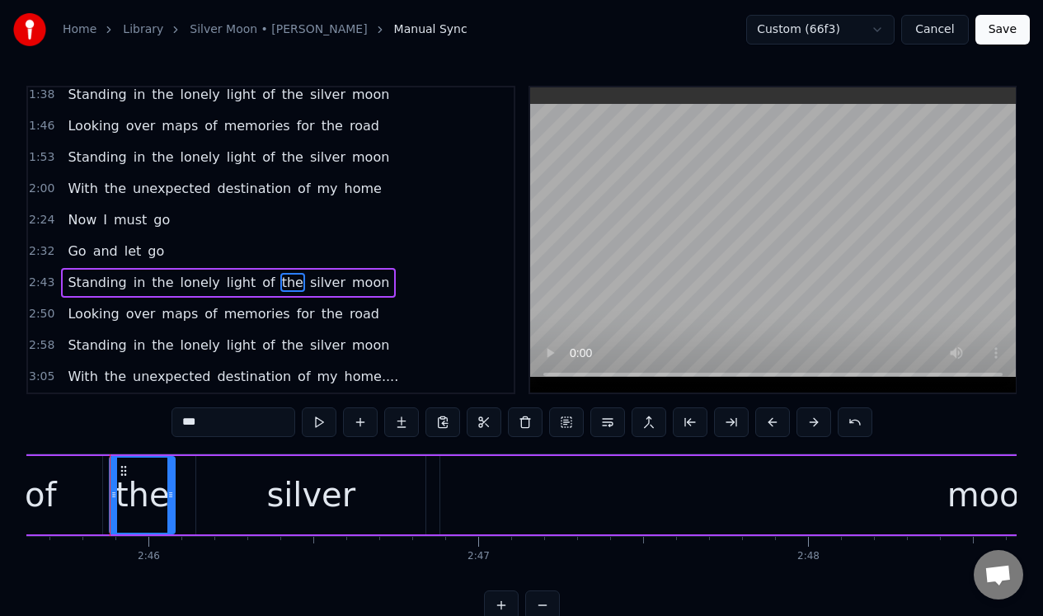
click at [227, 480] on div "silver" at bounding box center [310, 495] width 229 height 78
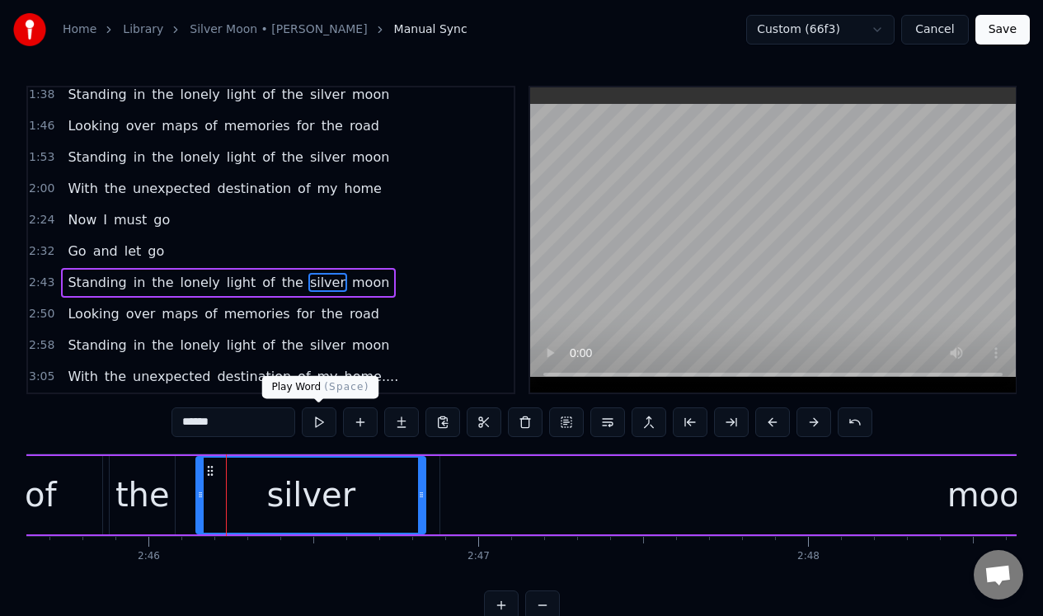
click at [317, 421] on button at bounding box center [319, 422] width 35 height 30
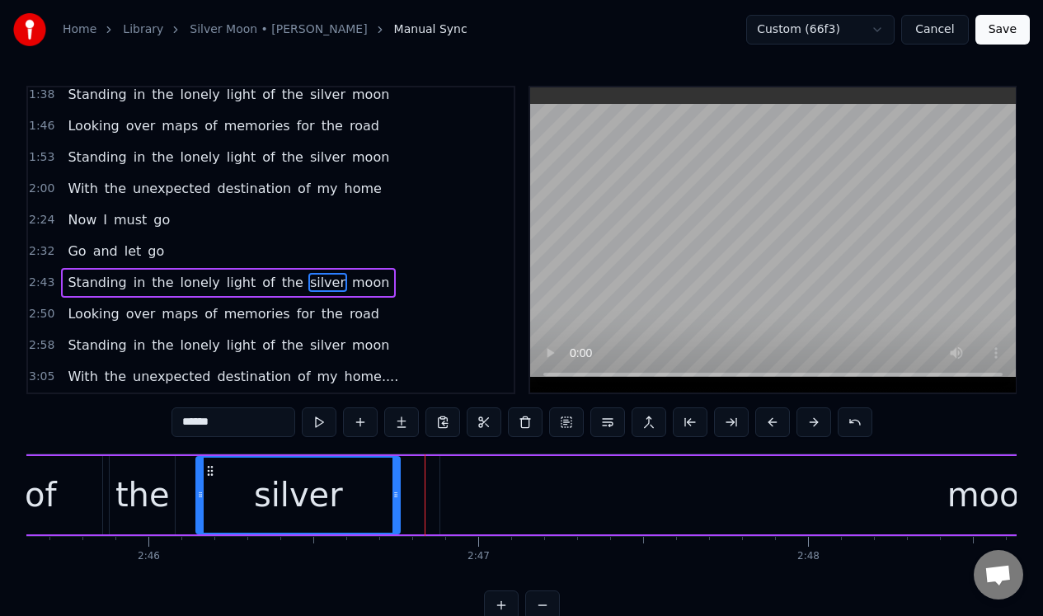
drag, startPoint x: 420, startPoint y: 482, endPoint x: 394, endPoint y: 482, distance: 25.6
click at [394, 482] on div at bounding box center [395, 495] width 7 height 75
click at [135, 478] on div "the" at bounding box center [142, 494] width 54 height 49
type input "***"
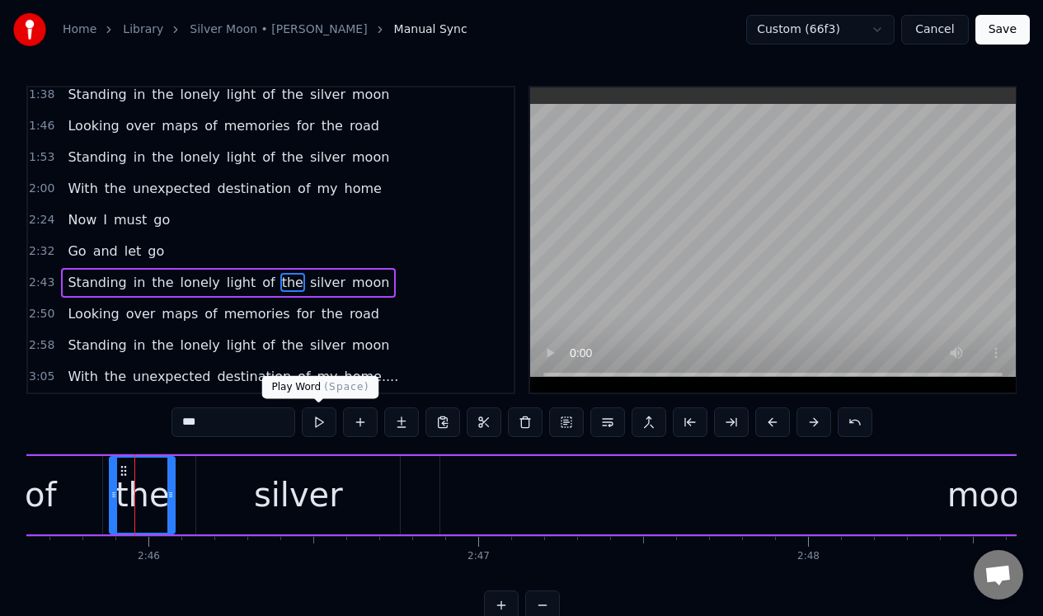
click at [317, 420] on button at bounding box center [319, 422] width 35 height 30
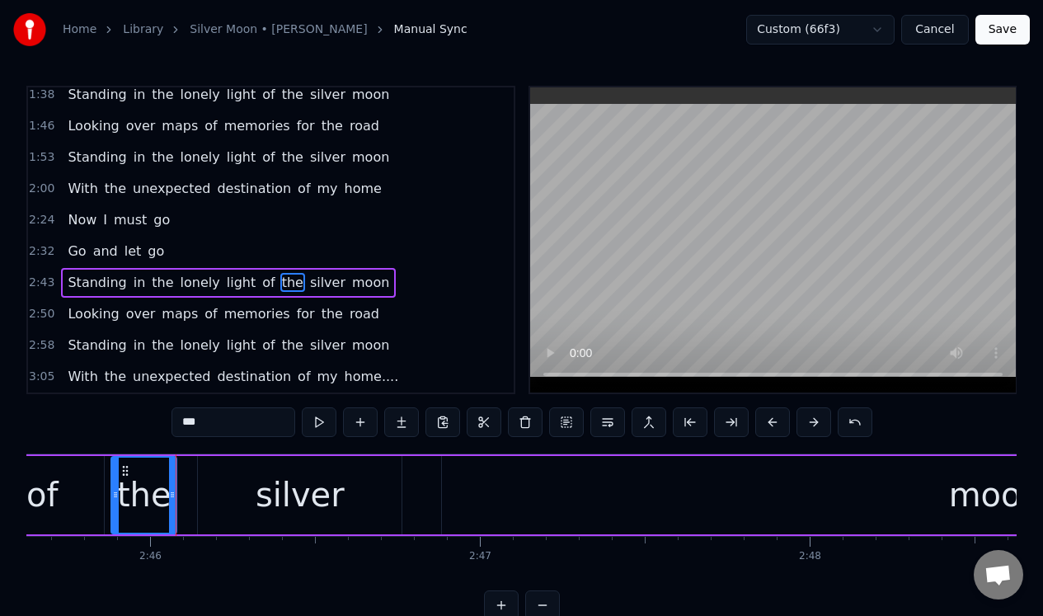
click at [317, 420] on button at bounding box center [319, 422] width 35 height 30
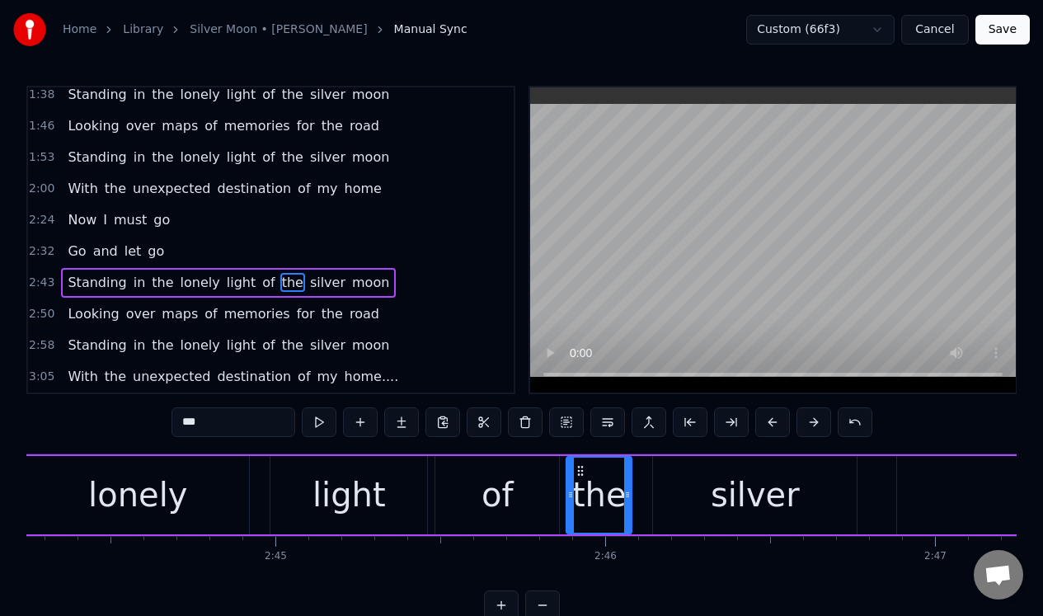
scroll to position [0, 53905]
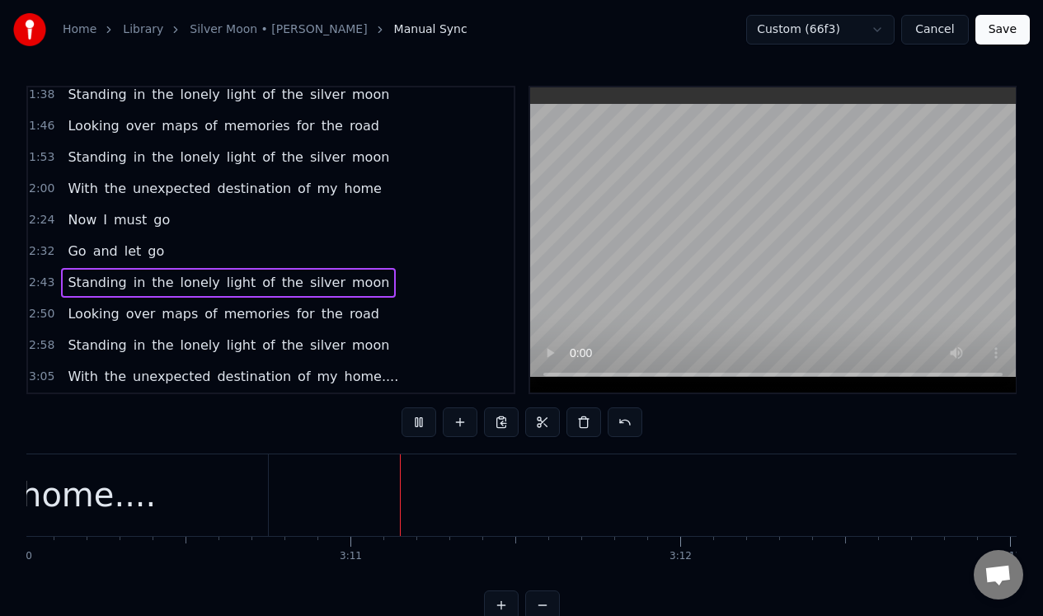
scroll to position [0, 62741]
click at [999, 25] on button "Save" at bounding box center [1002, 30] width 54 height 30
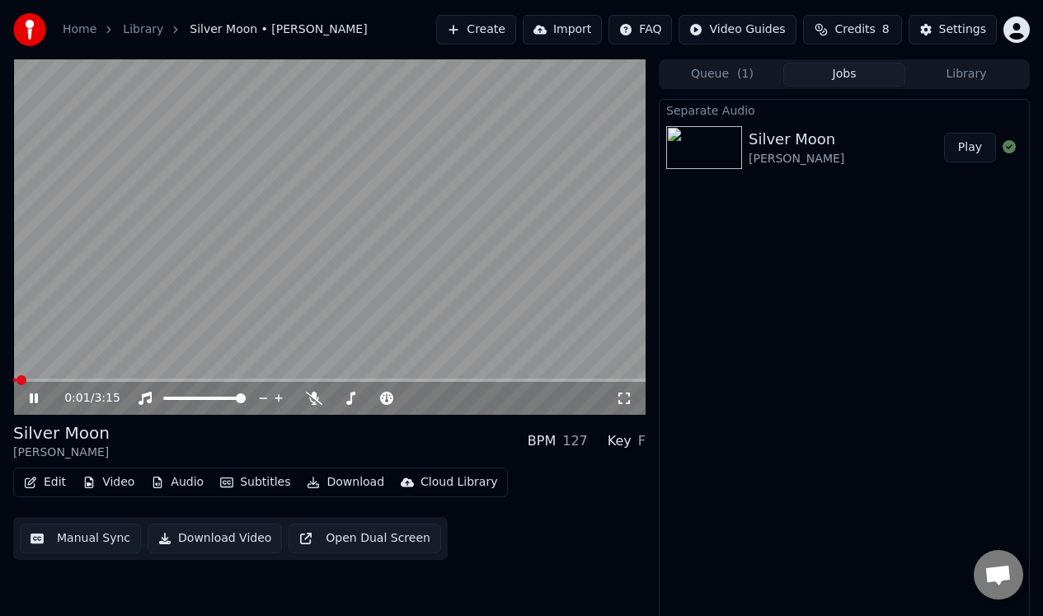
click at [33, 396] on icon at bounding box center [45, 398] width 38 height 13
click at [198, 539] on button "Download Video" at bounding box center [215, 539] width 134 height 30
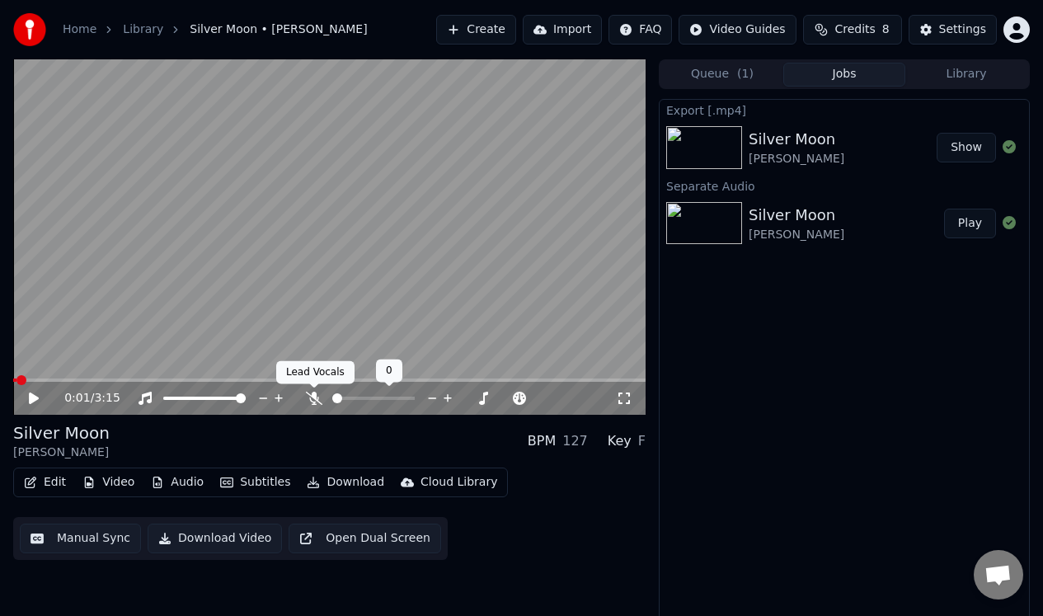
click at [314, 396] on icon at bounding box center [314, 398] width 16 height 13
click at [212, 537] on button "Download Video" at bounding box center [215, 539] width 134 height 30
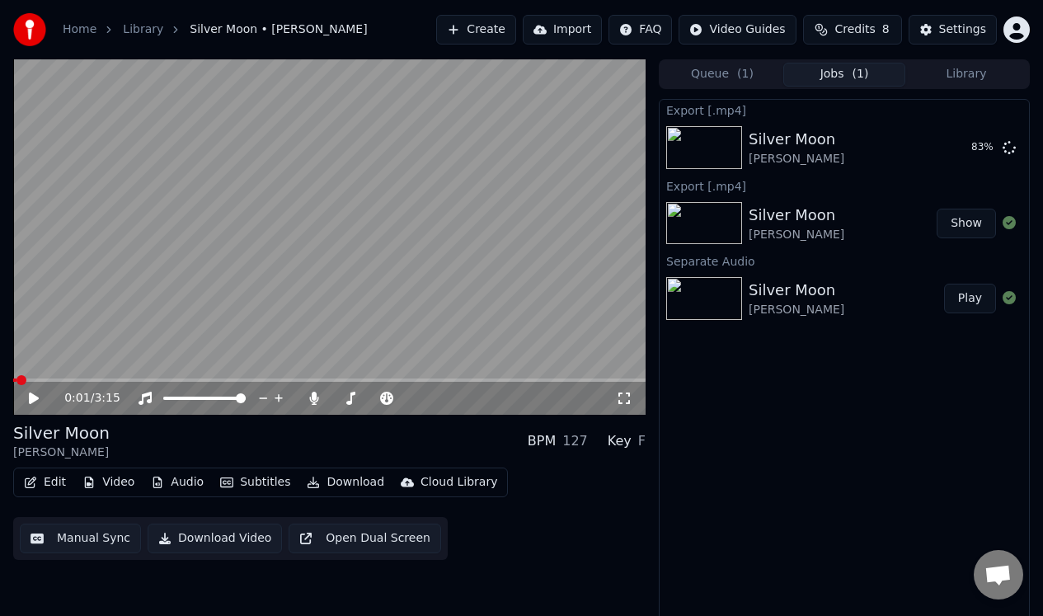
drag, startPoint x: 212, startPoint y: 537, endPoint x: 203, endPoint y: 602, distance: 65.8
click at [203, 602] on div "0:01 / 3:15 Silver Moon [PERSON_NAME] BPM 127 Key F Edit Video Audio Subtitles …" at bounding box center [329, 340] width 632 height 563
click at [538, 552] on div "Edit Video Audio Subtitles Download Cloud Library Manual Sync Download Video Op…" at bounding box center [329, 514] width 632 height 92
